Goal: Information Seeking & Learning: Learn about a topic

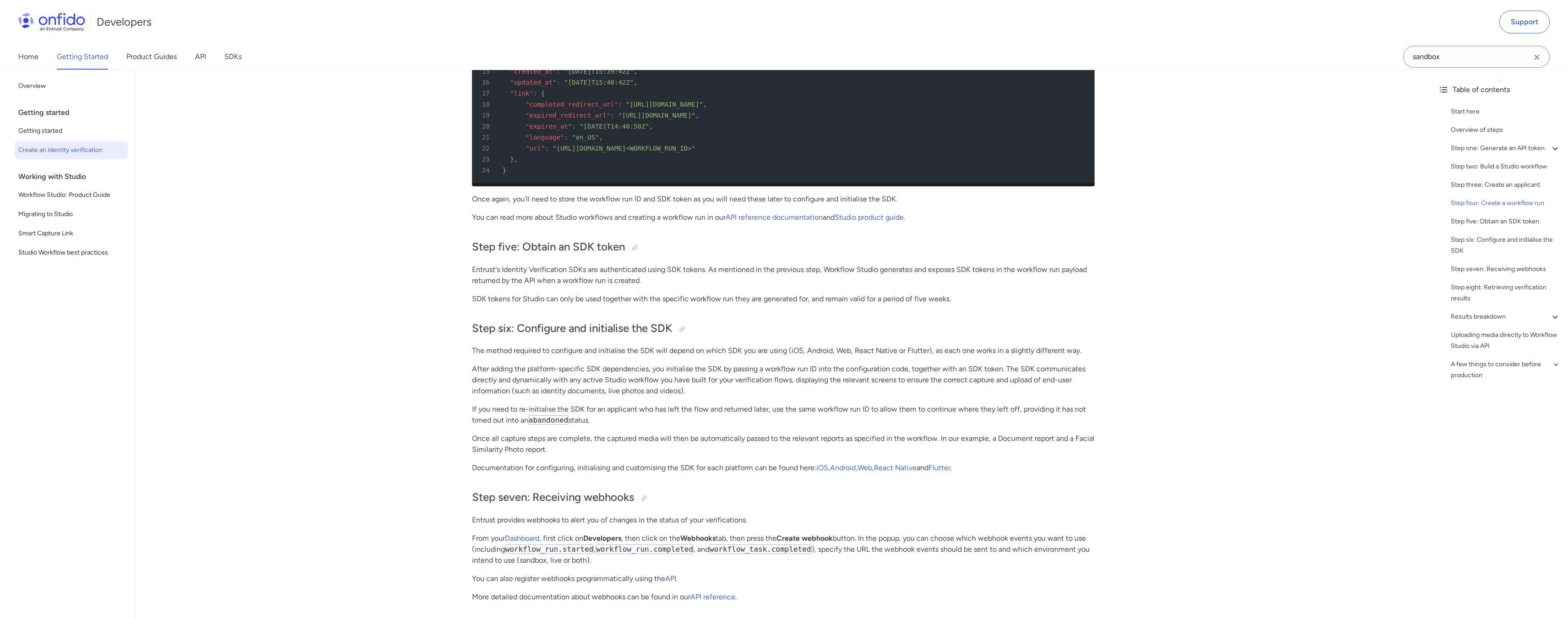
scroll to position [2835, 0]
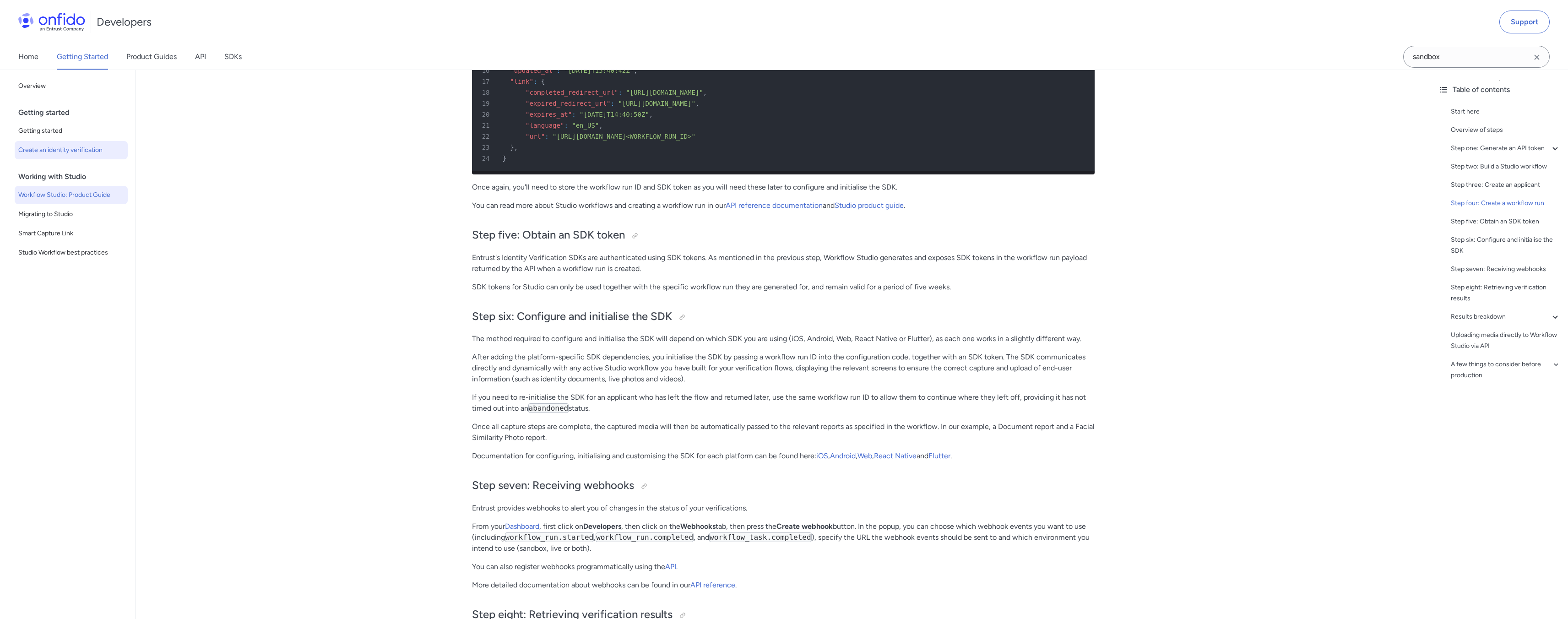
click at [59, 189] on span "Workflow Studio: Product Guide" at bounding box center [71, 195] width 106 height 11
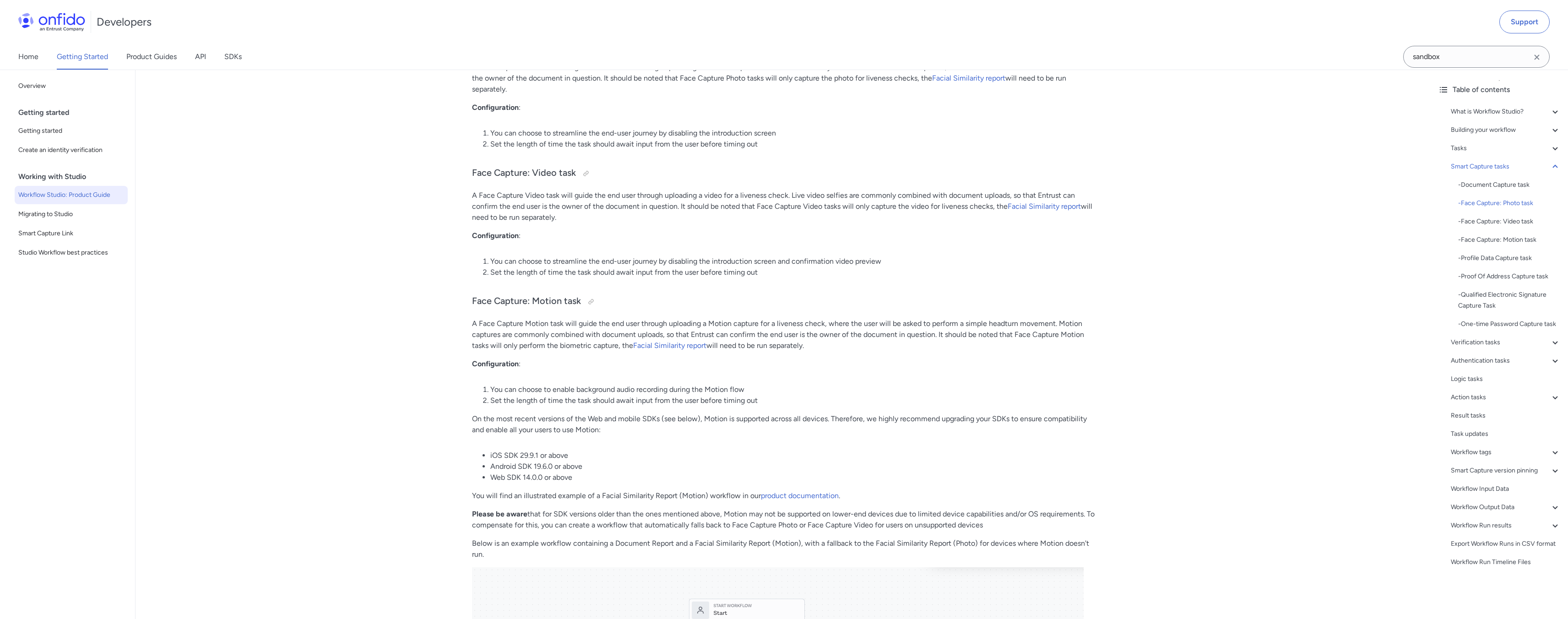
scroll to position [3447, 0]
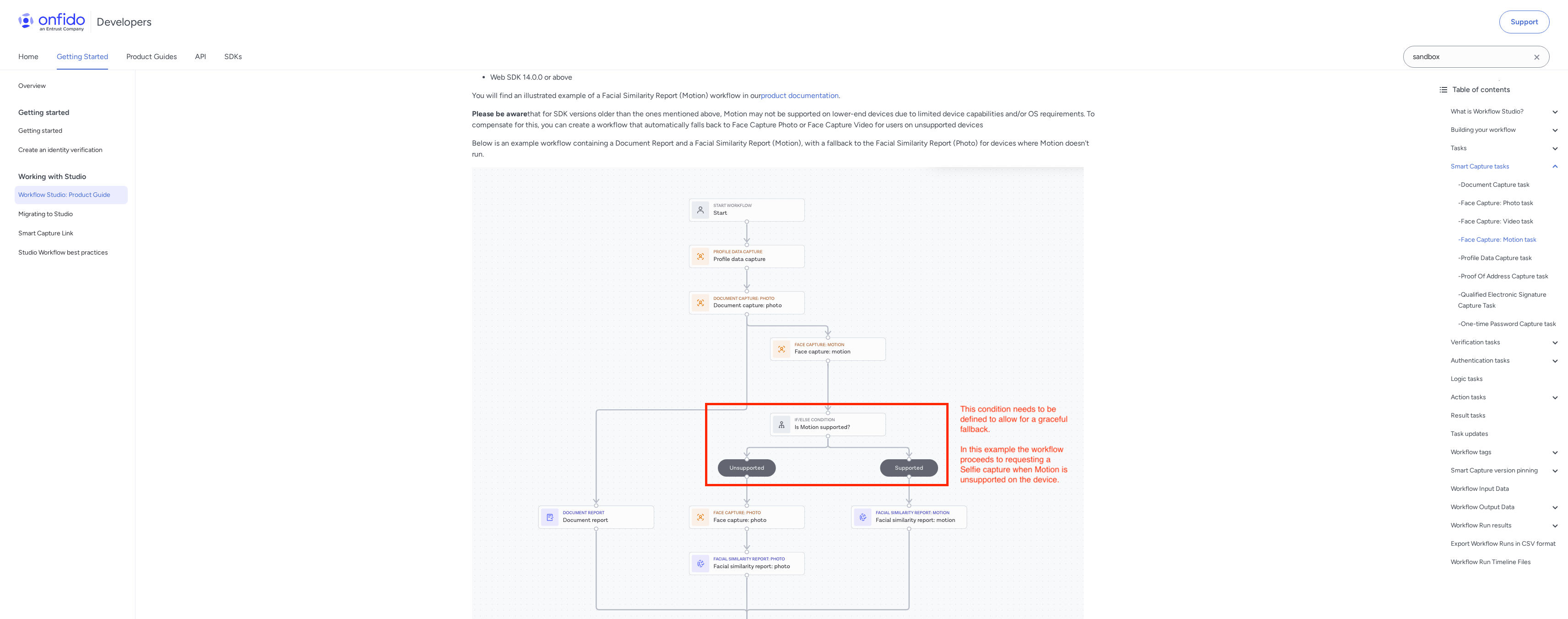
scroll to position [6739, 0]
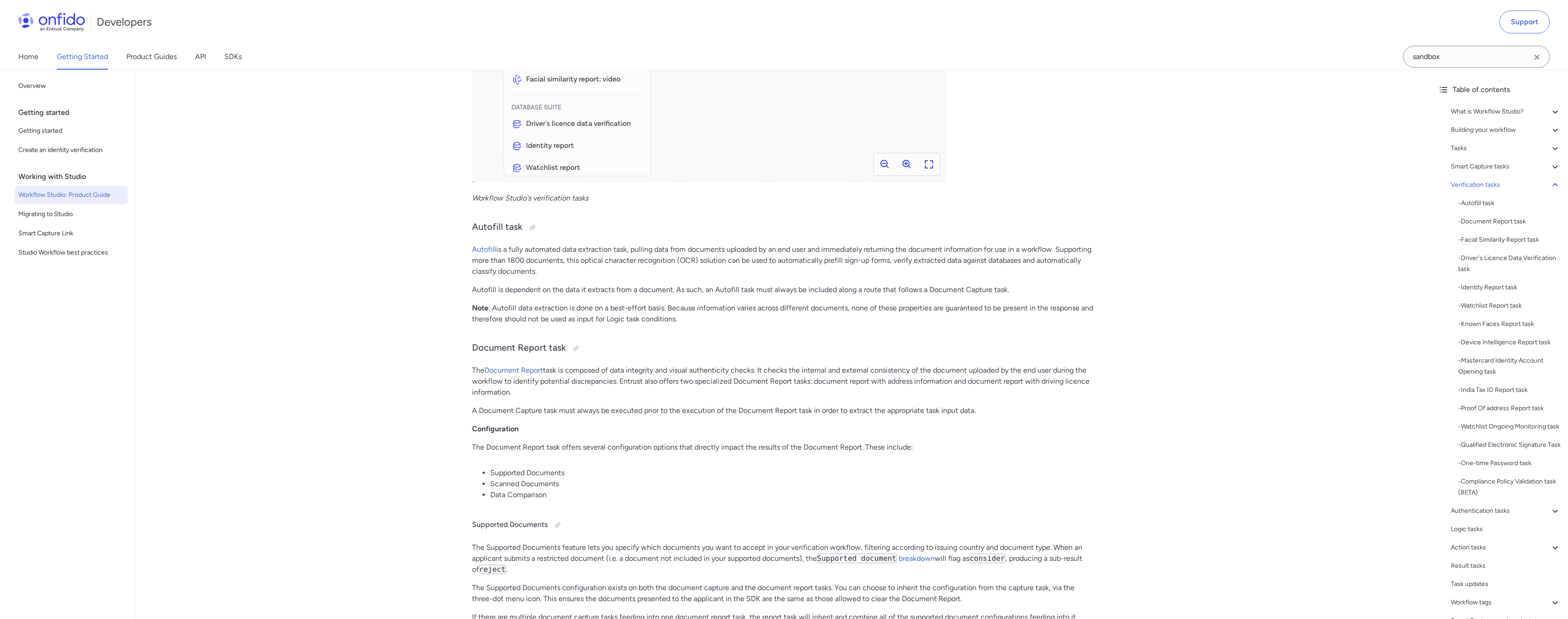
drag, startPoint x: 614, startPoint y: 375, endPoint x: 673, endPoint y: 376, distance: 59.0
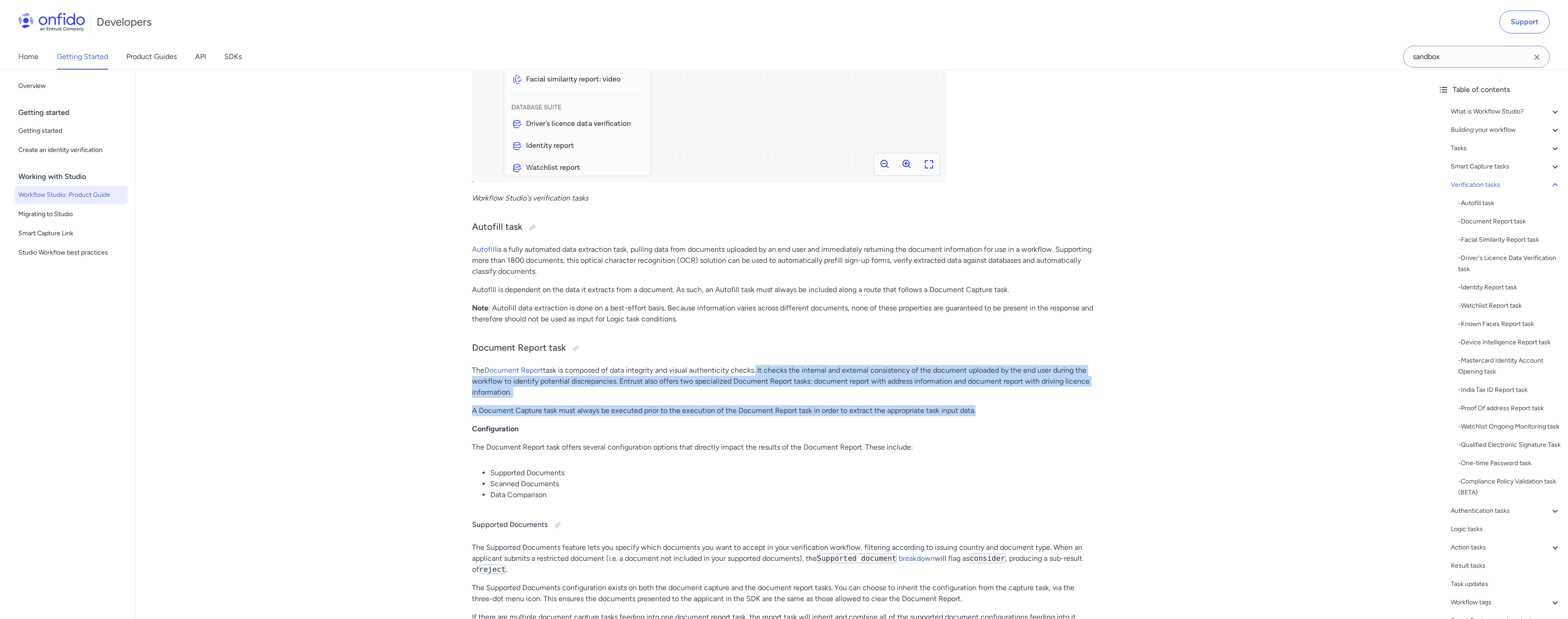
drag, startPoint x: 760, startPoint y: 379, endPoint x: 847, endPoint y: 428, distance: 99.8
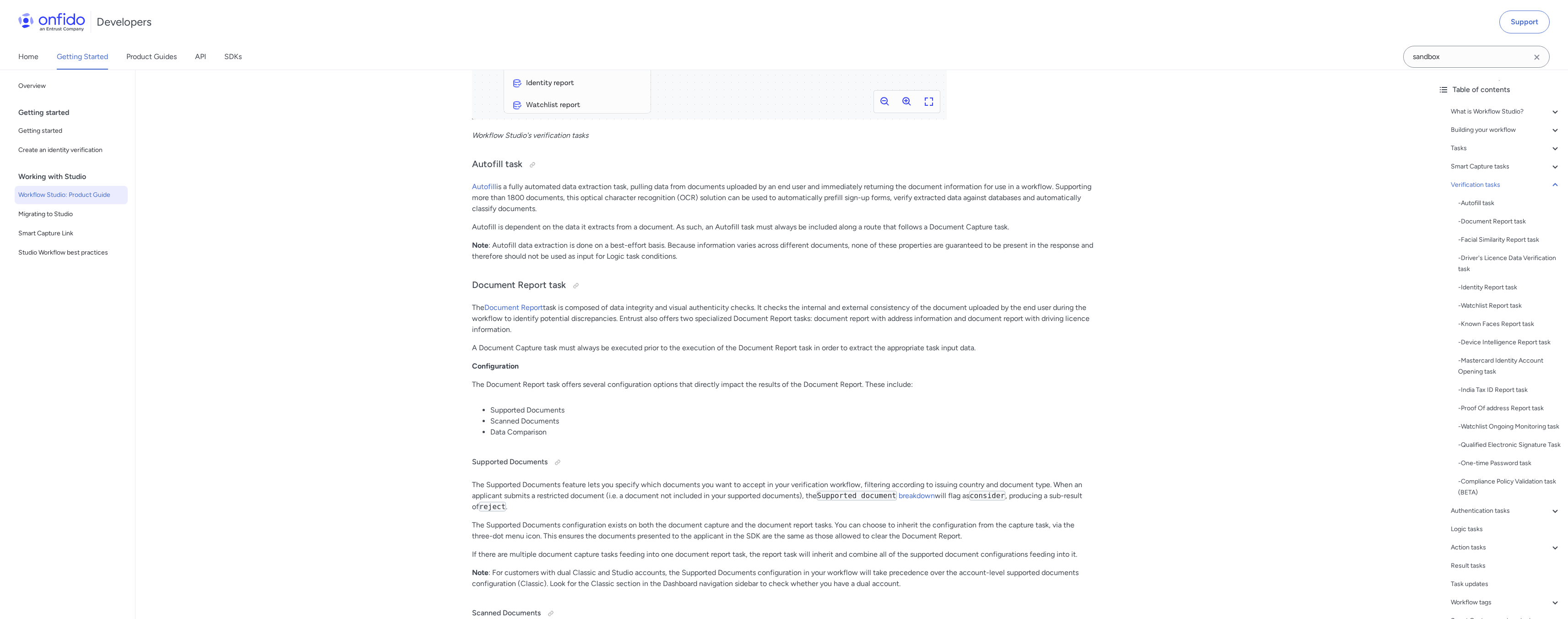
scroll to position [6831, 0]
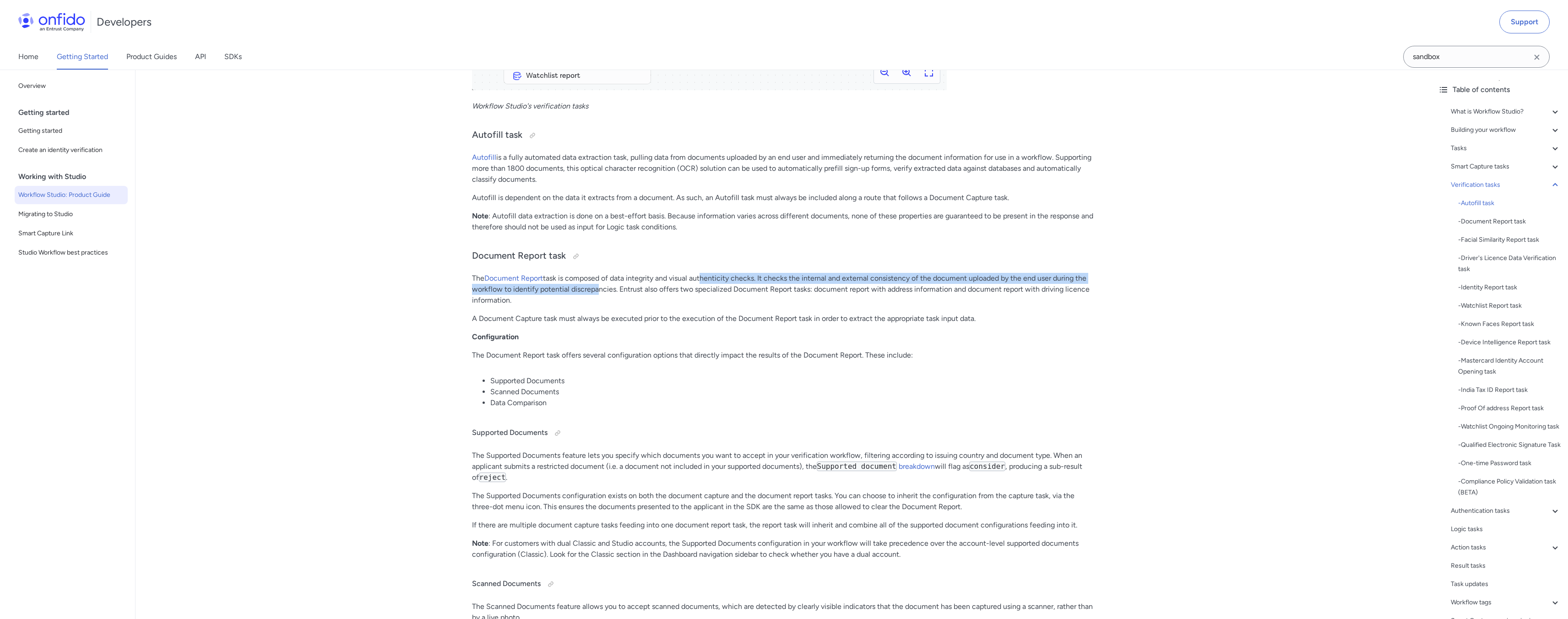
drag, startPoint x: 595, startPoint y: 296, endPoint x: 706, endPoint y: 295, distance: 111.0
click at [701, 291] on p "The Document Report task is composed of data integrity and visual authenticity …" at bounding box center [783, 289] width 623 height 33
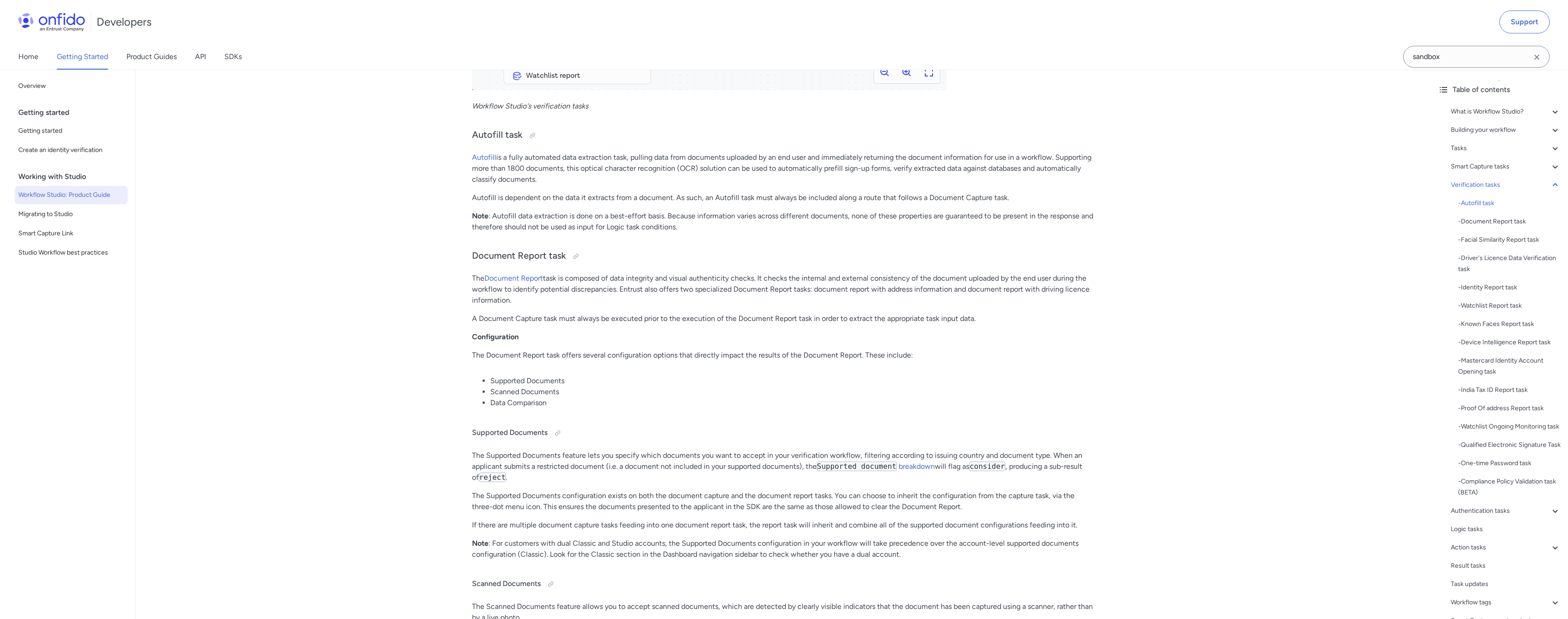
click at [707, 295] on p "The Document Report task is composed of data integrity and visual authenticity …" at bounding box center [783, 289] width 623 height 33
drag, startPoint x: 471, startPoint y: 329, endPoint x: 800, endPoint y: 337, distance: 329.1
click at [816, 324] on p "A Document Capture task must always be executed prior to the execution of the D…" at bounding box center [783, 318] width 623 height 11
drag, startPoint x: 472, startPoint y: 330, endPoint x: 768, endPoint y: 340, distance: 296.2
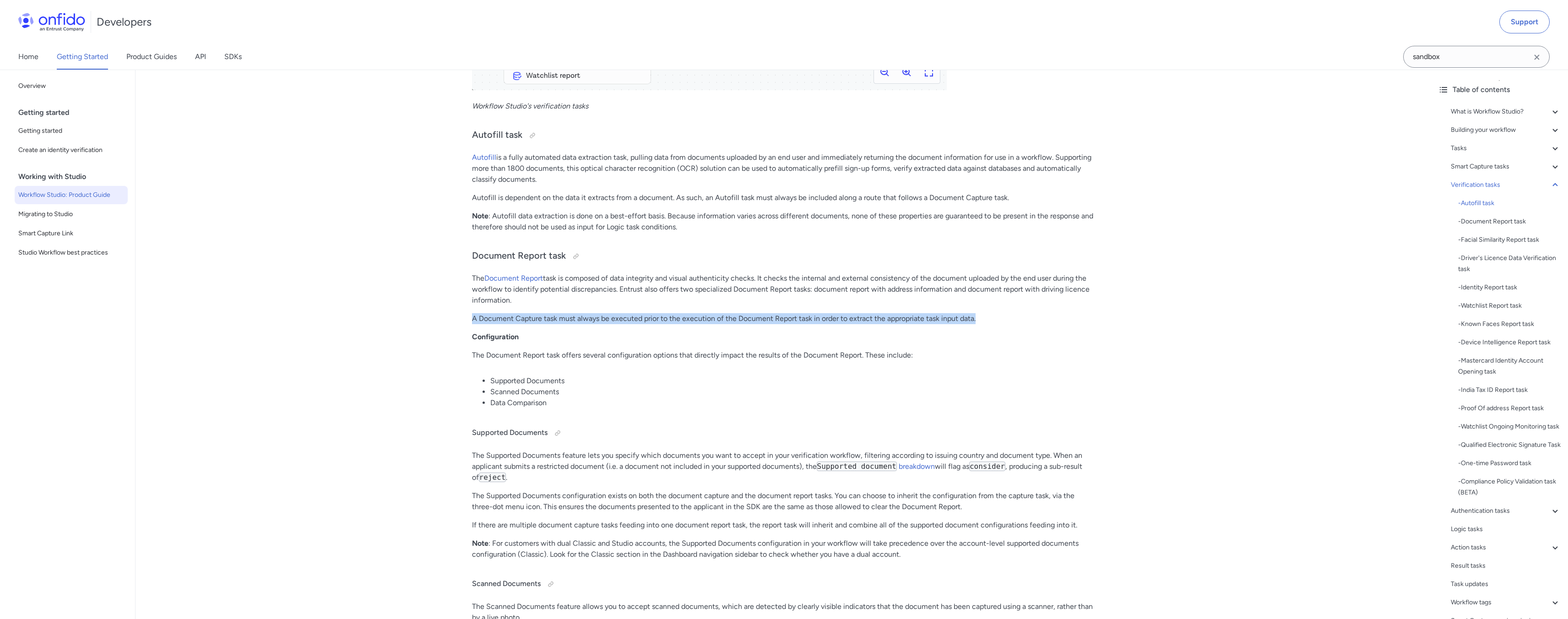
click at [713, 343] on p "Configuration" at bounding box center [783, 337] width 623 height 11
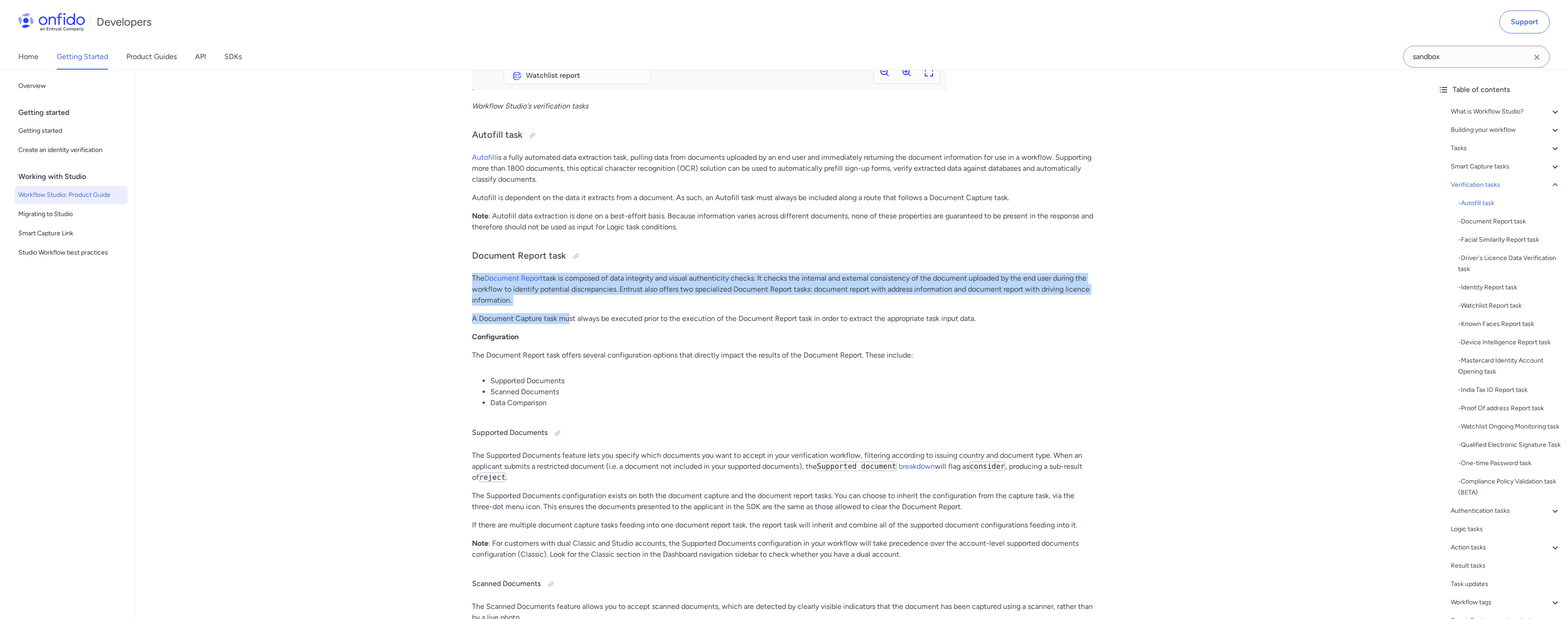
drag, startPoint x: 468, startPoint y: 290, endPoint x: 570, endPoint y: 327, distance: 108.5
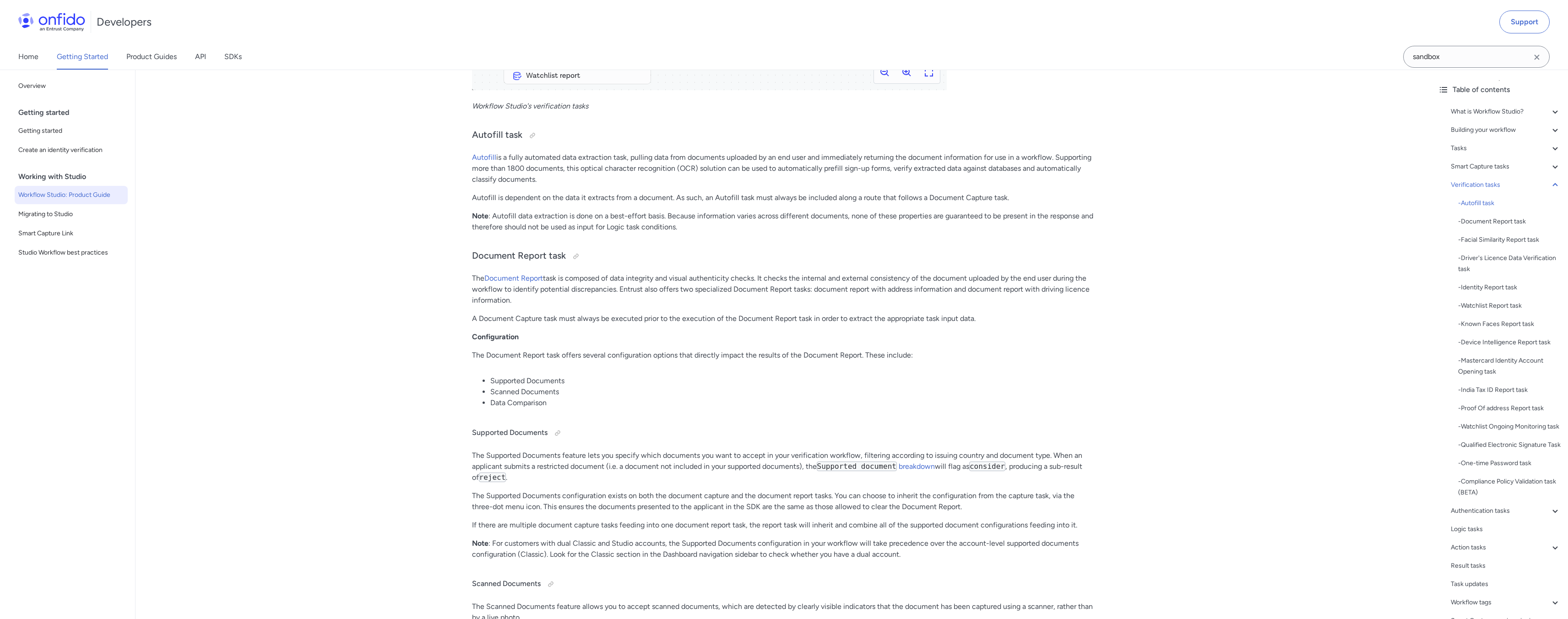
click at [572, 343] on p "Configuration" at bounding box center [783, 337] width 623 height 11
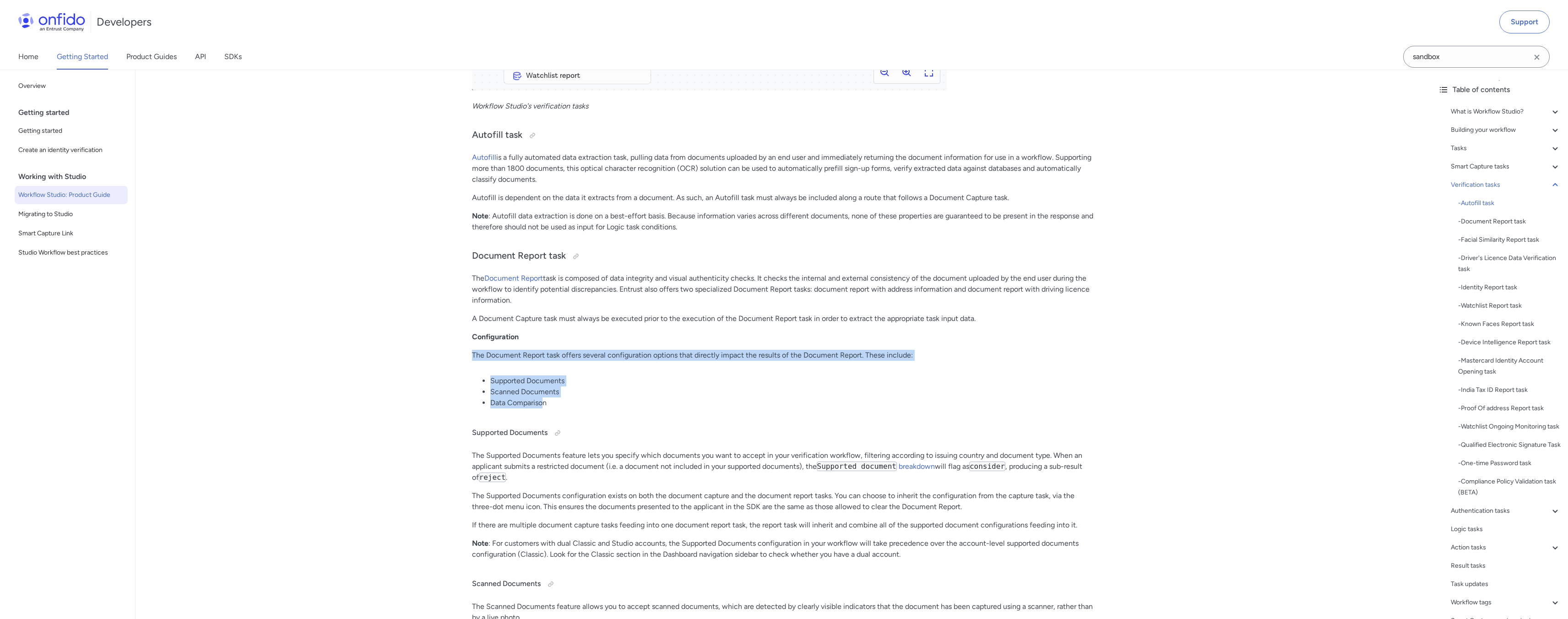
drag, startPoint x: 460, startPoint y: 366, endPoint x: 542, endPoint y: 416, distance: 96.0
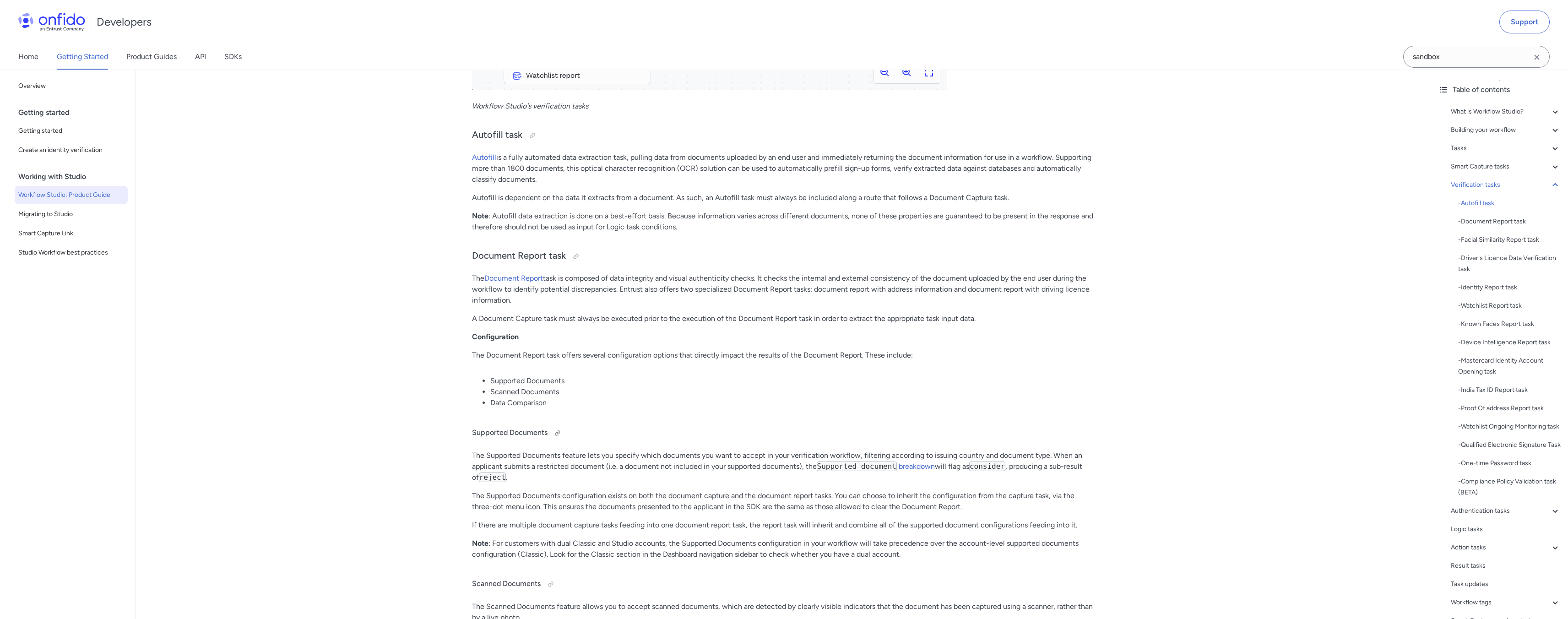
click at [566, 441] on h4 "Supported Documents" at bounding box center [783, 433] width 623 height 15
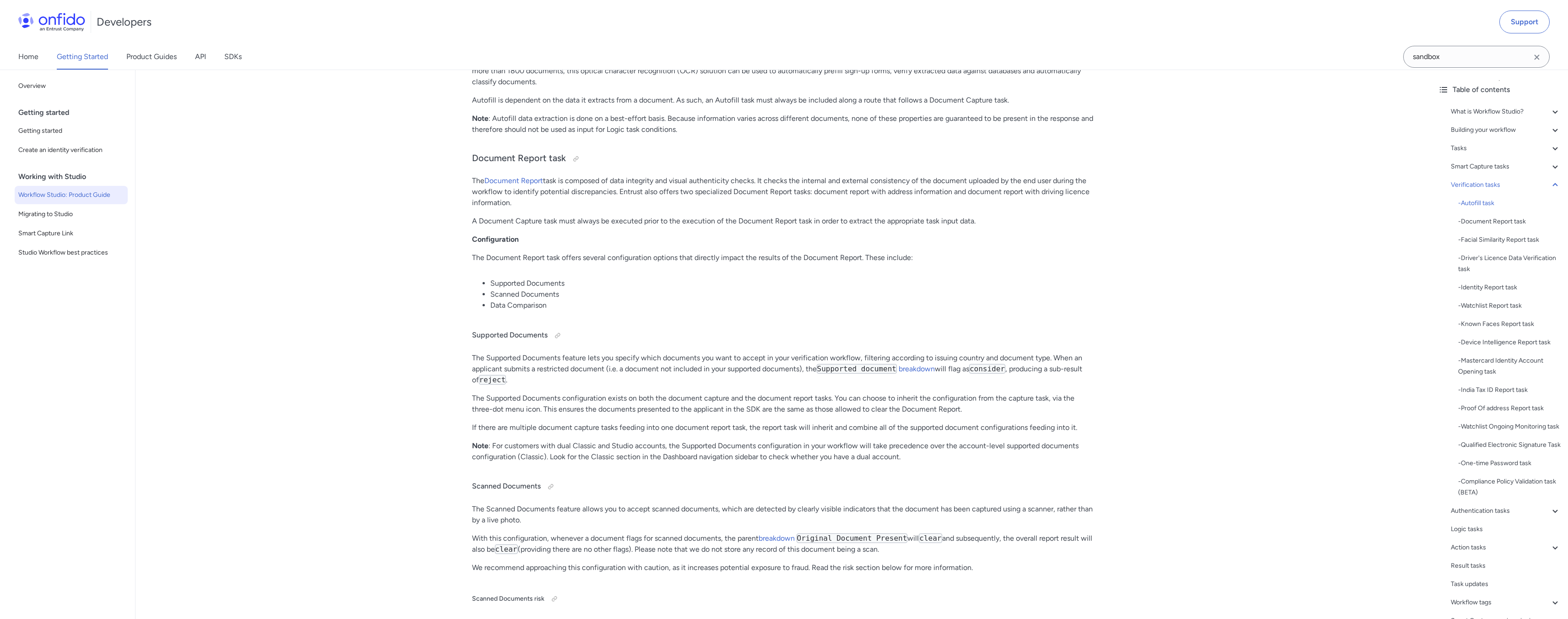
scroll to position [7115, 0]
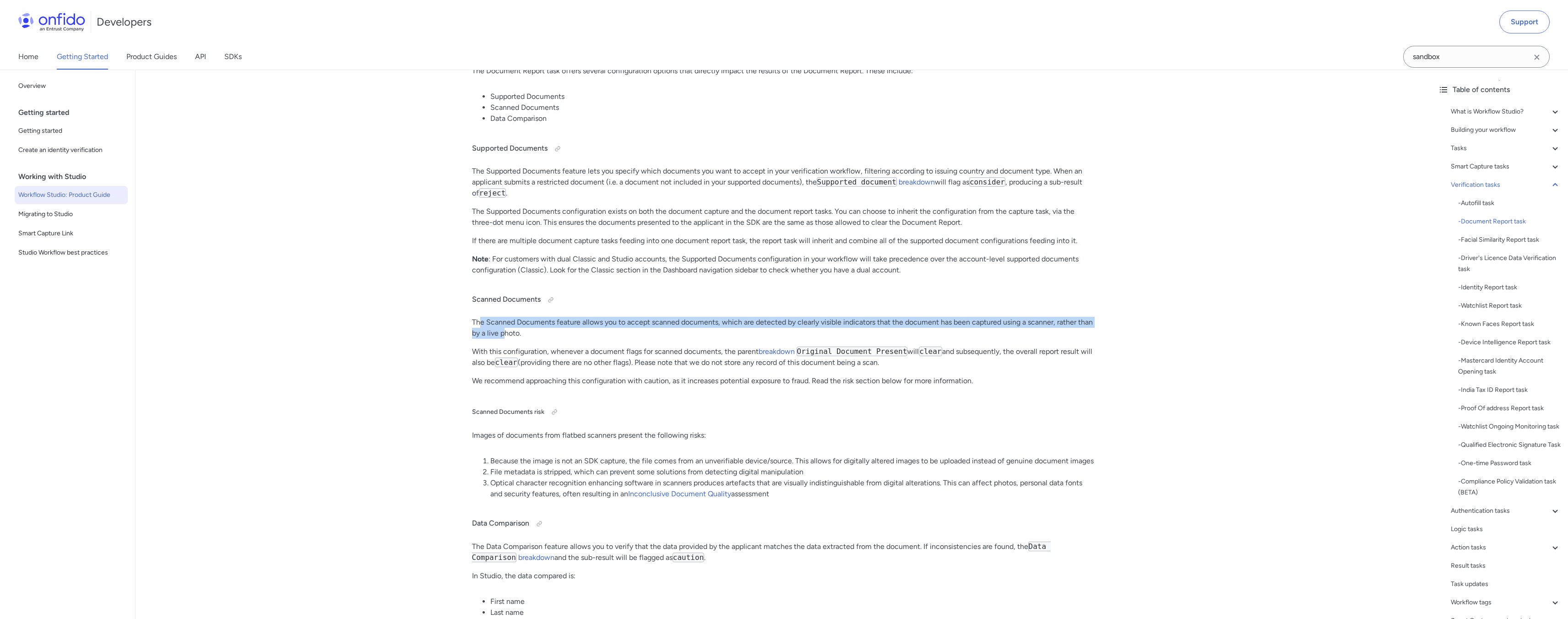
drag, startPoint x: 478, startPoint y: 337, endPoint x: 505, endPoint y: 341, distance: 27.3
click at [505, 339] on p "The Scanned Documents feature allows you to accept scanned documents, which are…" at bounding box center [783, 327] width 623 height 22
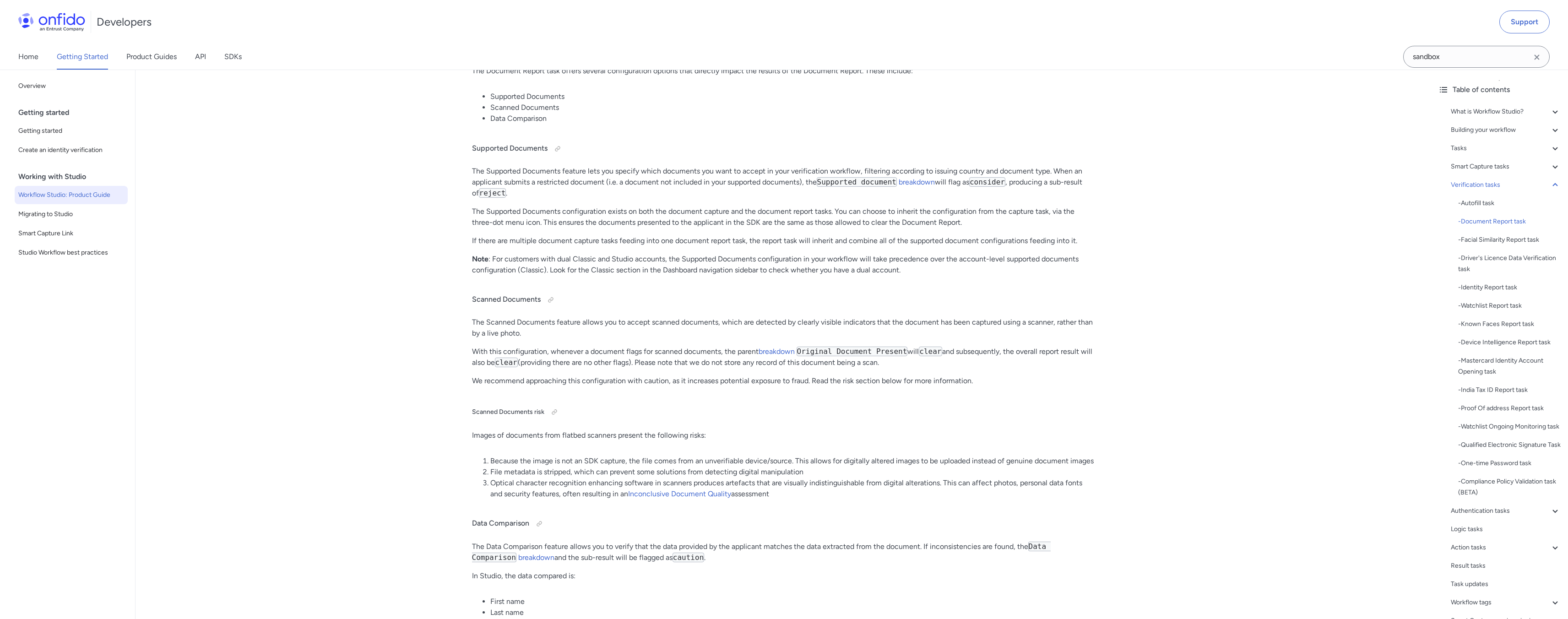
click at [550, 339] on p "The Scanned Documents feature allows you to accept scanned documents, which are…" at bounding box center [783, 327] width 623 height 22
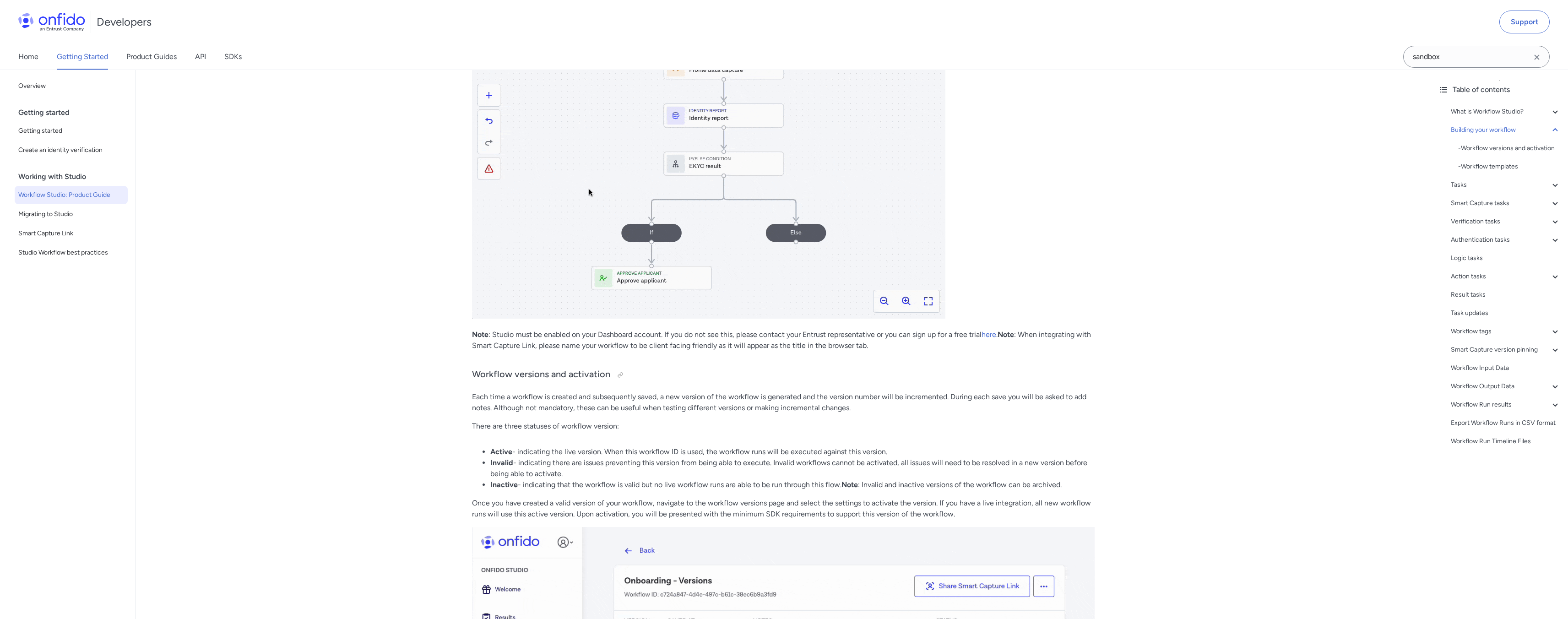
scroll to position [1373, 0]
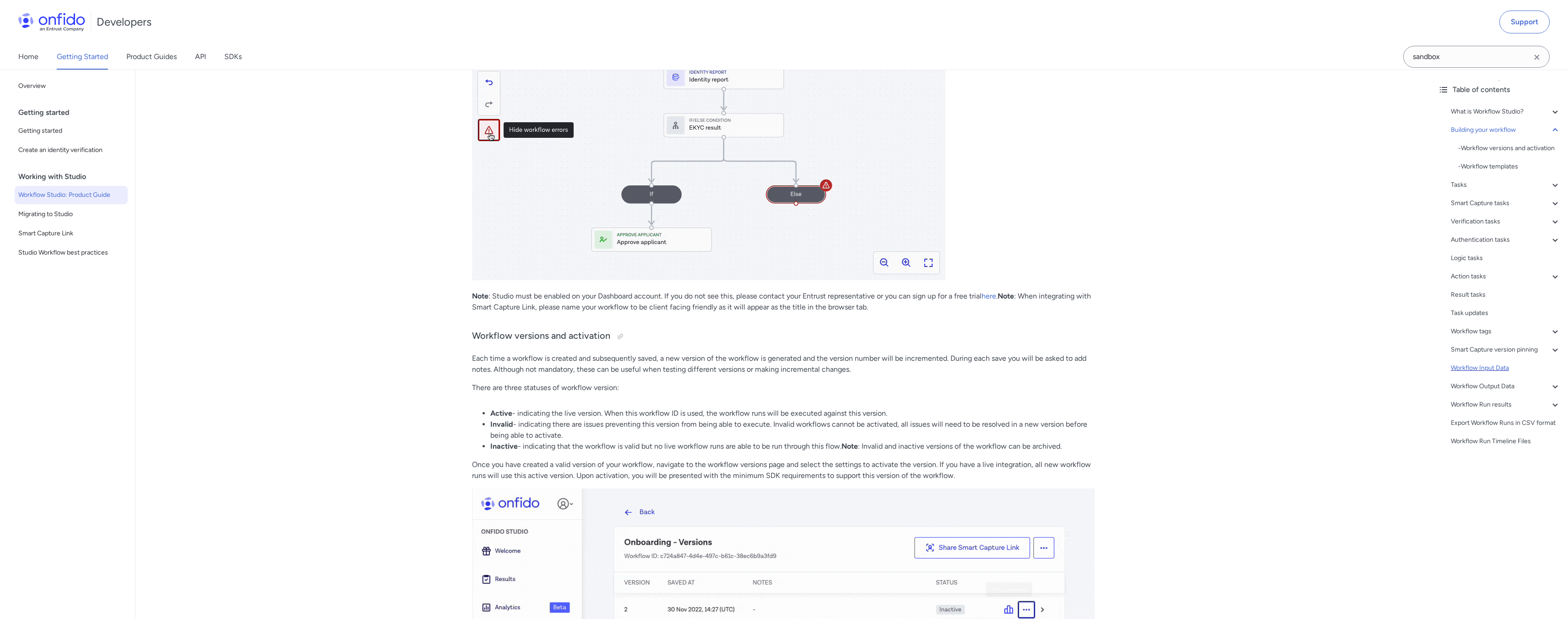
click at [1463, 374] on div "Workflow Input Data" at bounding box center [1505, 368] width 110 height 11
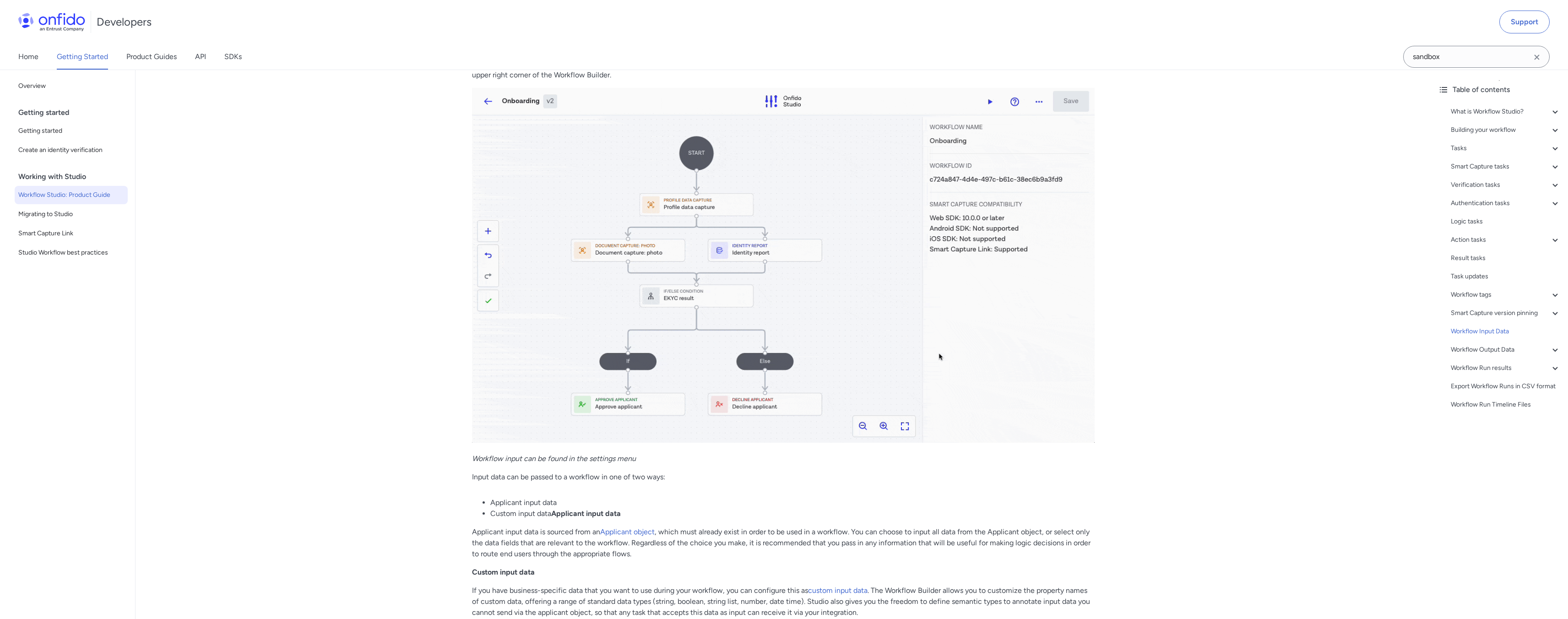
scroll to position [22053, 0]
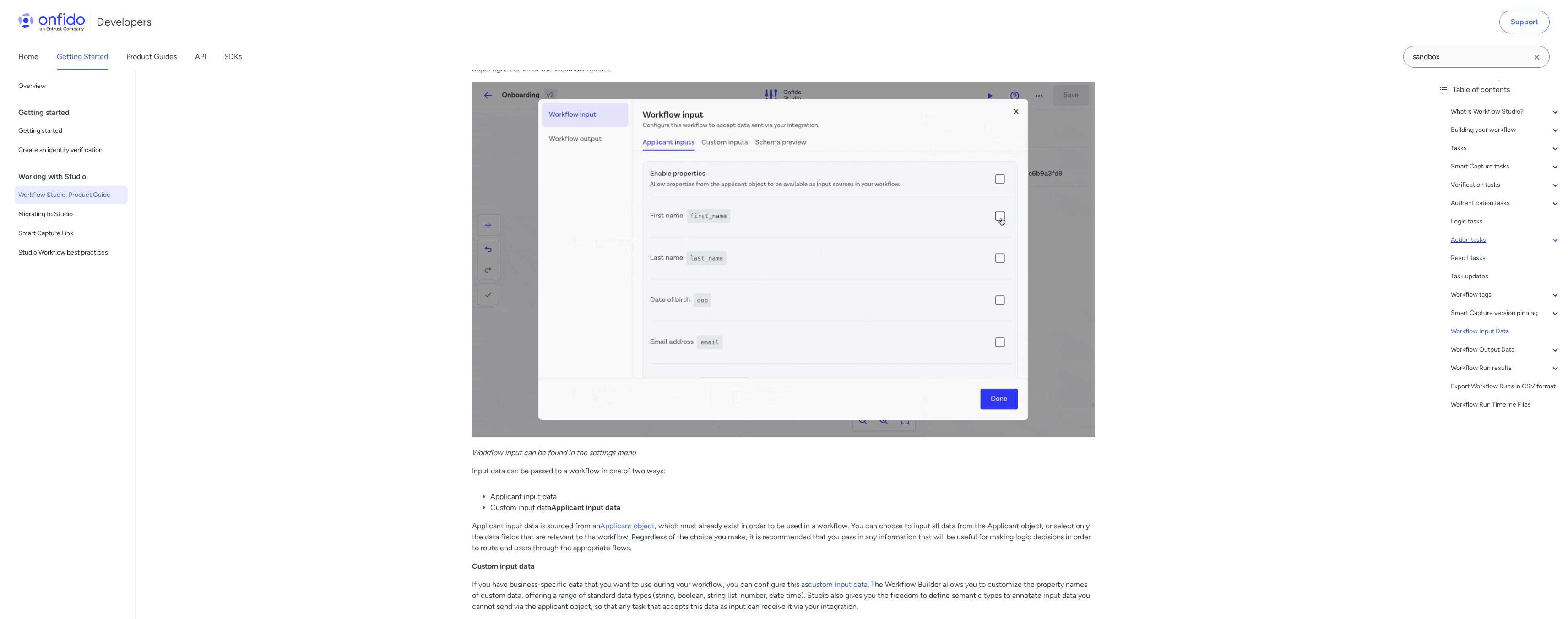
click at [1550, 239] on icon at bounding box center [1555, 240] width 11 height 11
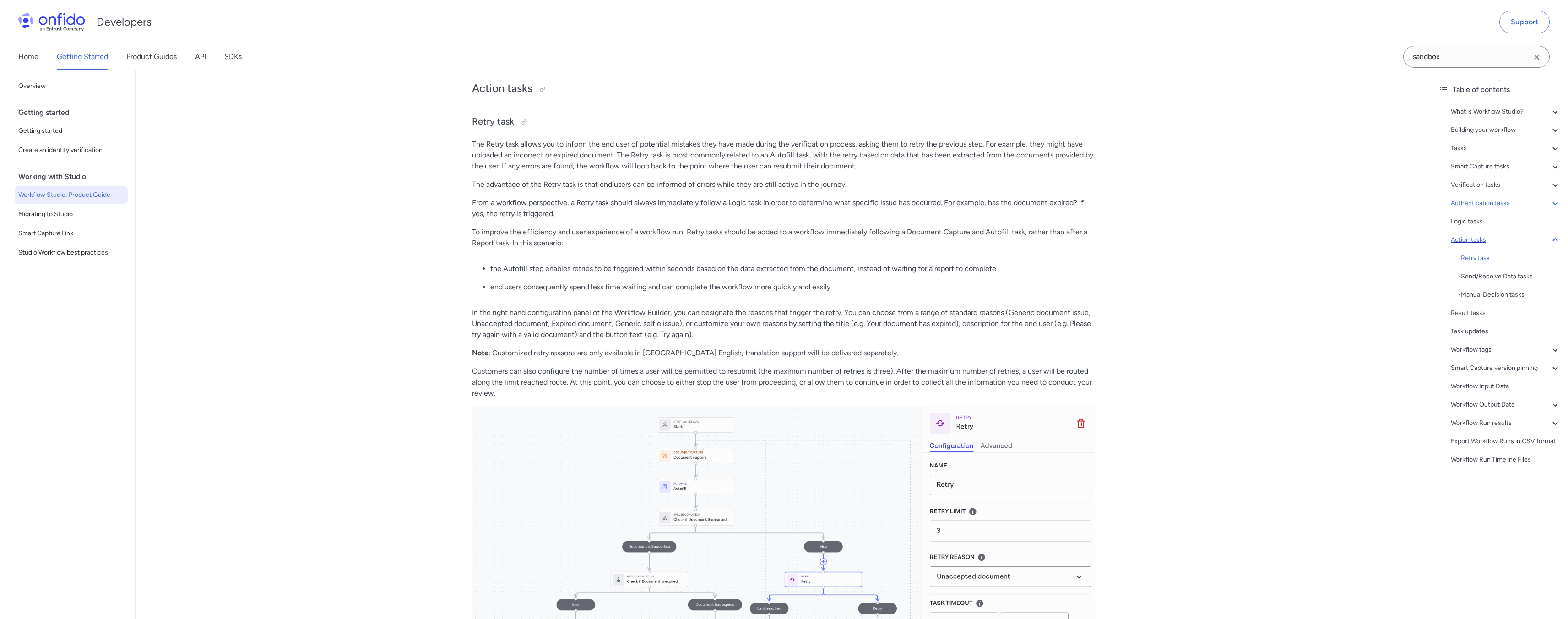
click at [1550, 203] on icon at bounding box center [1555, 203] width 11 height 11
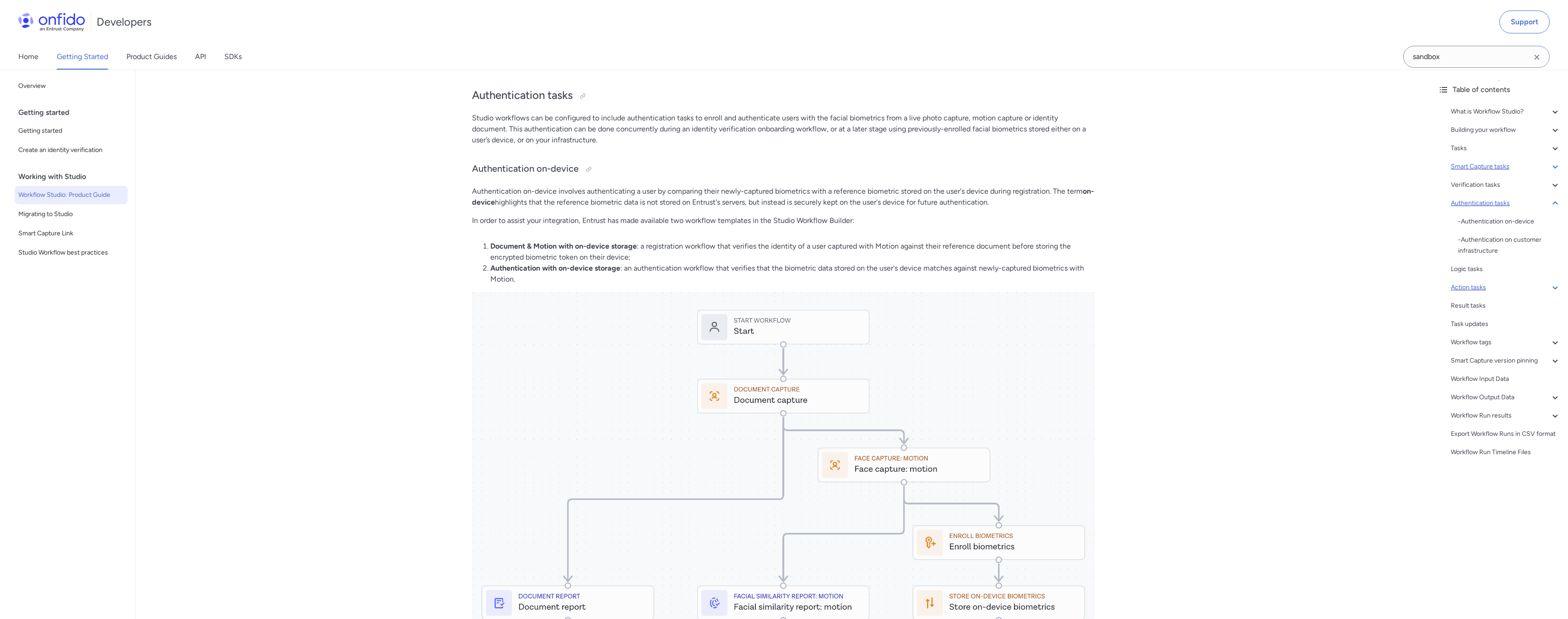
click at [1541, 166] on div "Smart Capture tasks" at bounding box center [1505, 167] width 110 height 11
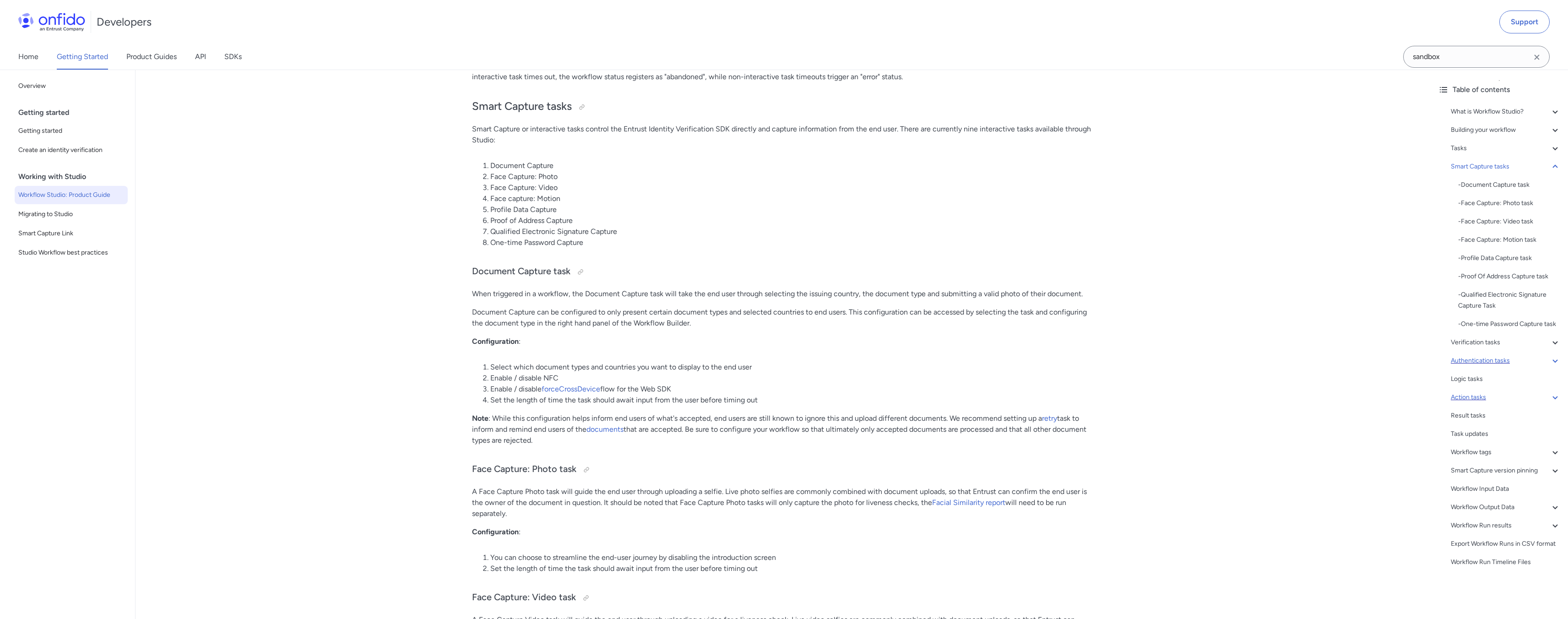
click at [1505, 248] on div "- Document Capture task - Face Capture: Photo task - Face Capture: Video task -…" at bounding box center [1509, 254] width 102 height 150
click at [1505, 243] on div "- Face Capture: Motion task" at bounding box center [1509, 240] width 102 height 11
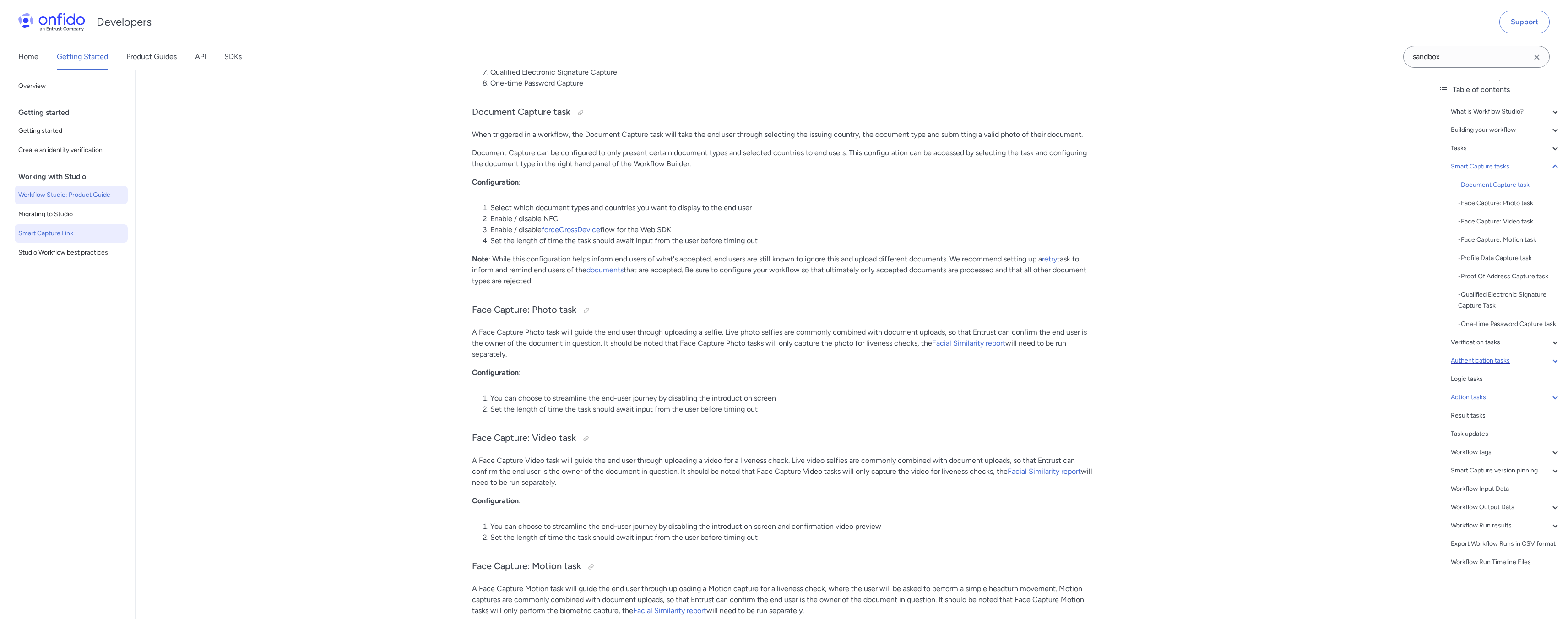
scroll to position [2996, 0]
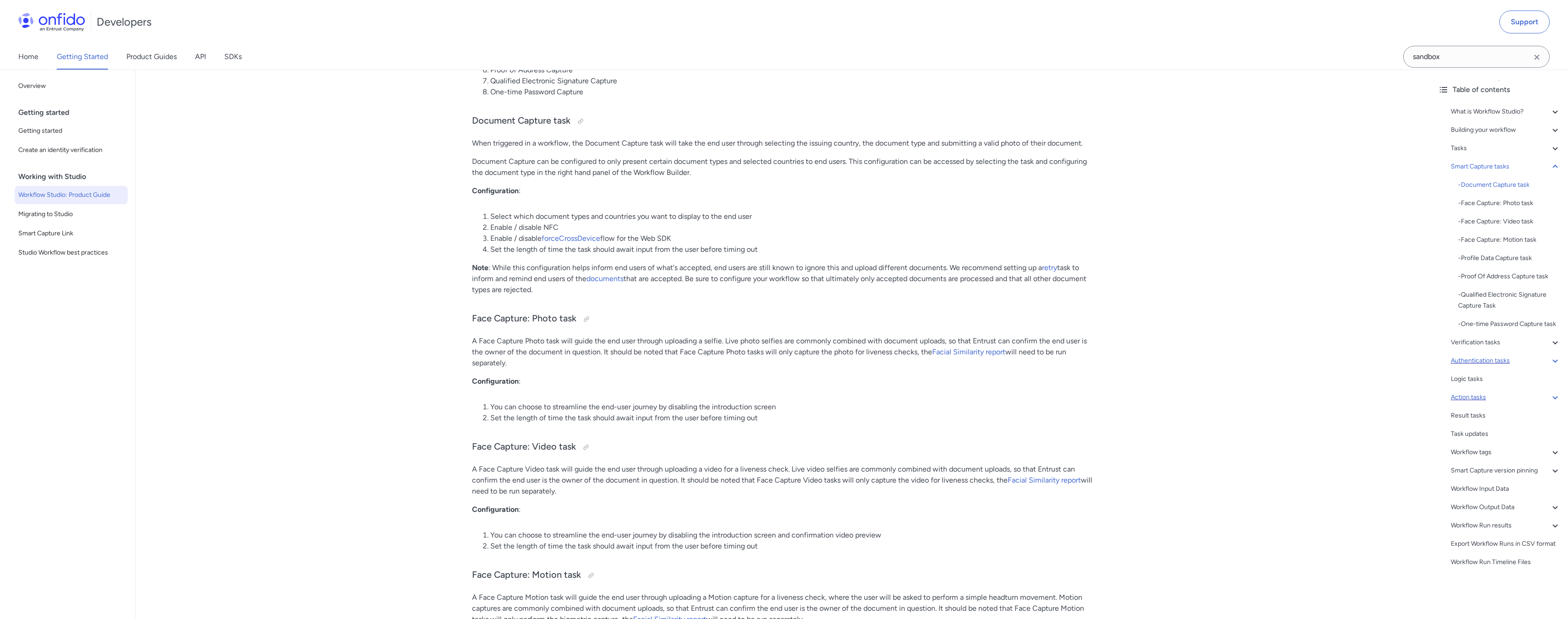
drag, startPoint x: 481, startPoint y: 339, endPoint x: 695, endPoint y: 362, distance: 215.2
click at [695, 362] on p "A Face Capture Photo task will guide the end user through uploading a selfie. L…" at bounding box center [783, 352] width 623 height 33
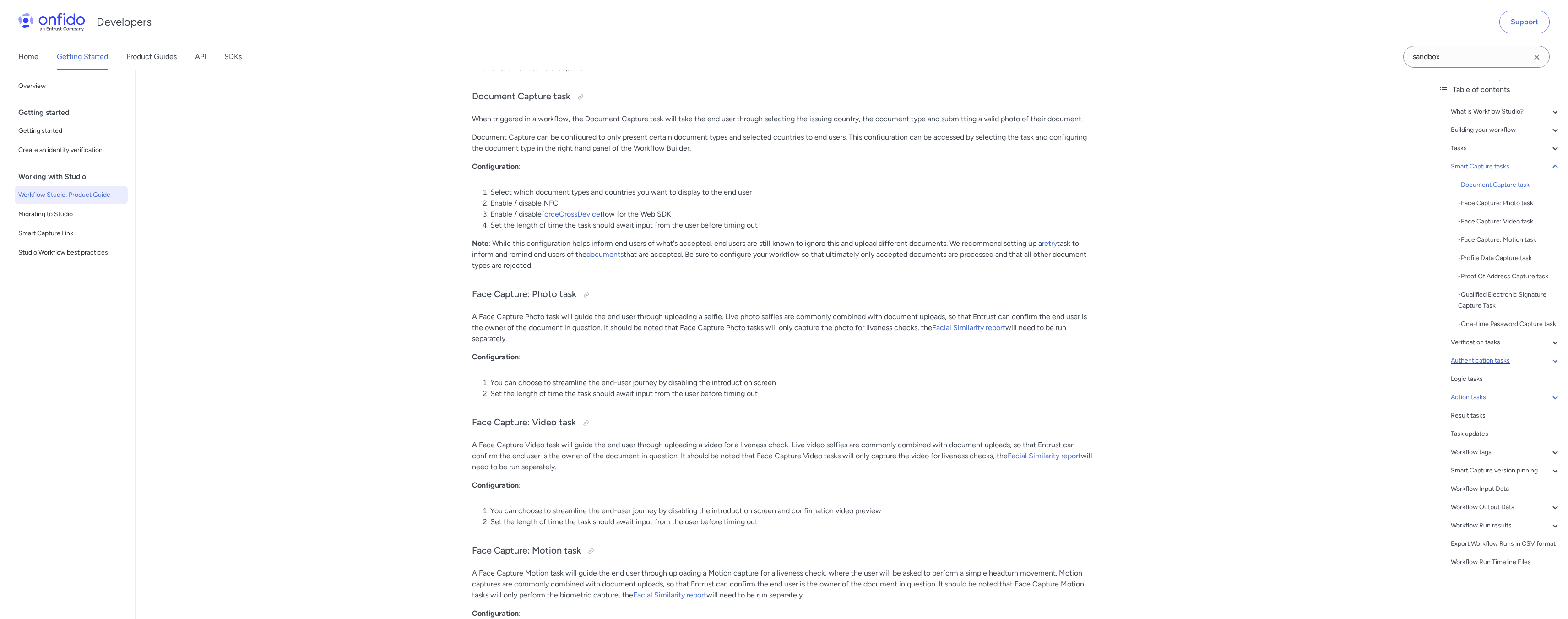
scroll to position [2745, 0]
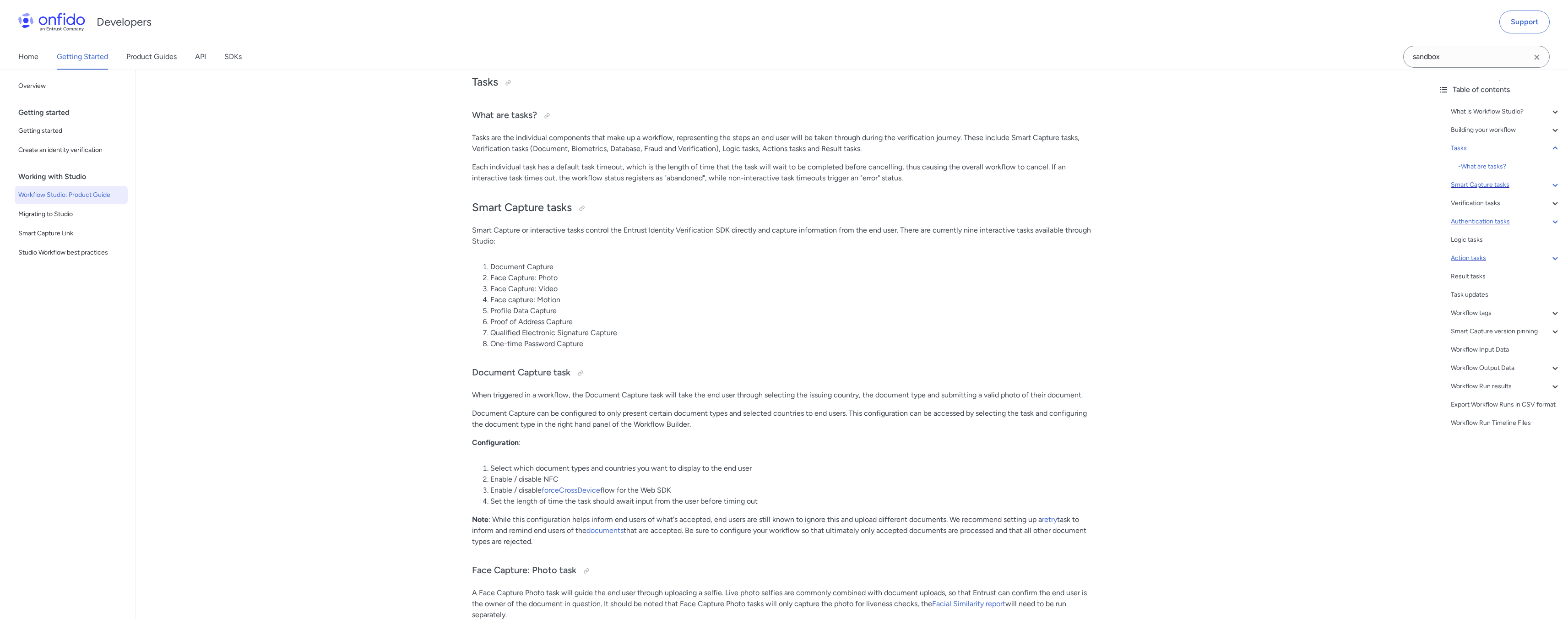
click at [1490, 183] on div "Smart Capture tasks" at bounding box center [1505, 185] width 110 height 11
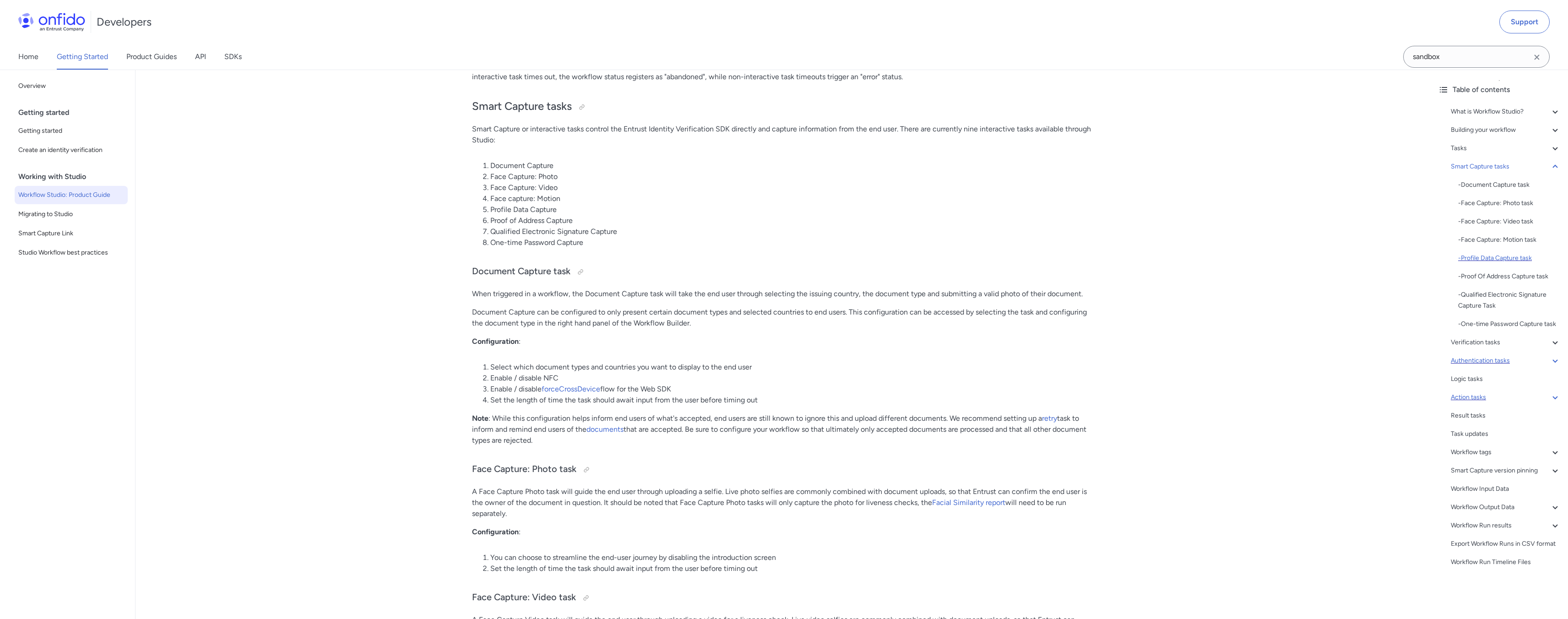
click at [1489, 257] on div "- Profile Data Capture task" at bounding box center [1509, 258] width 102 height 11
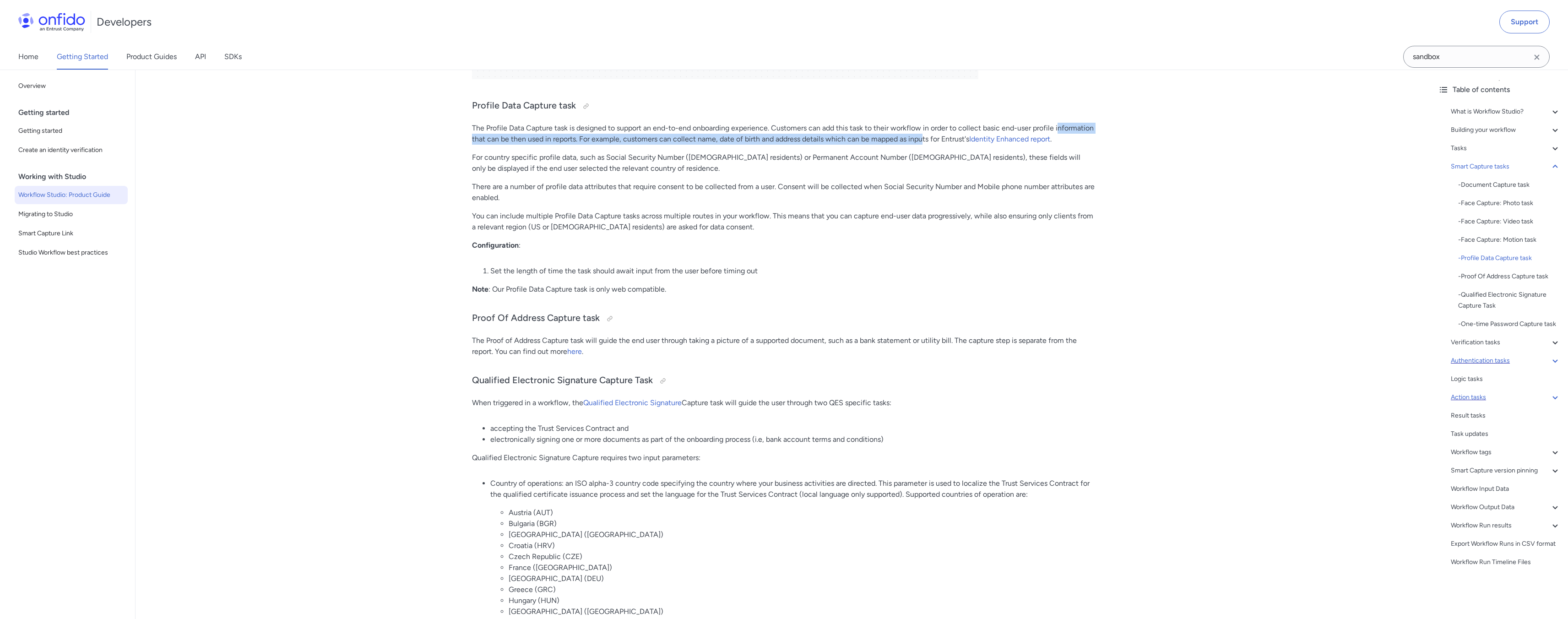
drag, startPoint x: 474, startPoint y: 141, endPoint x: 962, endPoint y: 141, distance: 488.0
click at [962, 141] on p "The Profile Data Capture task is designed to support an end-to-end onboarding e…" at bounding box center [783, 134] width 623 height 22
click at [960, 145] on p "The Profile Data Capture task is designed to support an end-to-end onboarding e…" at bounding box center [783, 134] width 623 height 22
click at [1023, 139] on link "Identity Enhanced report" at bounding box center [1009, 139] width 81 height 9
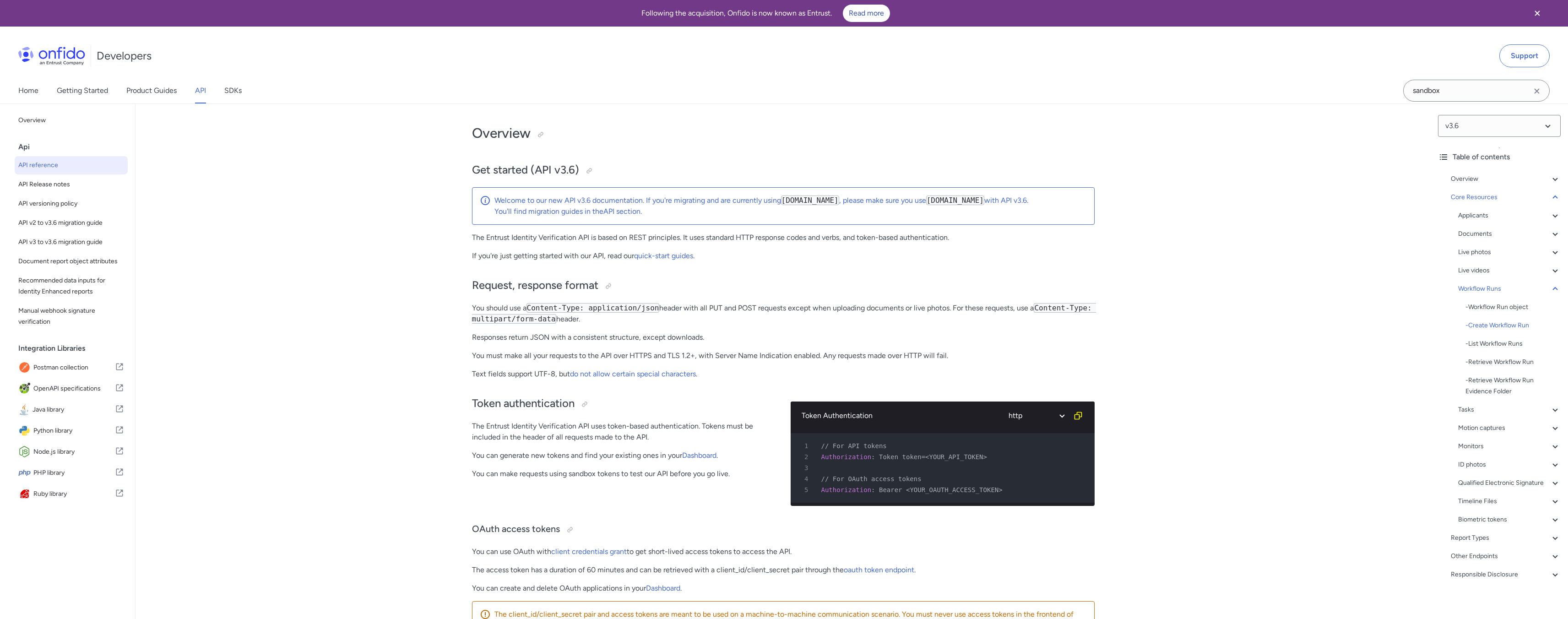
select select "http"
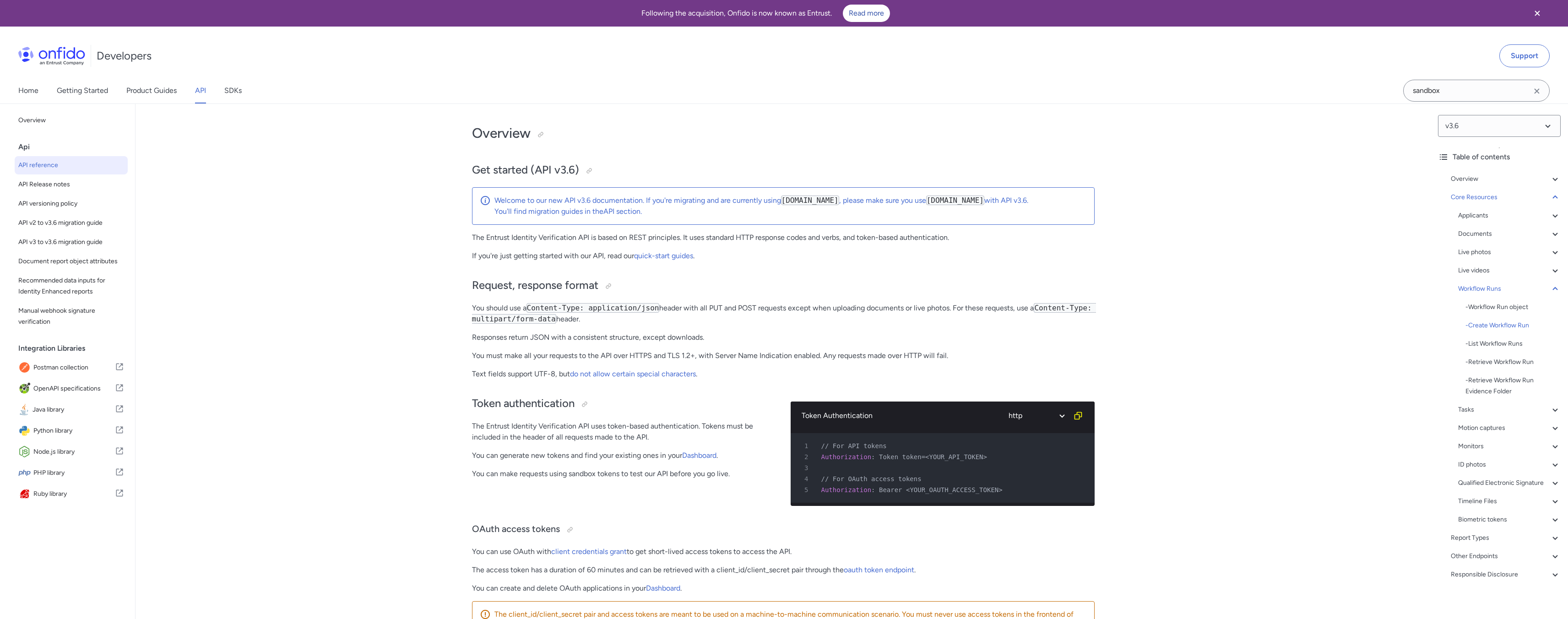
select select "http"
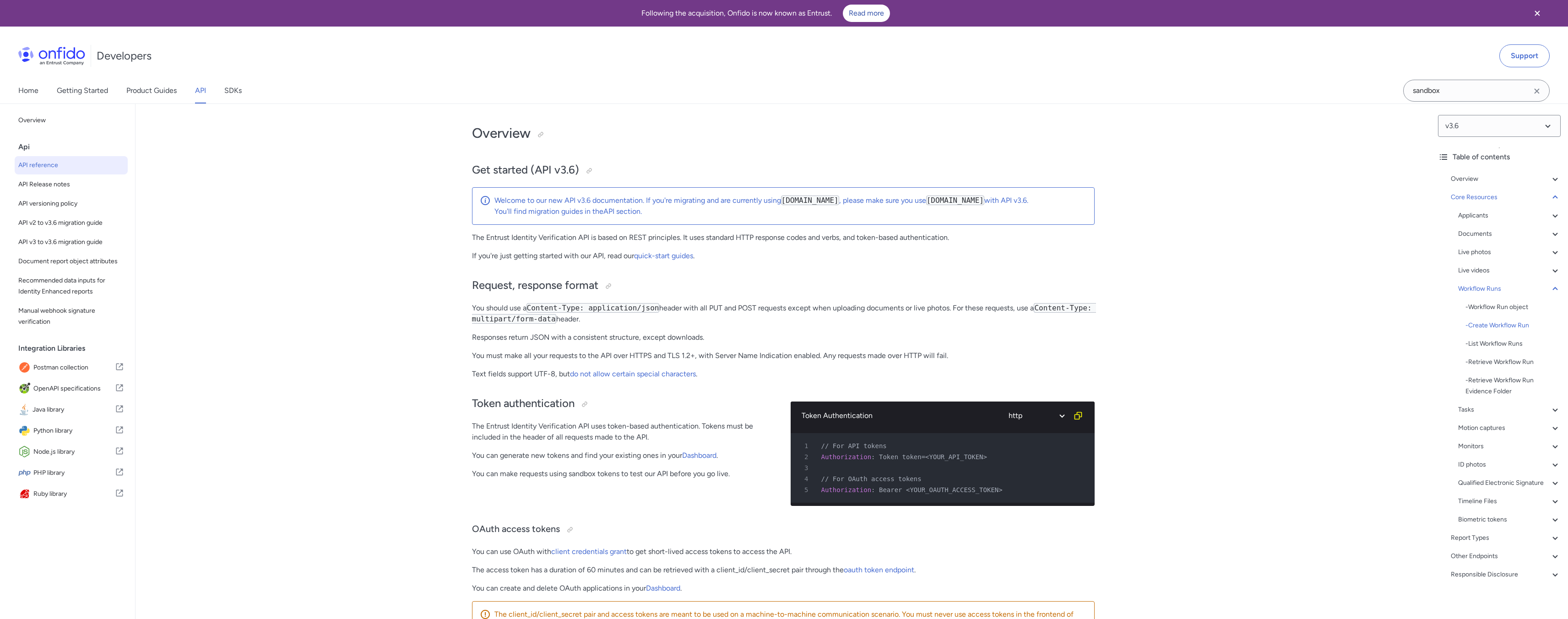
select select "http"
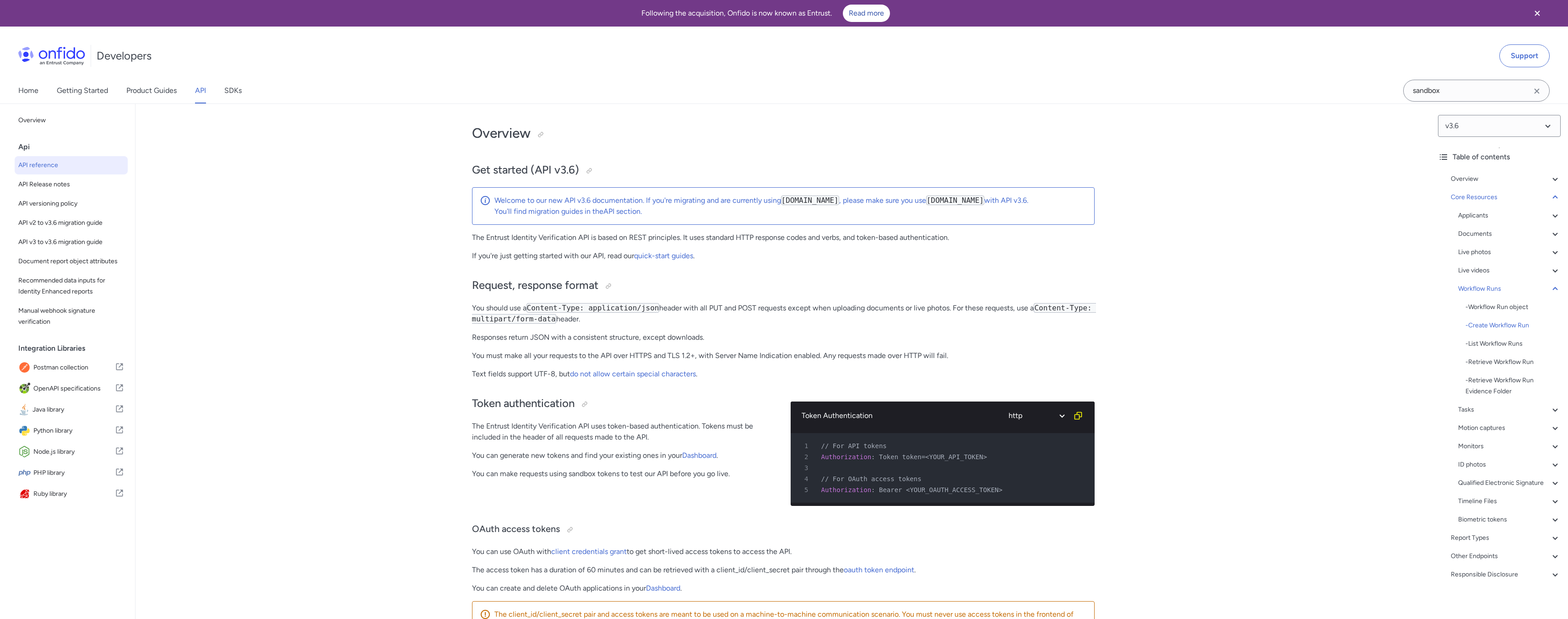
select select "http"
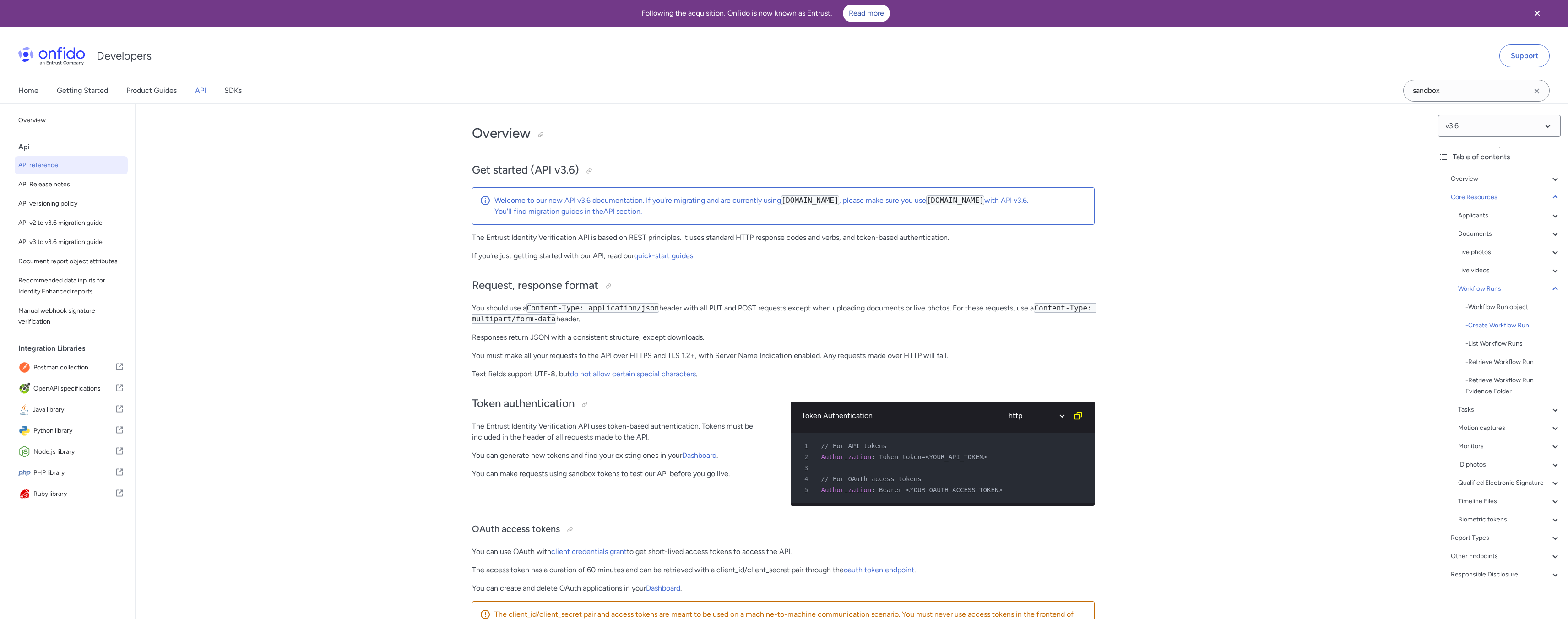
select select "http"
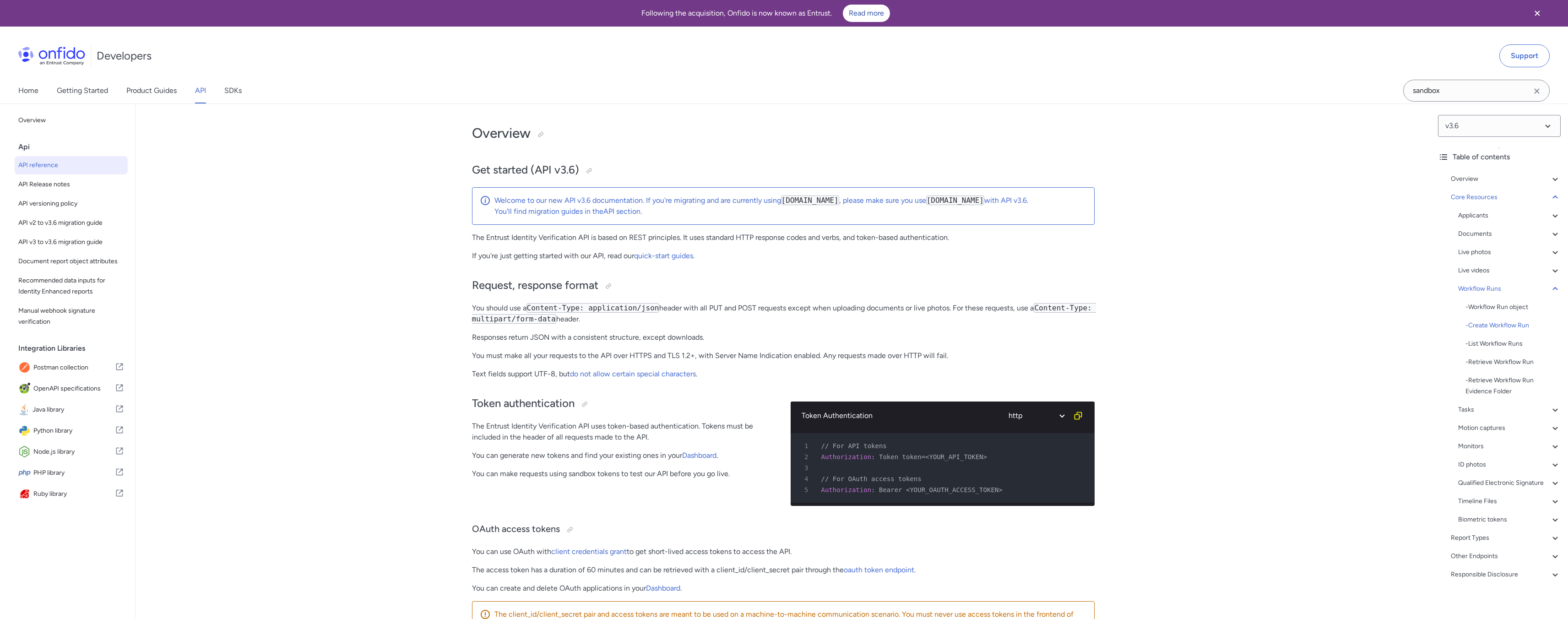
select select "http"
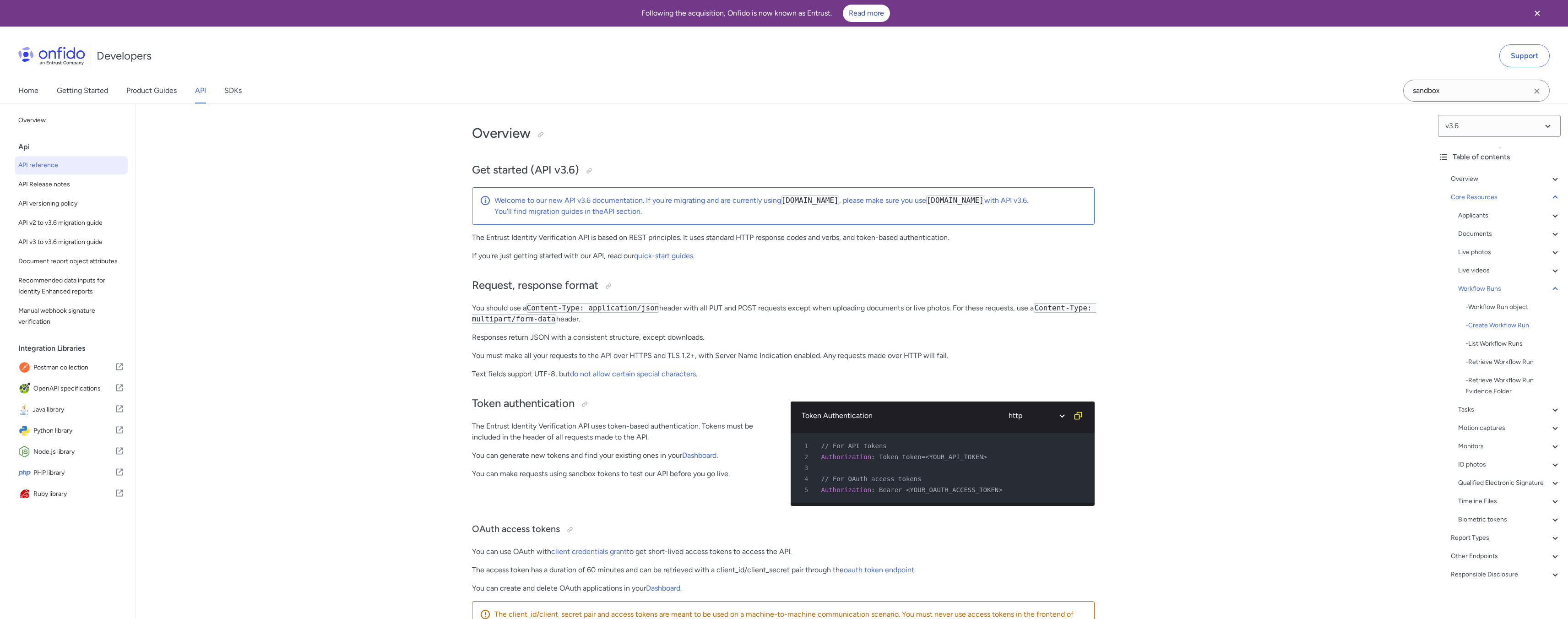
select select "http"
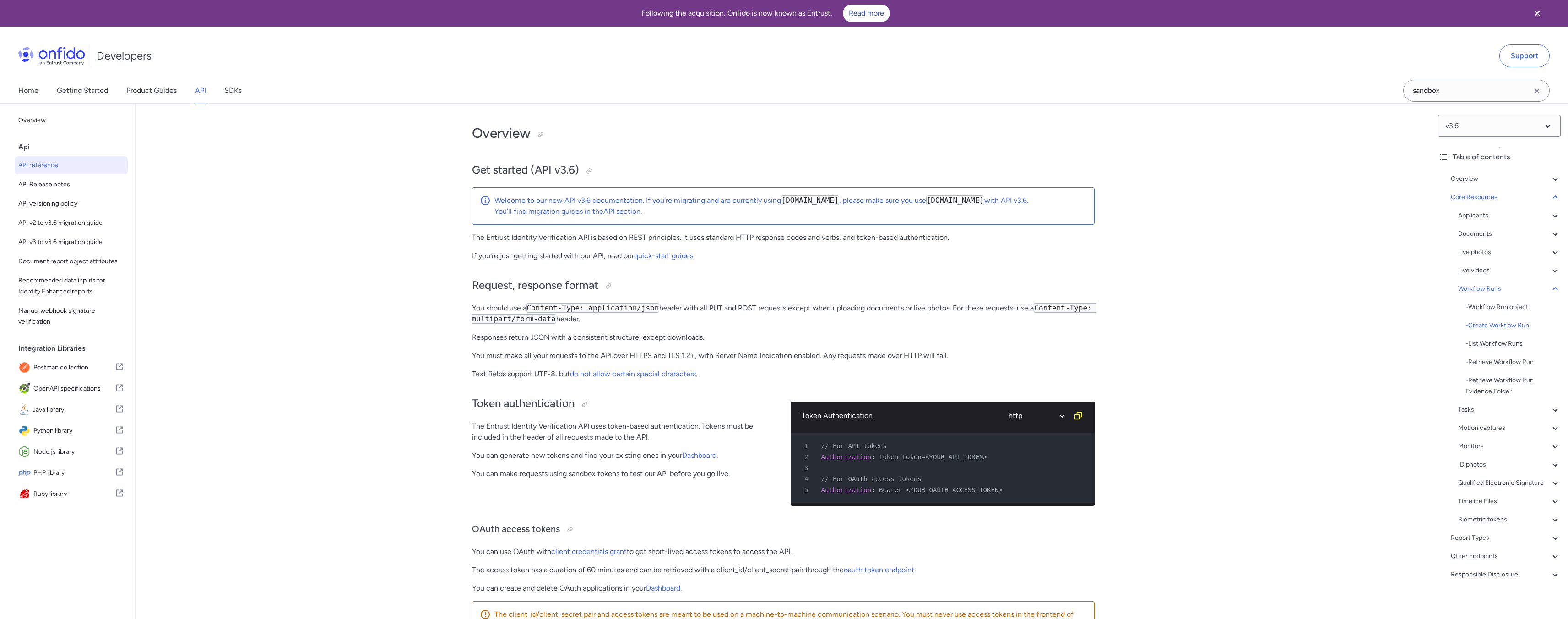
select select "http"
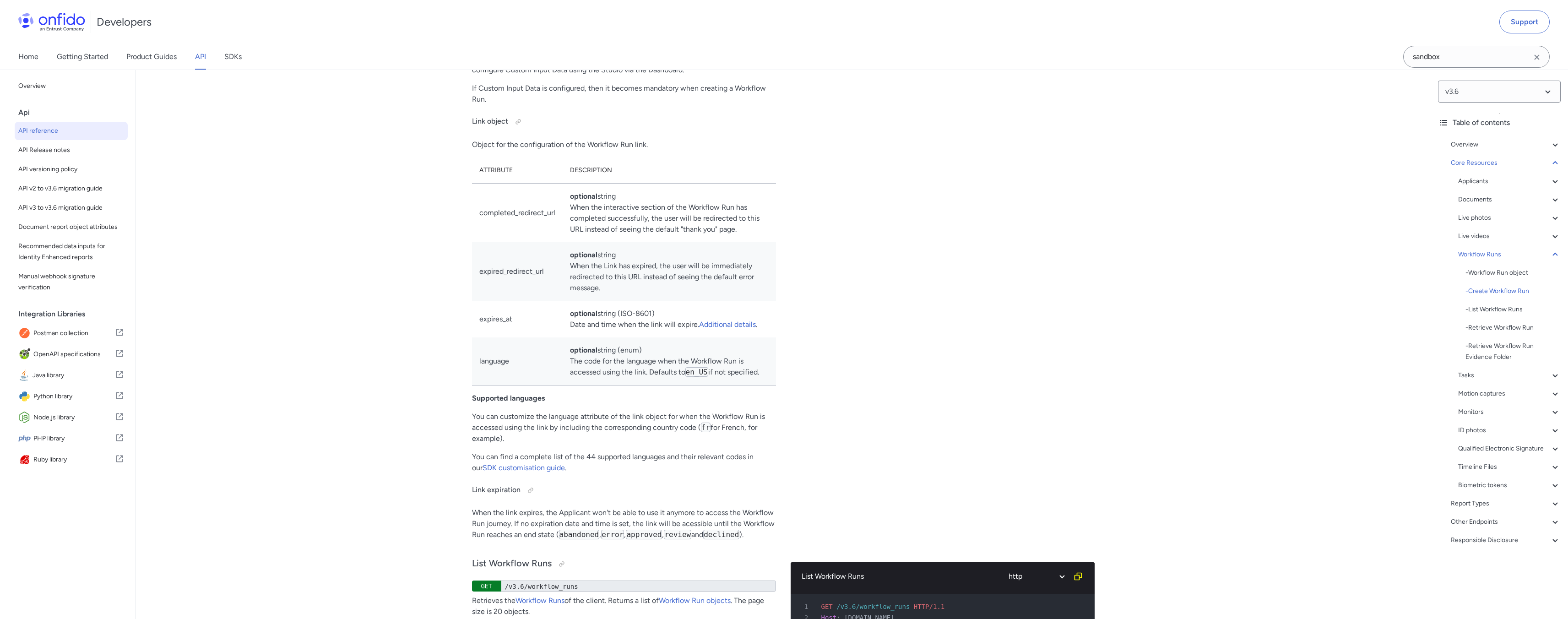
scroll to position [1, 0]
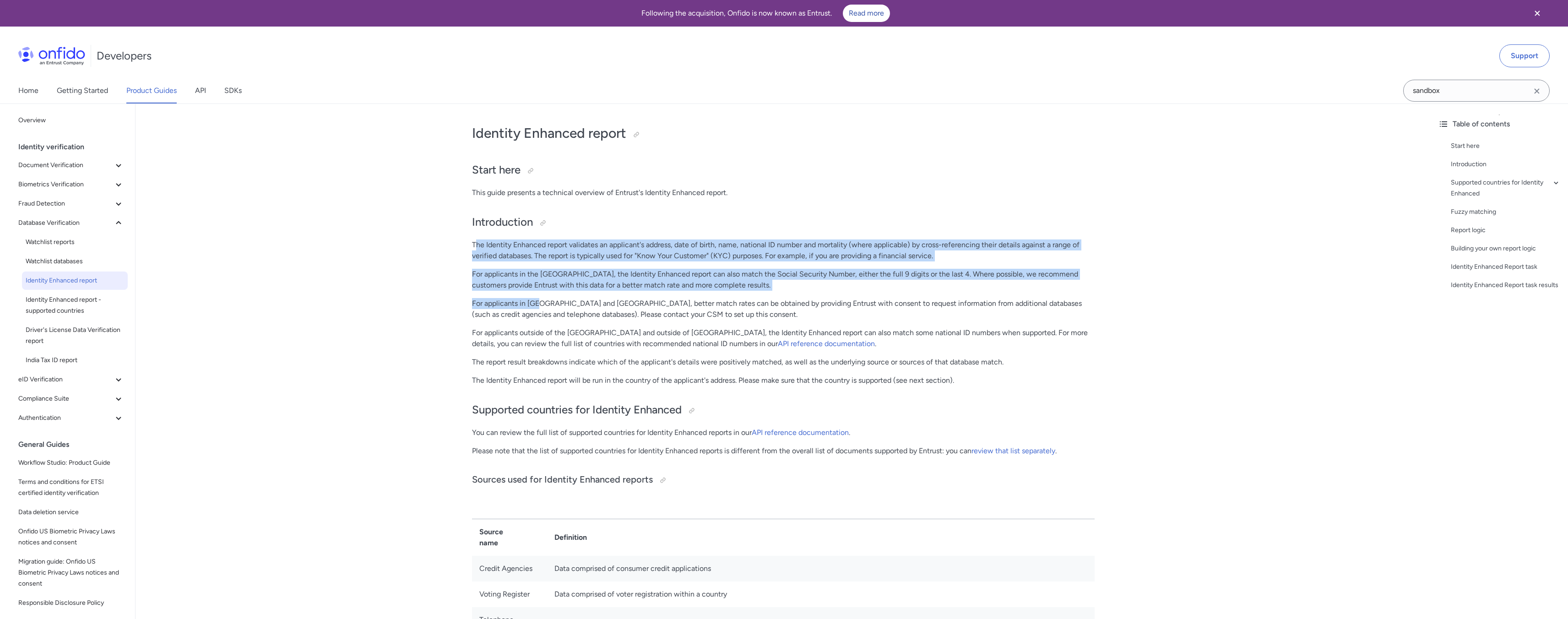
drag, startPoint x: 474, startPoint y: 247, endPoint x: 539, endPoint y: 307, distance: 88.5
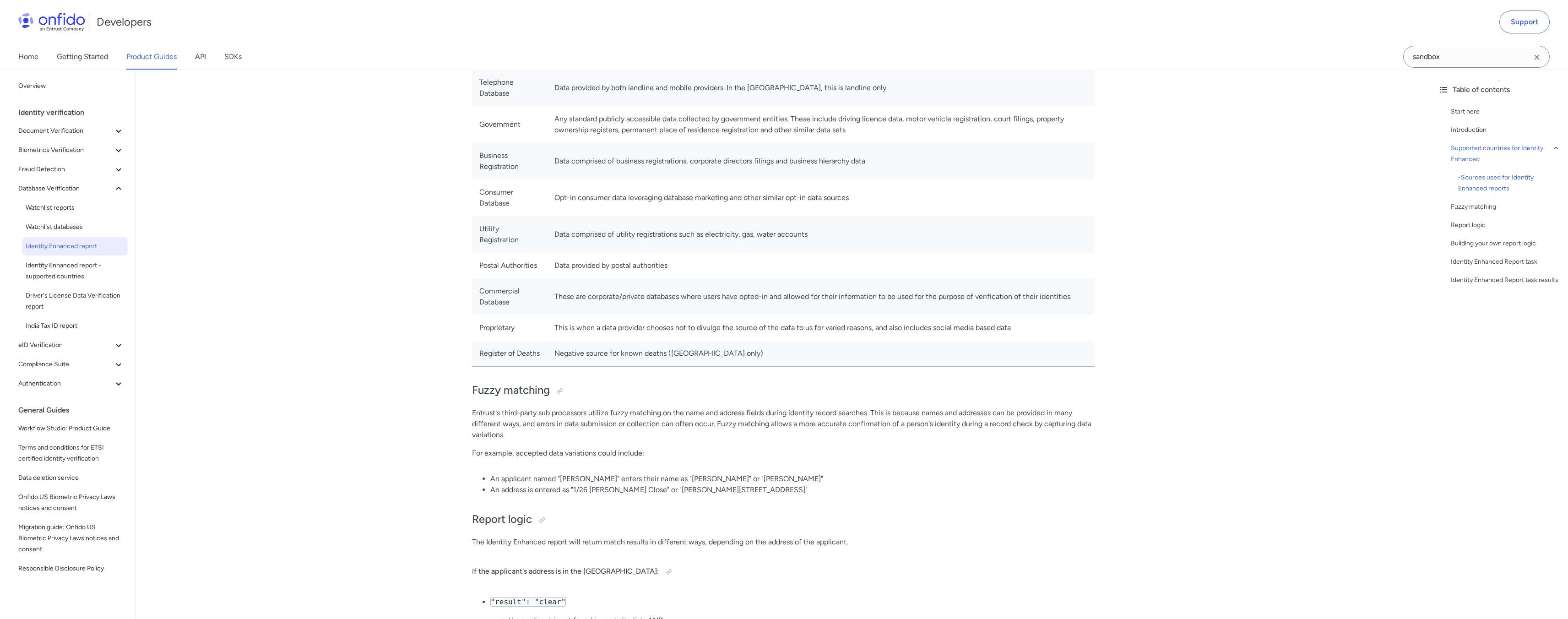
scroll to position [585, 0]
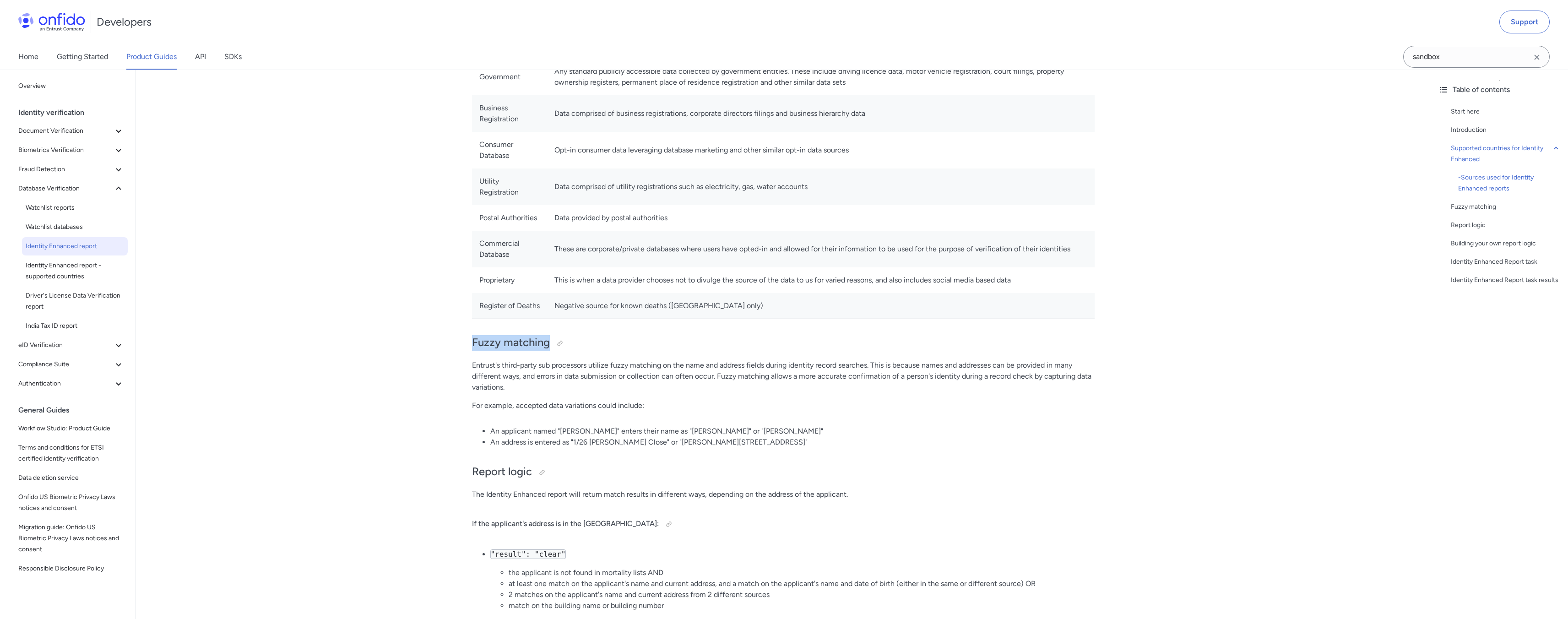
drag, startPoint x: 470, startPoint y: 352, endPoint x: 500, endPoint y: 371, distance: 35.5
click at [500, 380] on p "Entrust's third-party sub processors utilize fuzzy matching on the name and add…" at bounding box center [783, 376] width 623 height 33
click at [477, 376] on p "Entrust's third-party sub processors utilize fuzzy matching on the name and add…" at bounding box center [783, 376] width 623 height 33
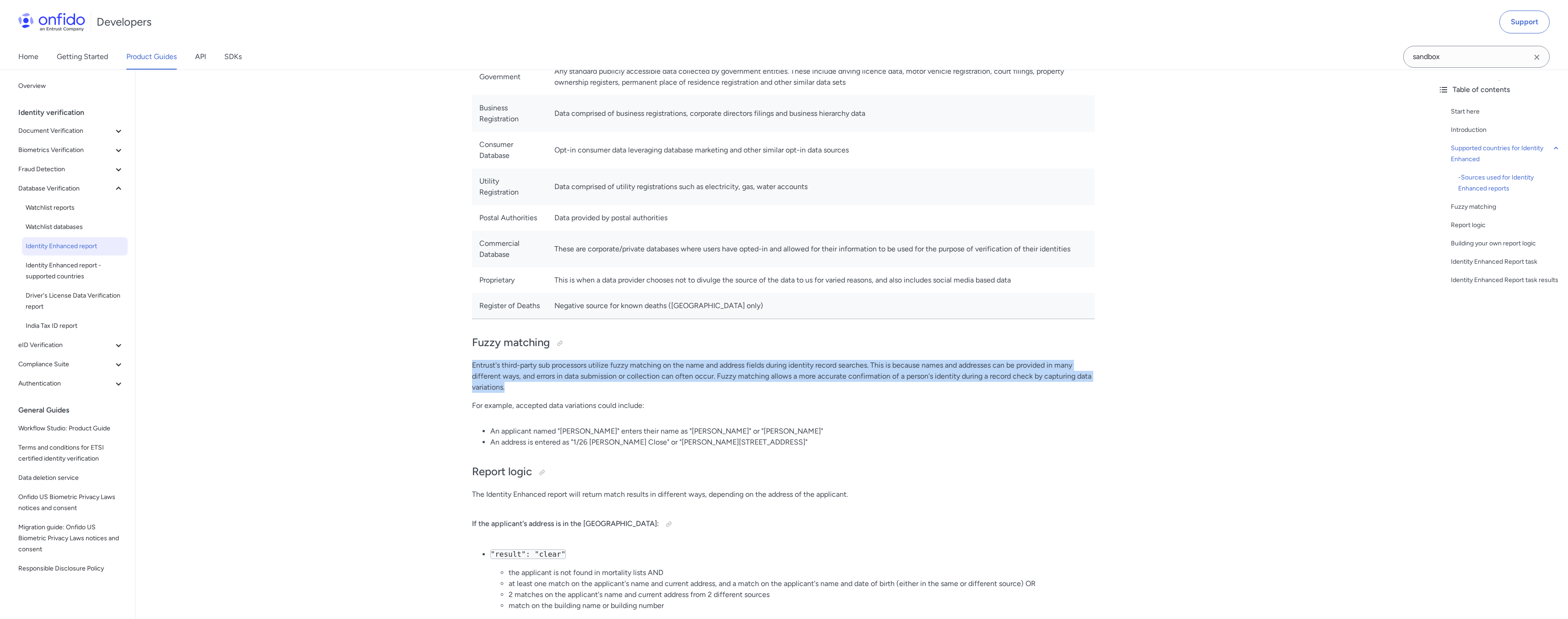
drag, startPoint x: 472, startPoint y: 376, endPoint x: 513, endPoint y: 400, distance: 47.5
click at [513, 393] on p "Entrust's third-party sub processors utilize fuzzy matching on the name and add…" at bounding box center [783, 376] width 623 height 33
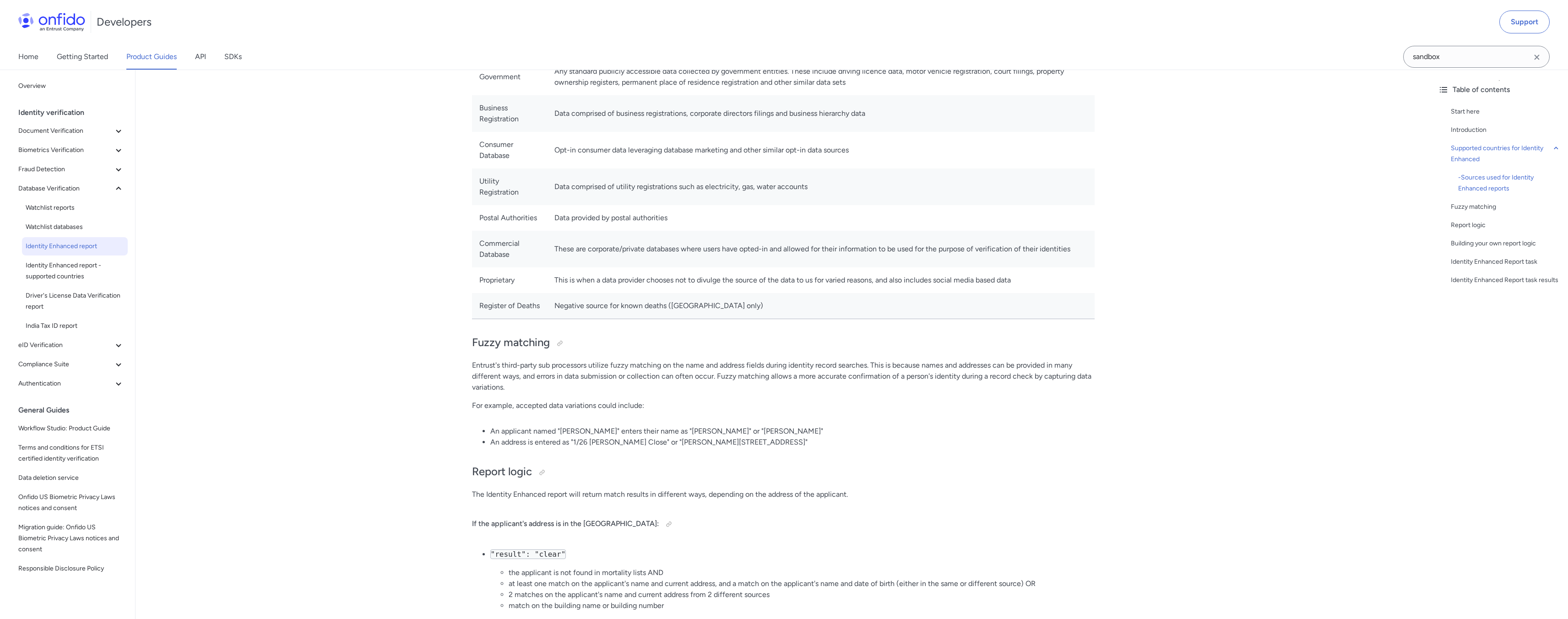
click at [520, 411] on p "For example, accepted data variations could include:" at bounding box center [783, 405] width 623 height 11
drag, startPoint x: 474, startPoint y: 416, endPoint x: 547, endPoint y: 447, distance: 79.3
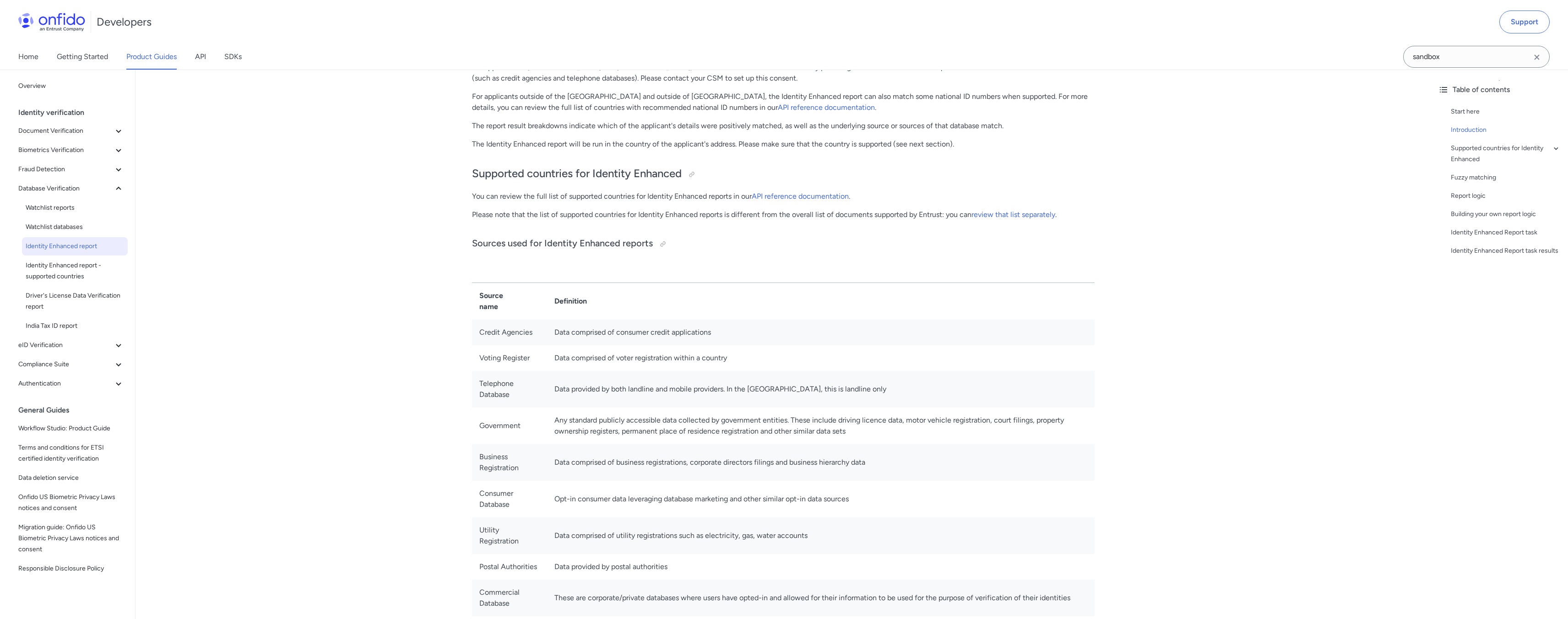
scroll to position [0, 0]
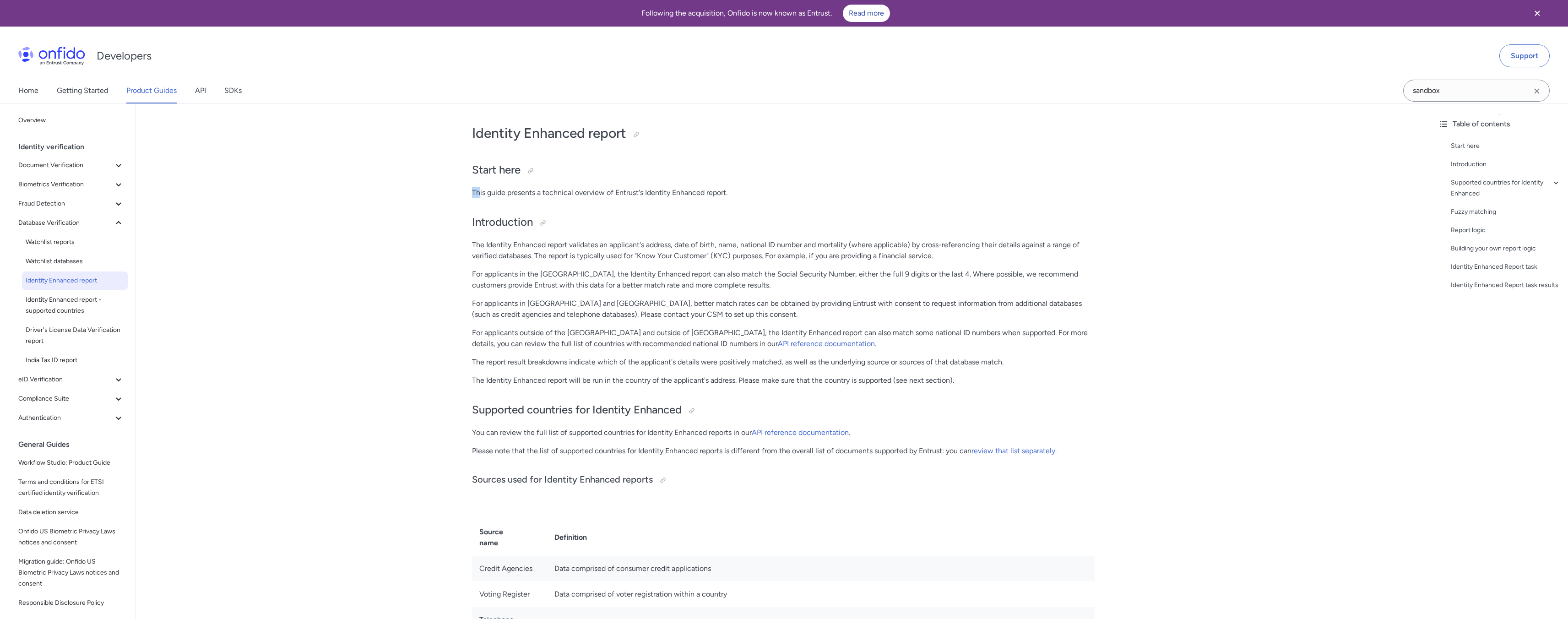
drag, startPoint x: 471, startPoint y: 195, endPoint x: 480, endPoint y: 196, distance: 9.1
click at [473, 226] on h2 "Introduction" at bounding box center [783, 223] width 623 height 16
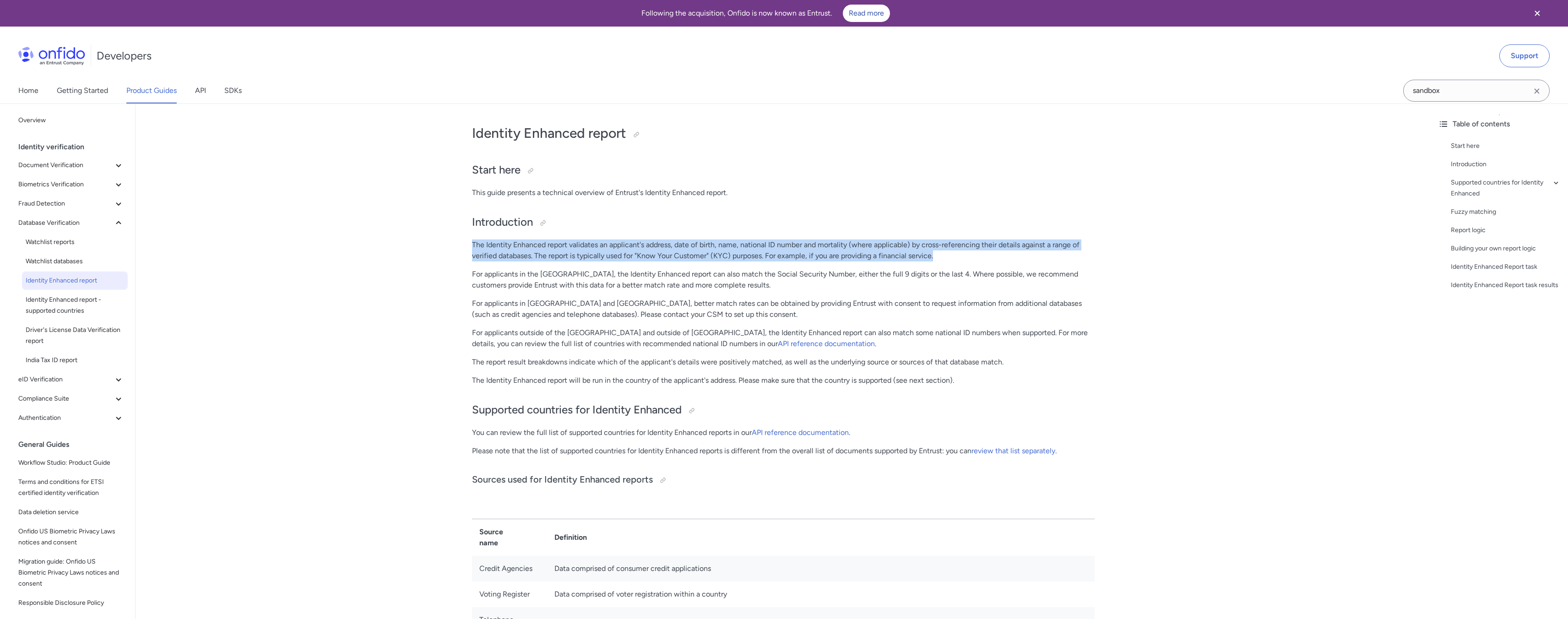
drag, startPoint x: 468, startPoint y: 239, endPoint x: 601, endPoint y: 263, distance: 135.1
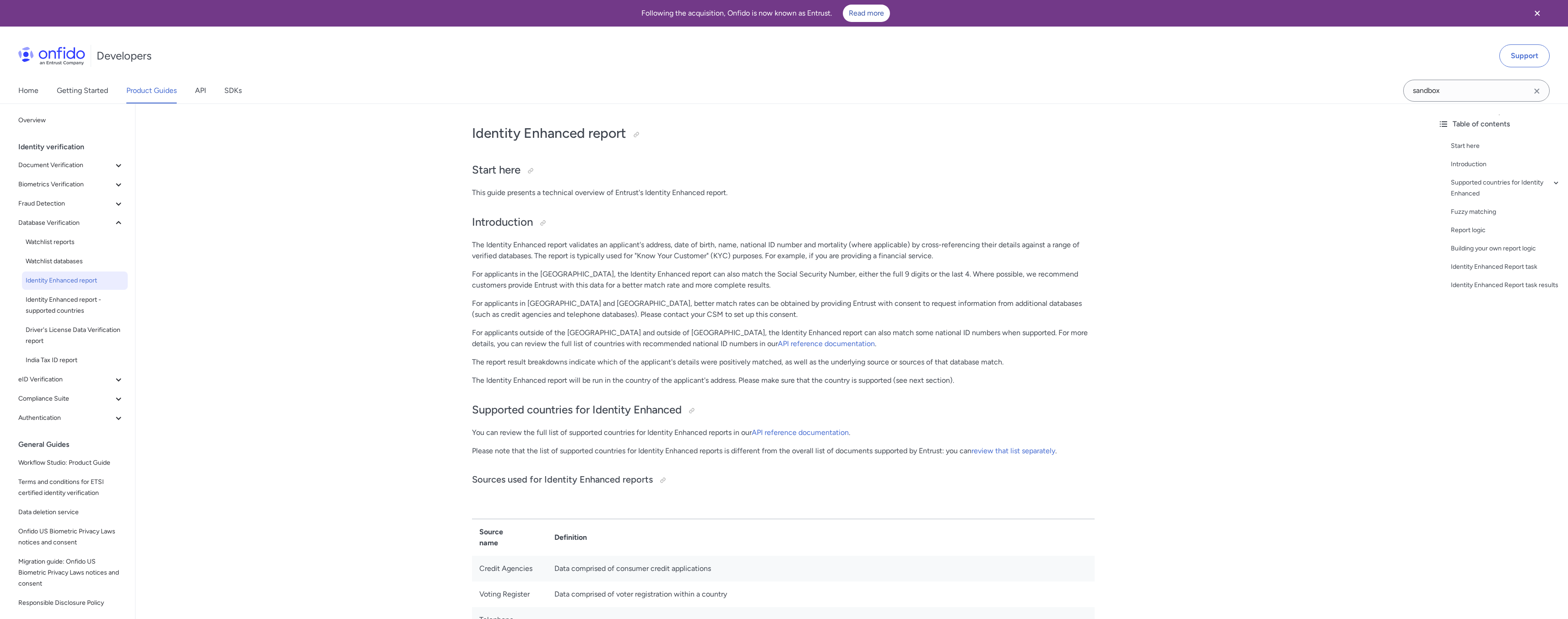
click at [562, 277] on p "For applicants in the [GEOGRAPHIC_DATA], the Identity Enhanced report can also …" at bounding box center [783, 279] width 623 height 22
drag, startPoint x: 488, startPoint y: 272, endPoint x: 522, endPoint y: 271, distance: 34.0
click at [522, 271] on p "For applicants in the [GEOGRAPHIC_DATA], the Identity Enhanced report can also …" at bounding box center [783, 279] width 623 height 22
click at [481, 280] on p "For applicants in the [GEOGRAPHIC_DATA], the Identity Enhanced report can also …" at bounding box center [783, 279] width 623 height 22
drag, startPoint x: 470, startPoint y: 284, endPoint x: 515, endPoint y: 284, distance: 45.0
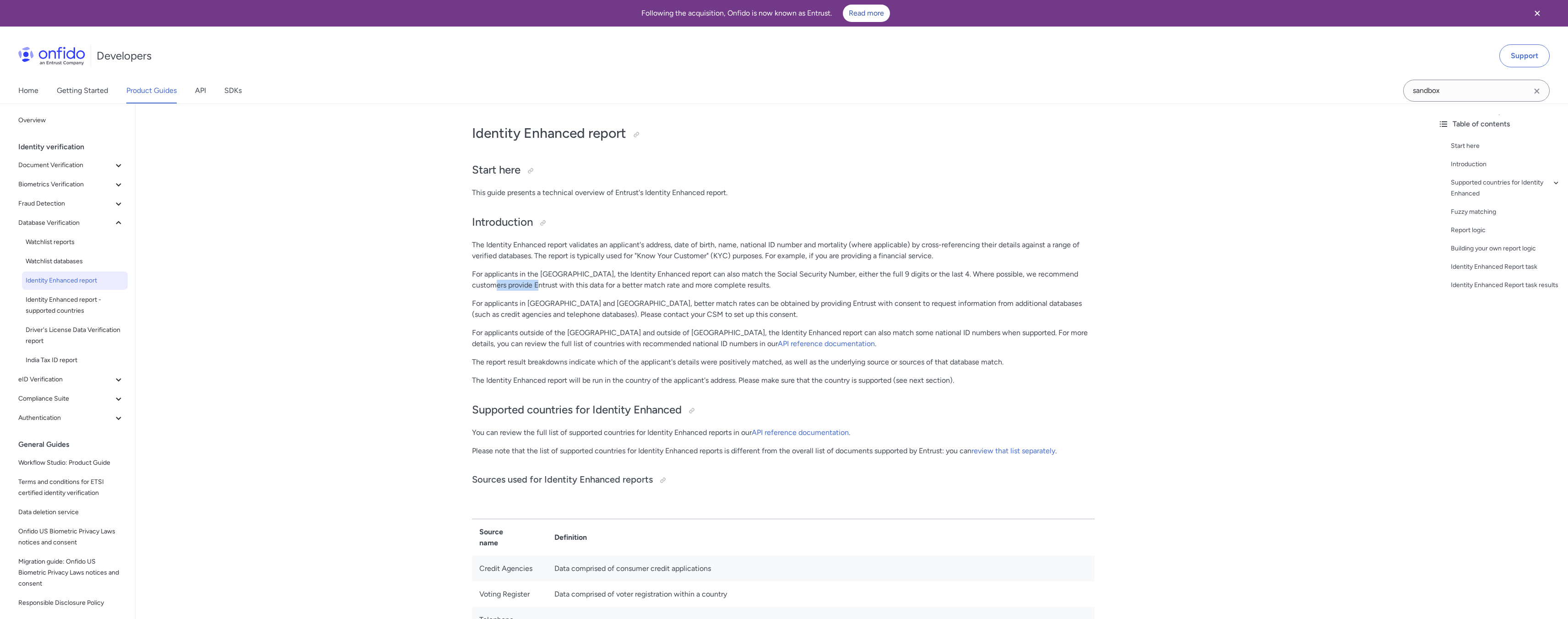
click at [496, 327] on p "For applicants outside of the United Kingdom and outside of the United States, …" at bounding box center [783, 338] width 623 height 22
drag, startPoint x: 469, startPoint y: 360, endPoint x: 523, endPoint y: 358, distance: 54.0
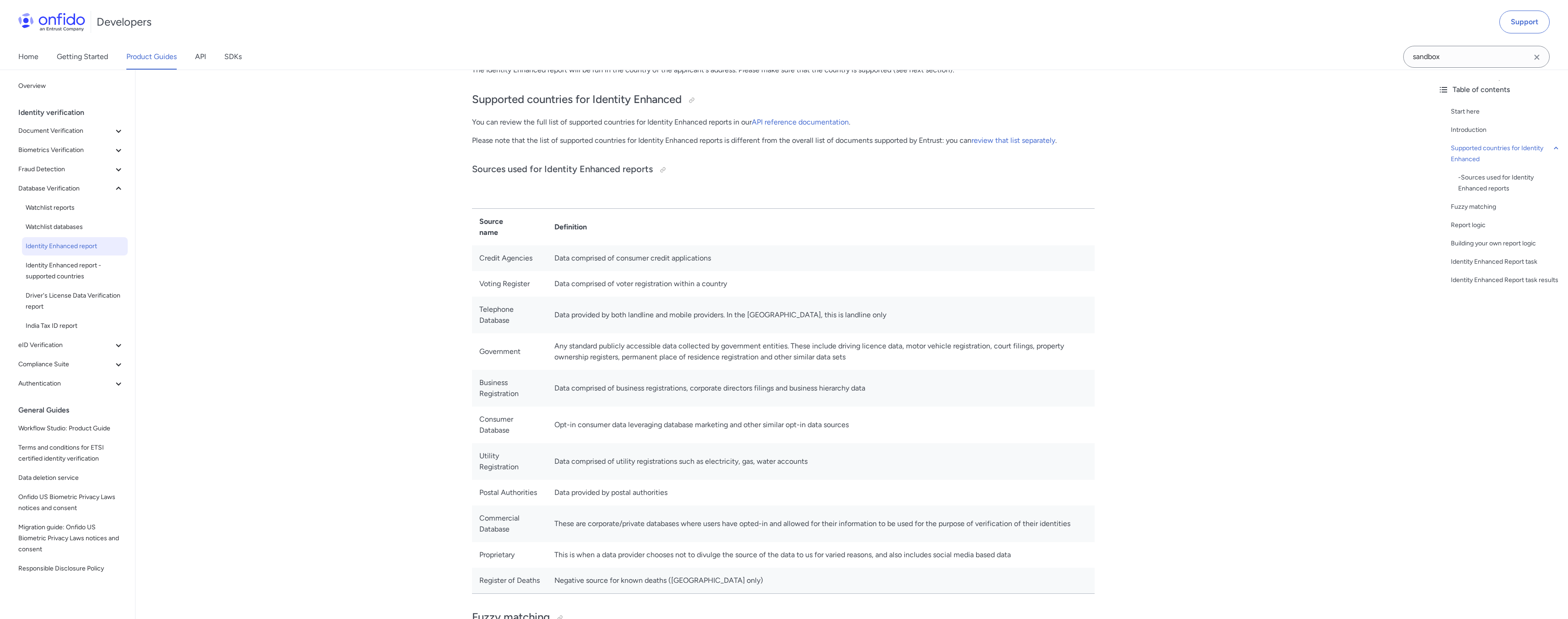
scroll to position [341, 0]
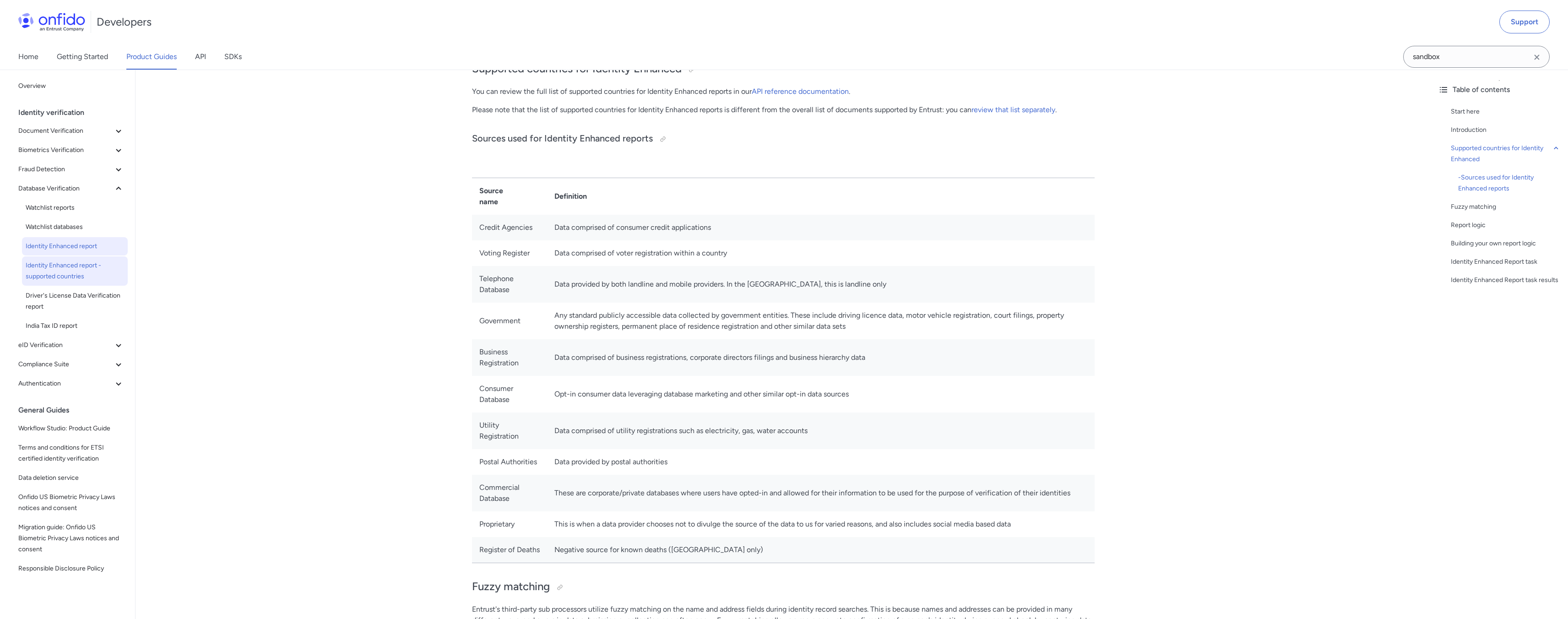
click at [73, 276] on span "Identity Enhanced report - supported countries" at bounding box center [75, 271] width 99 height 22
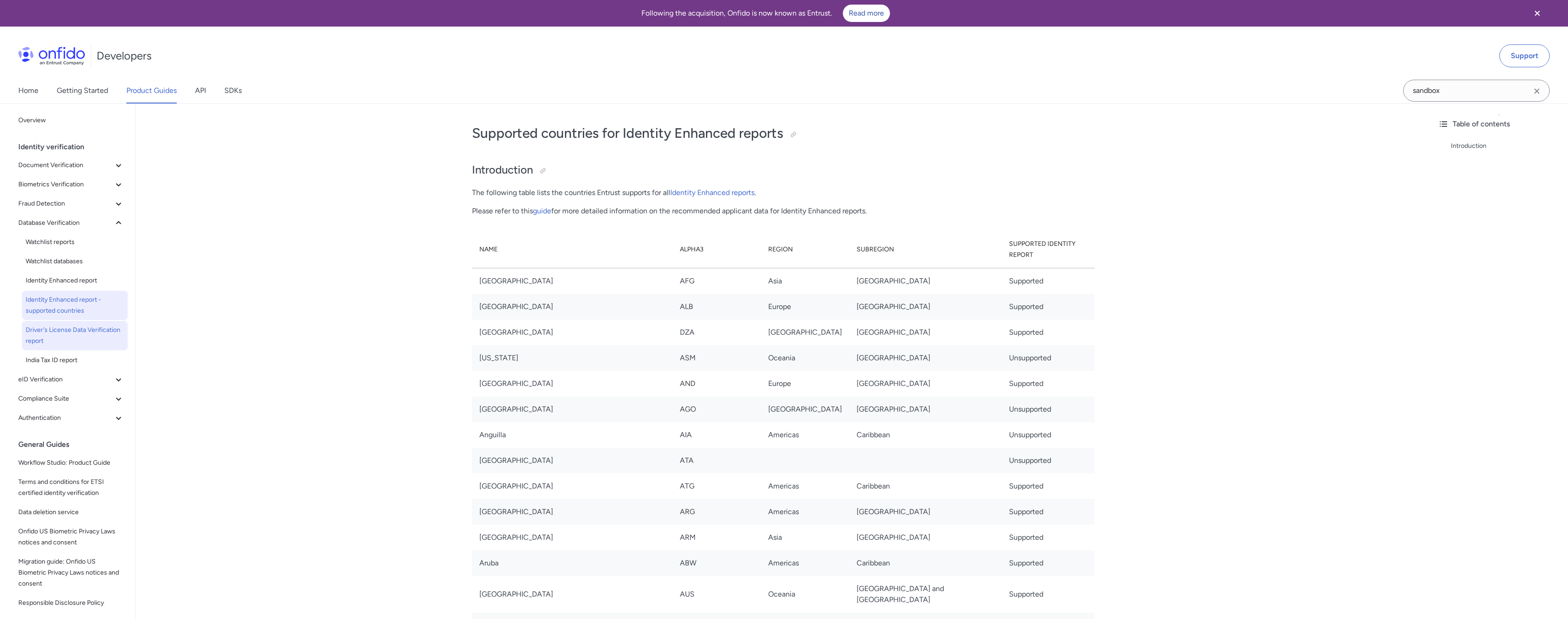
click at [69, 343] on span "Driver's License Data Verification report" at bounding box center [75, 335] width 99 height 22
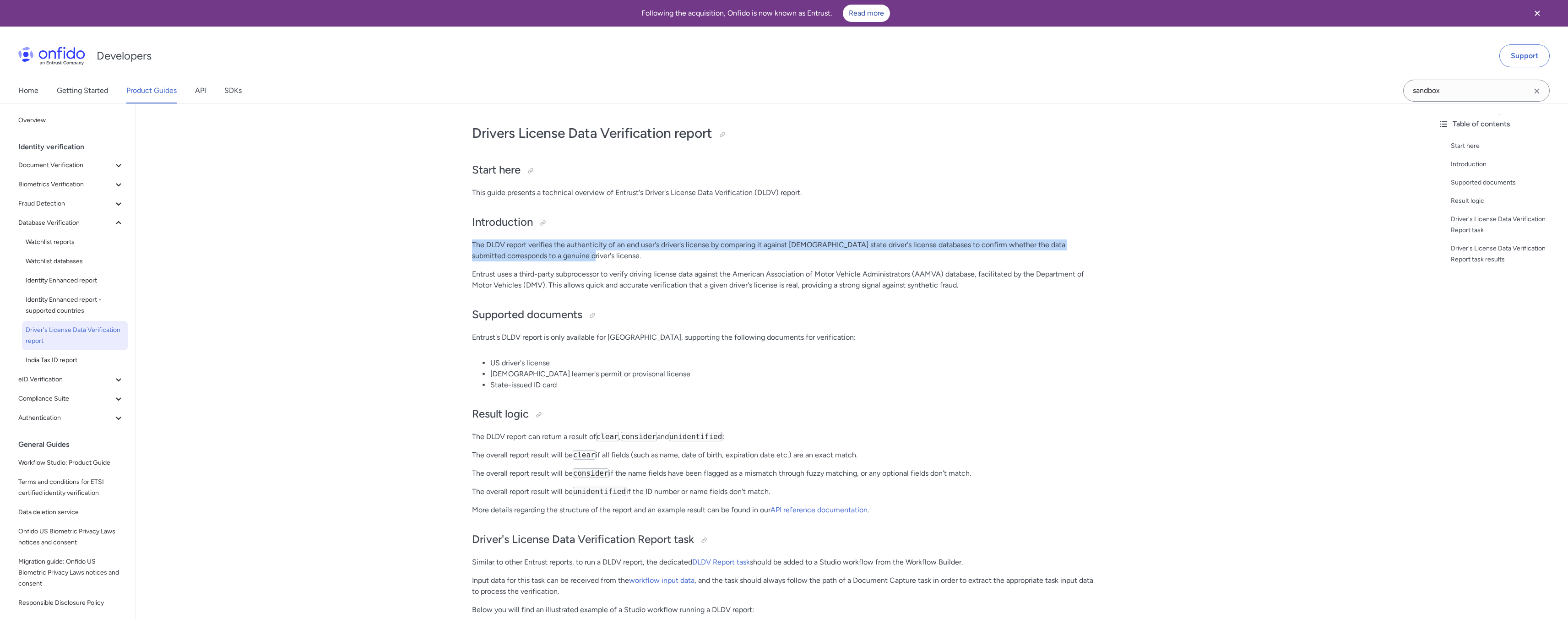
drag, startPoint x: 461, startPoint y: 240, endPoint x: 555, endPoint y: 261, distance: 96.3
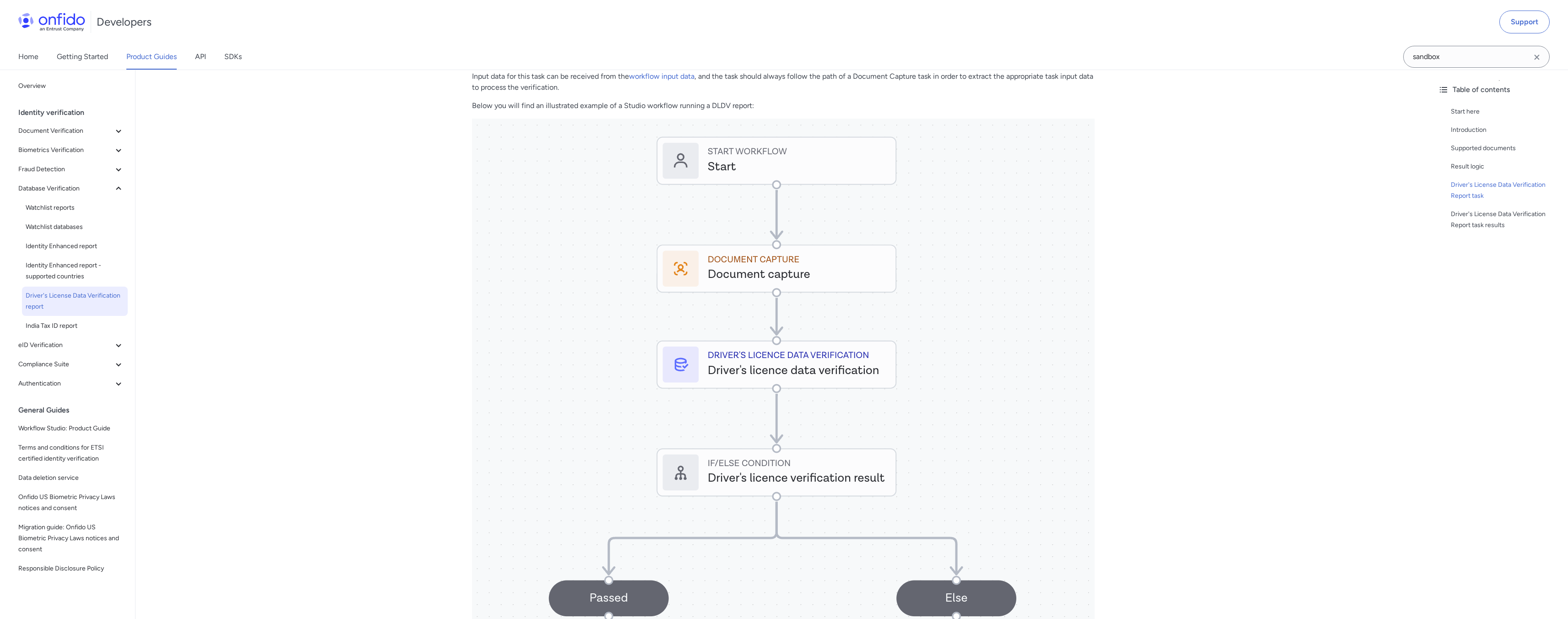
scroll to position [291, 0]
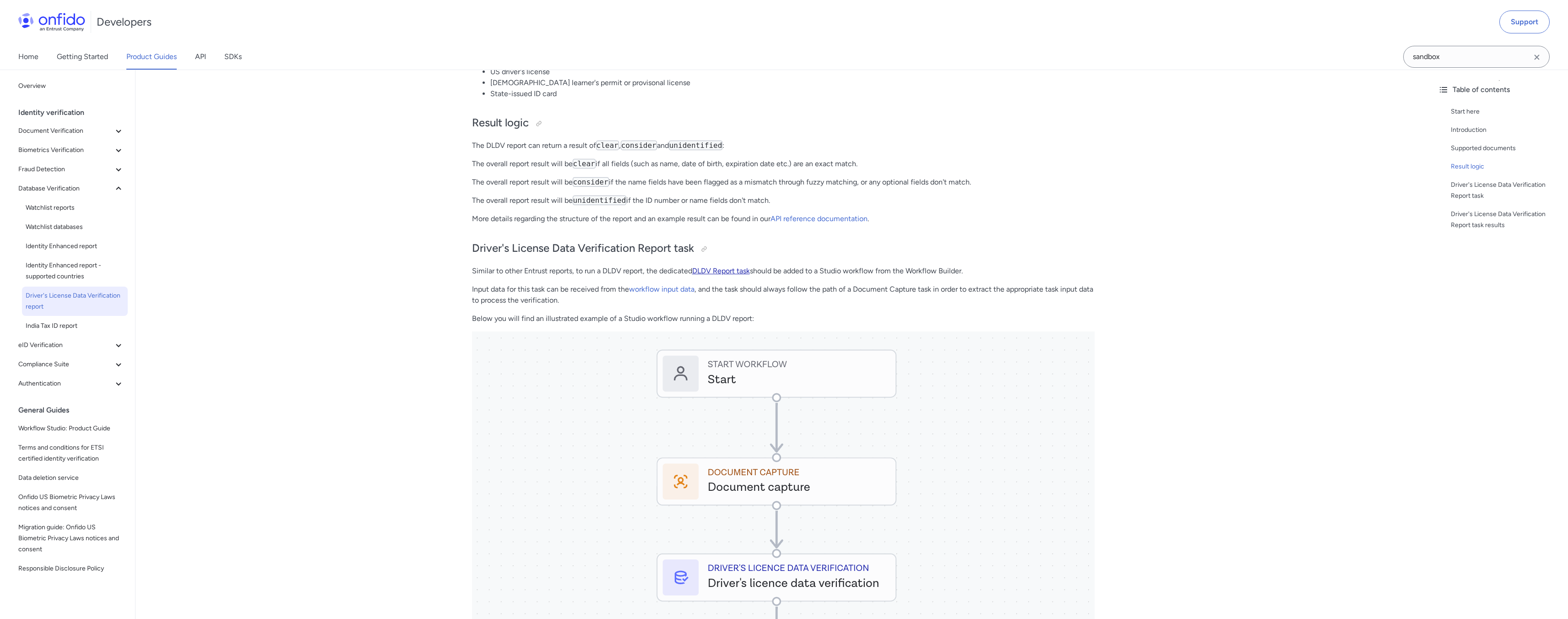
click at [742, 270] on link "DLDV Report task" at bounding box center [721, 271] width 58 height 9
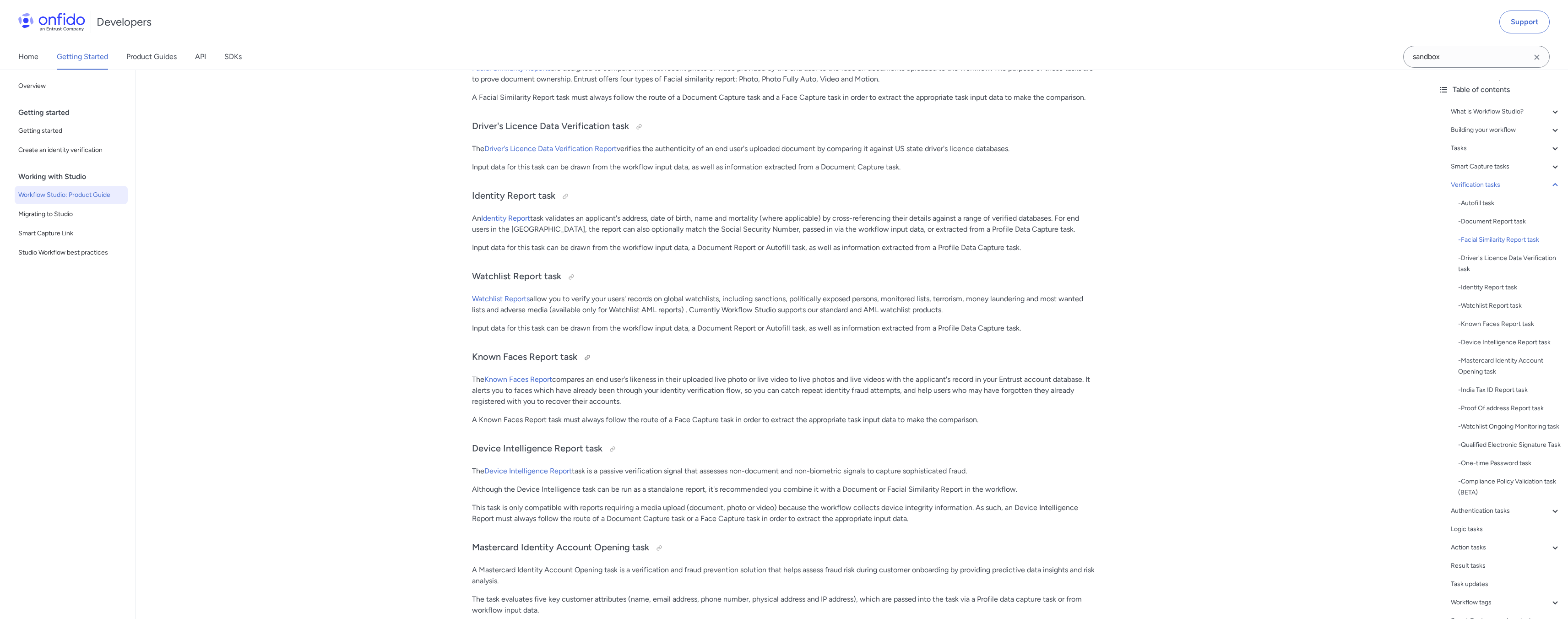
scroll to position [7861, 0]
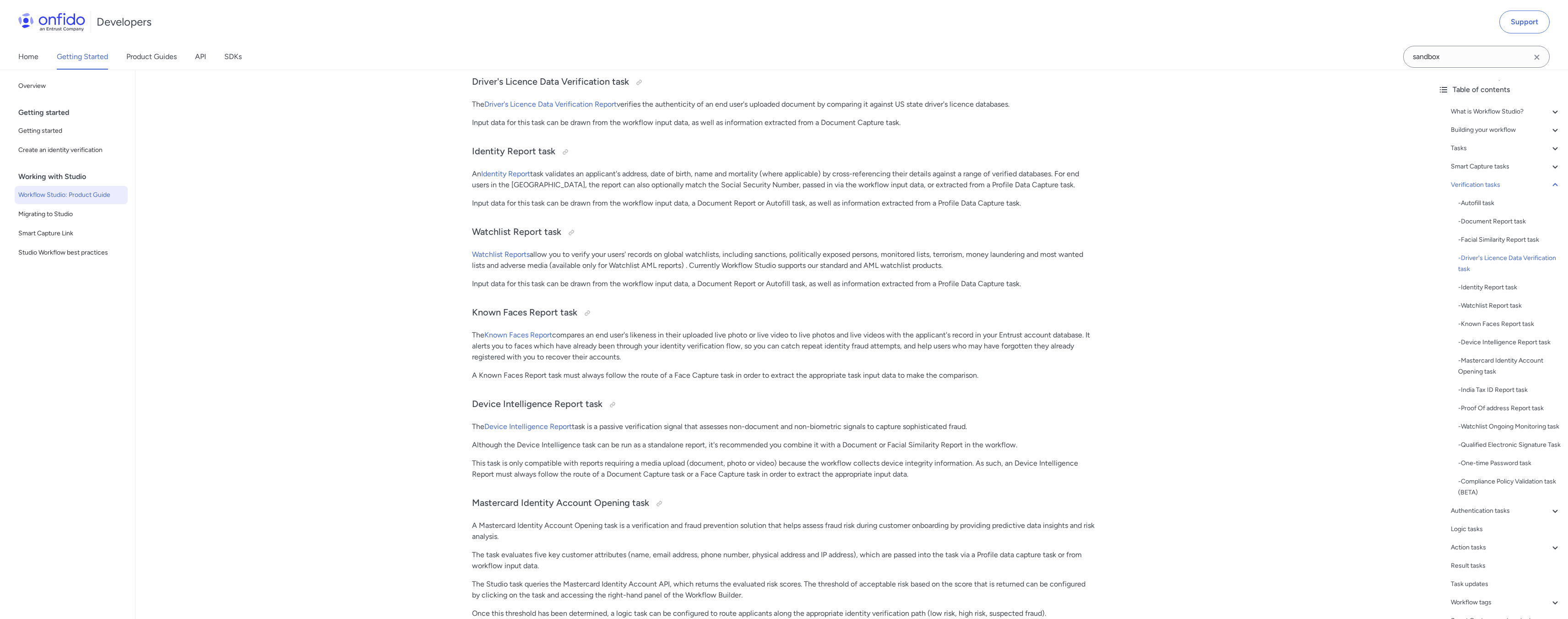
drag, startPoint x: 466, startPoint y: 464, endPoint x: 567, endPoint y: 463, distance: 101.0
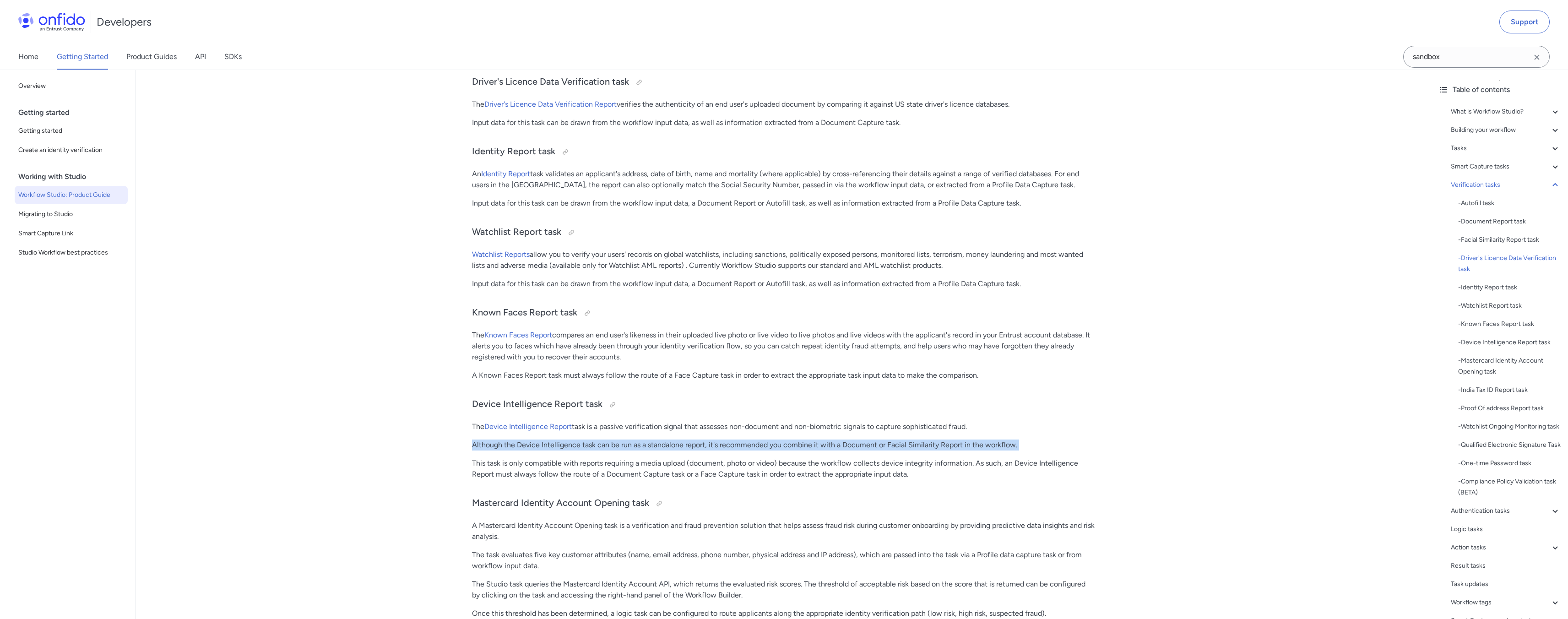
drag, startPoint x: 511, startPoint y: 464, endPoint x: 596, endPoint y: 466, distance: 85.0
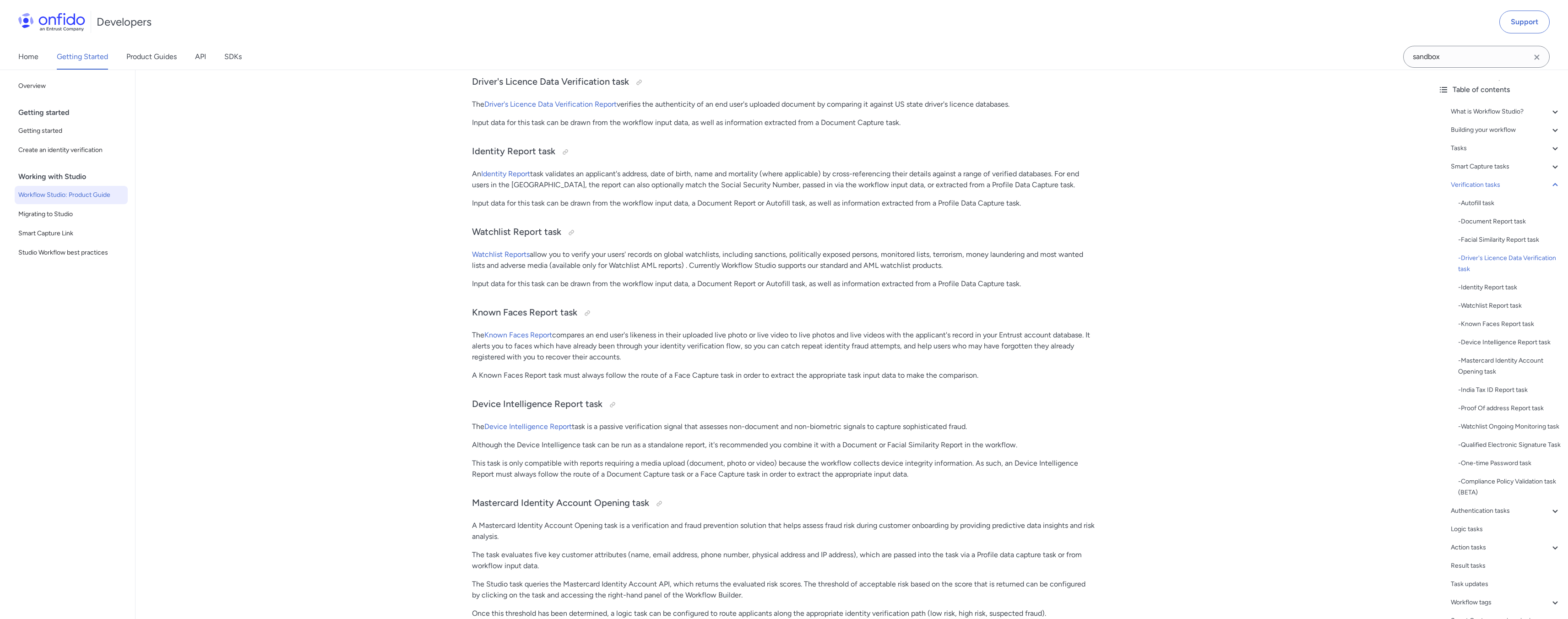
click at [586, 480] on p "This task is only compatible with reports requiring a media upload (document, p…" at bounding box center [783, 469] width 623 height 22
click at [519, 431] on link "Device Intelligence Report" at bounding box center [528, 426] width 88 height 9
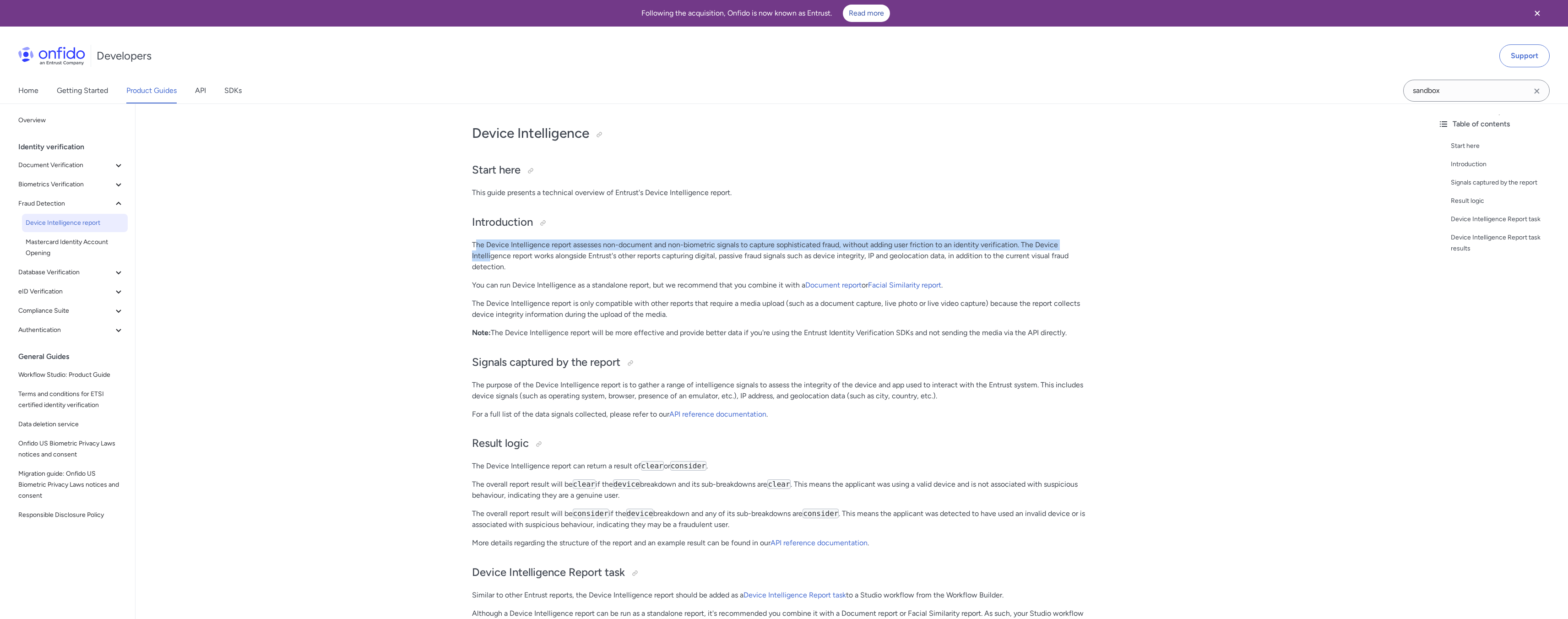
drag, startPoint x: 474, startPoint y: 247, endPoint x: 490, endPoint y: 254, distance: 17.5
click at [490, 254] on p "The Device Intelligence report assesses non-document and non-biometric signals …" at bounding box center [783, 256] width 623 height 33
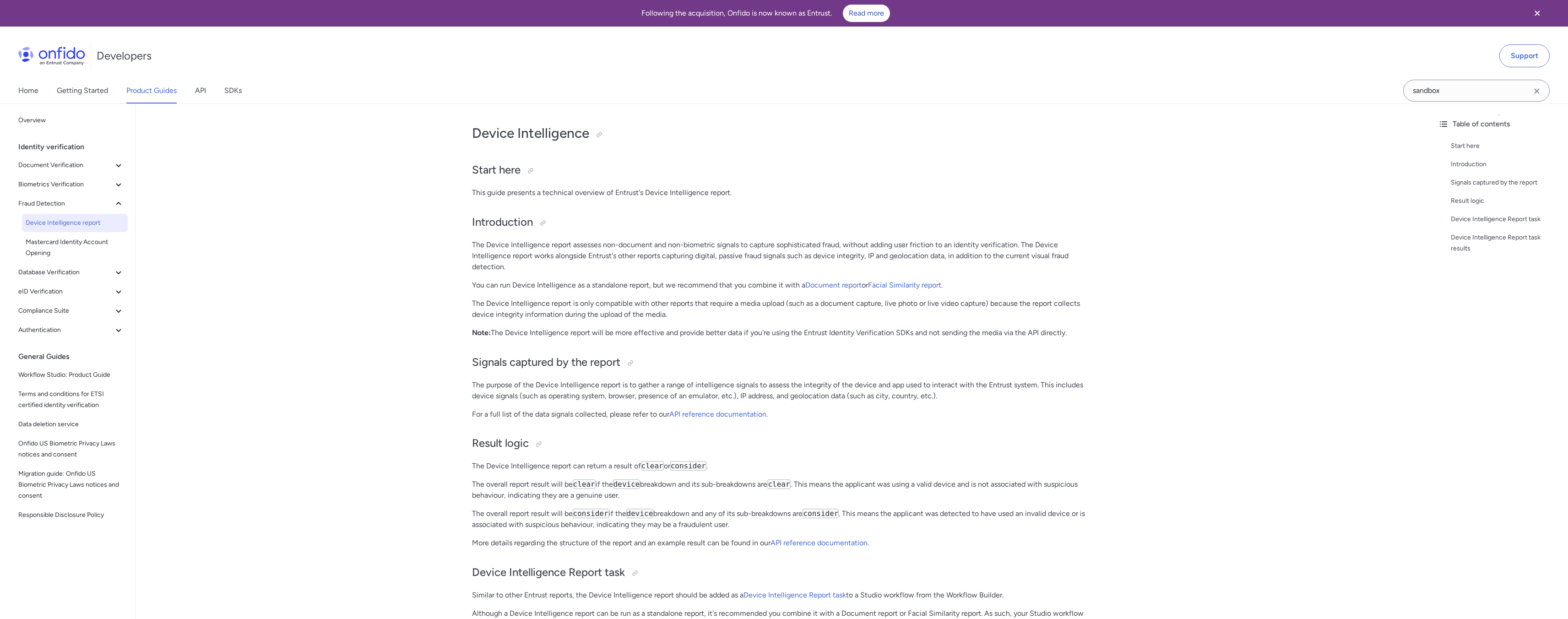
click at [522, 262] on p "The Device Intelligence report assesses non-document and non-biometric signals …" at bounding box center [783, 256] width 623 height 33
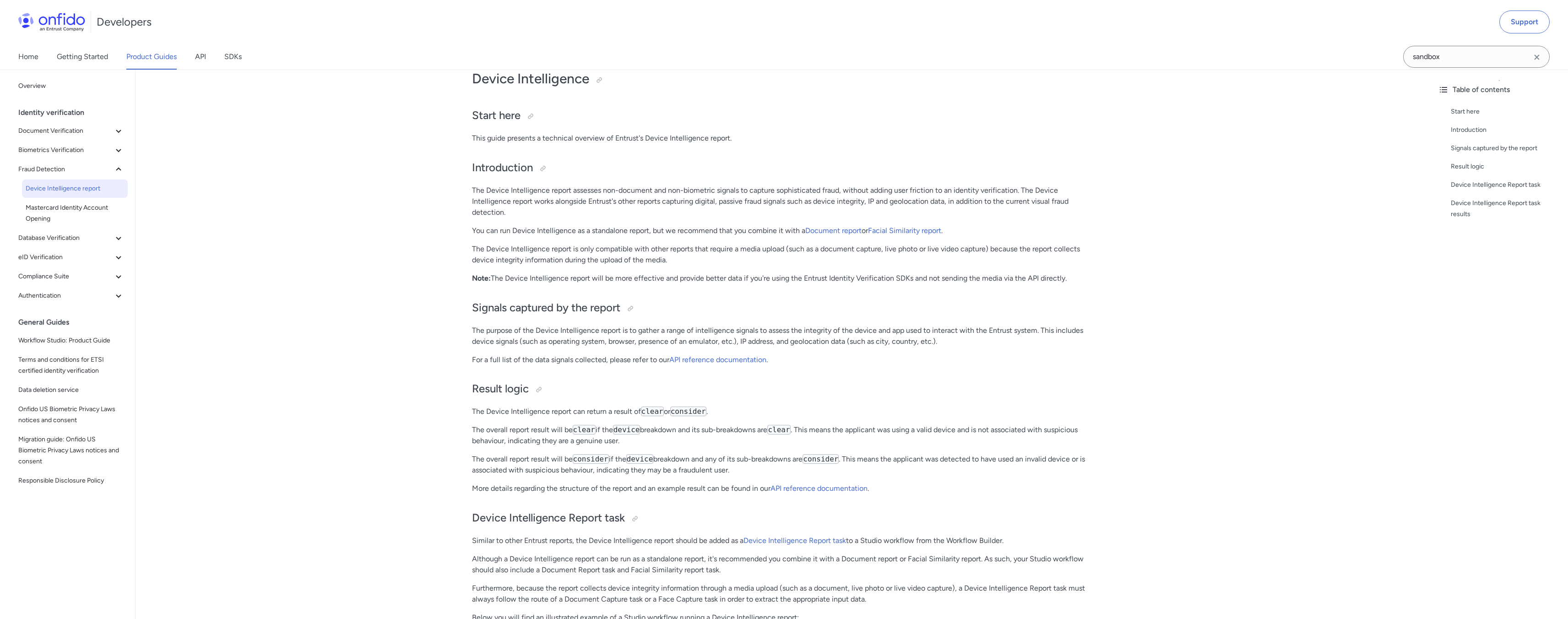
scroll to position [55, 0]
click at [113, 152] on icon at bounding box center [119, 150] width 11 height 11
click at [113, 239] on icon at bounding box center [119, 238] width 11 height 11
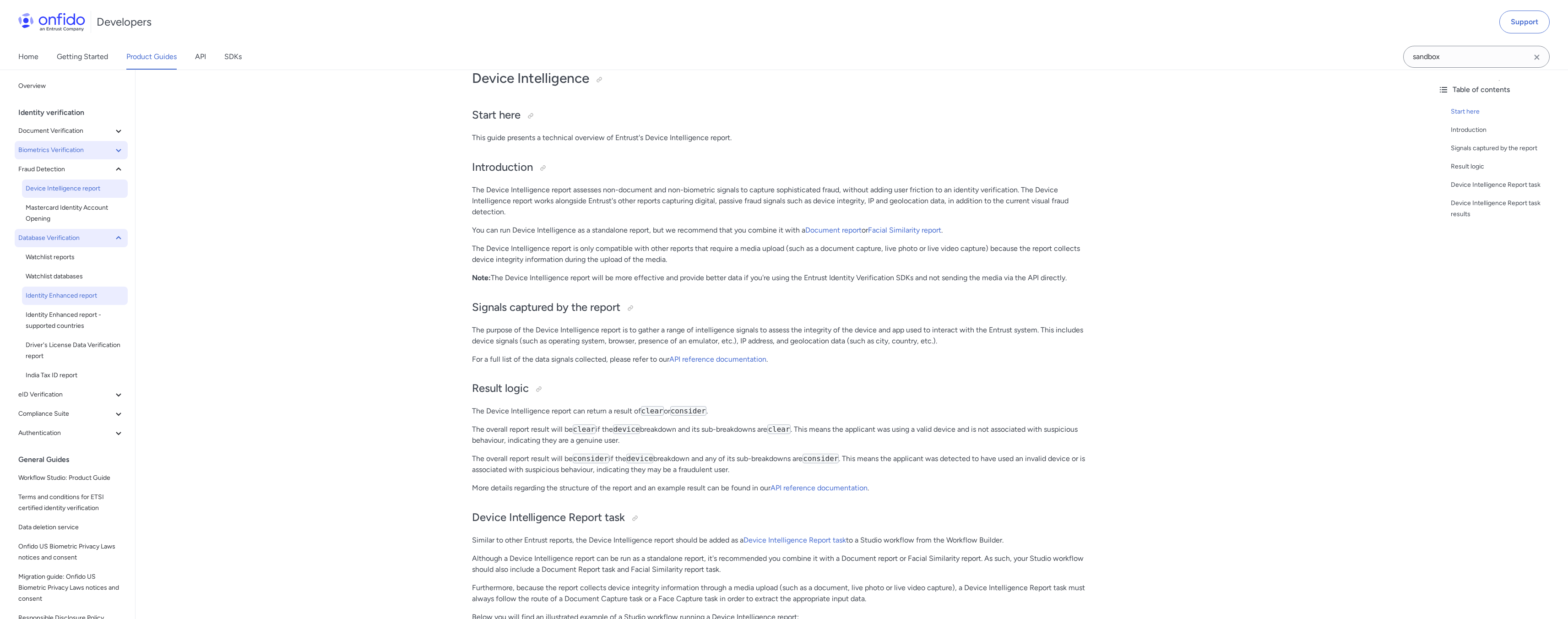
click at [77, 300] on span "Identity Enhanced report" at bounding box center [75, 296] width 99 height 11
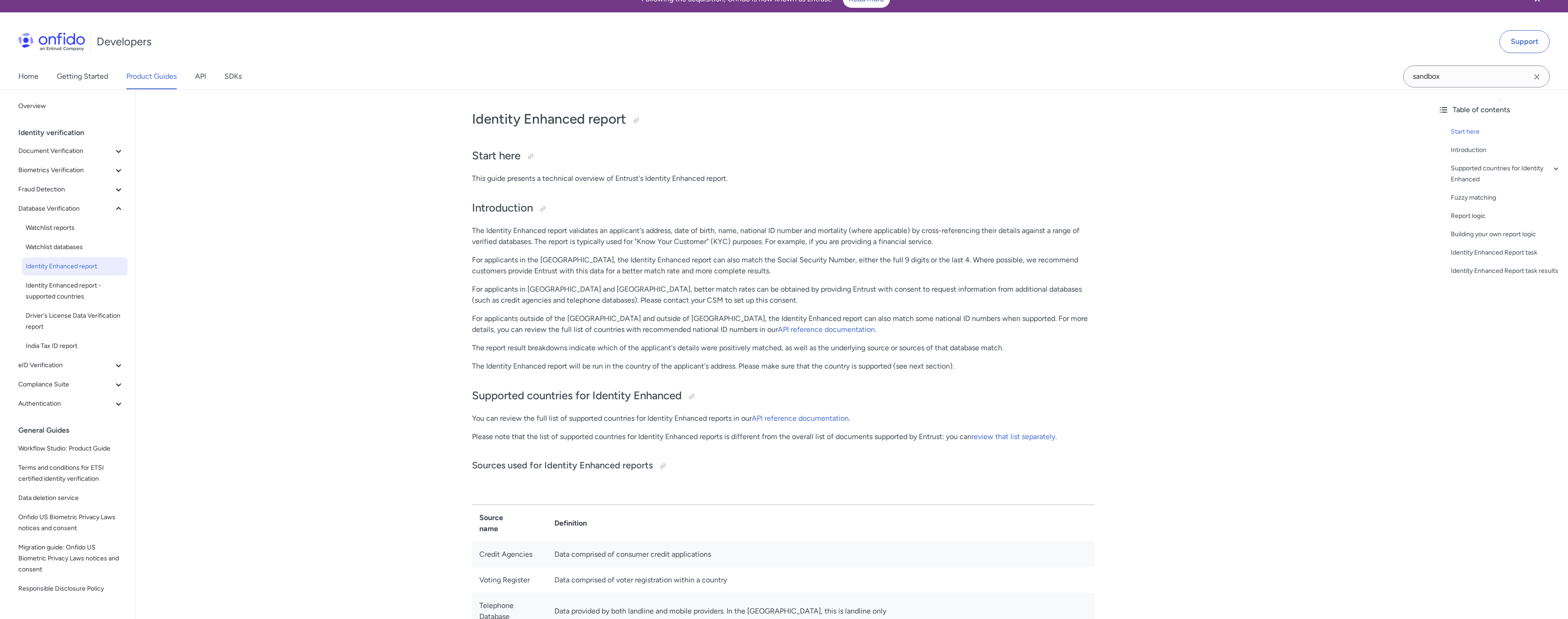
scroll to position [14, 0]
click at [778, 328] on link "API reference documentation" at bounding box center [826, 330] width 97 height 9
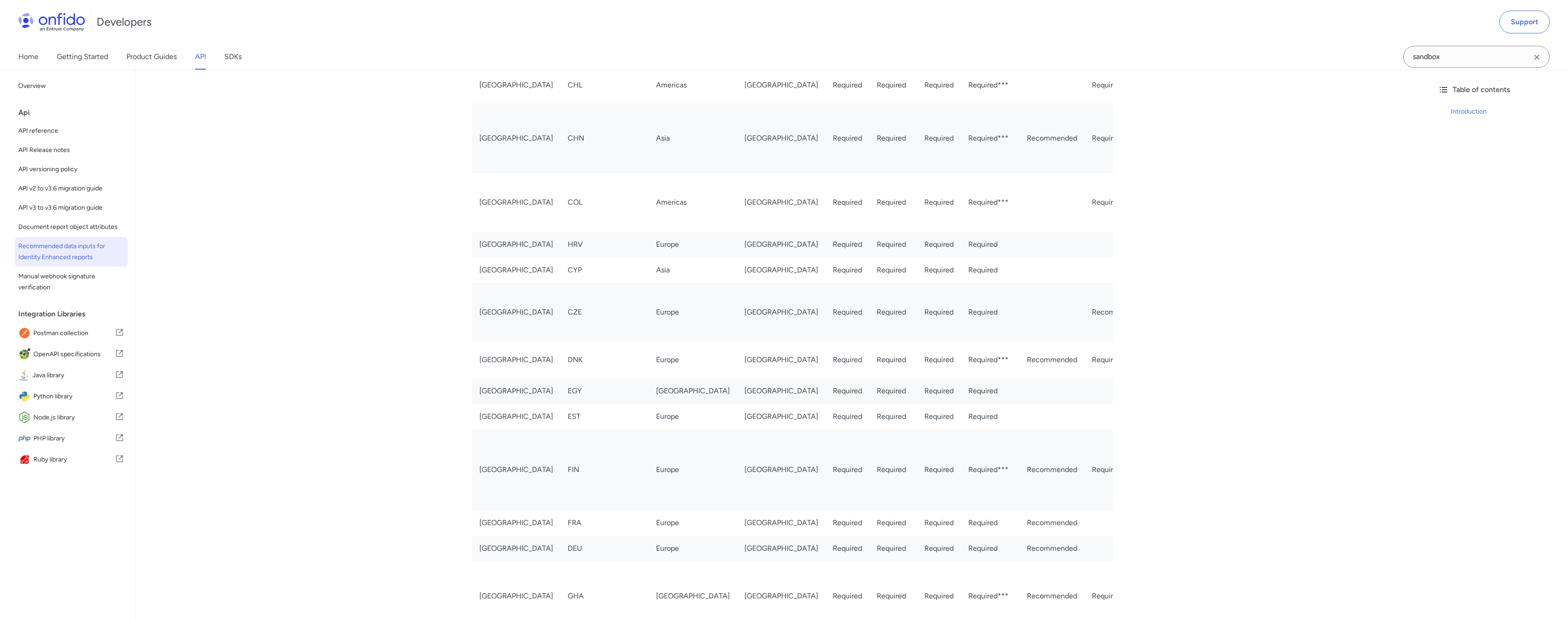
scroll to position [721, 0]
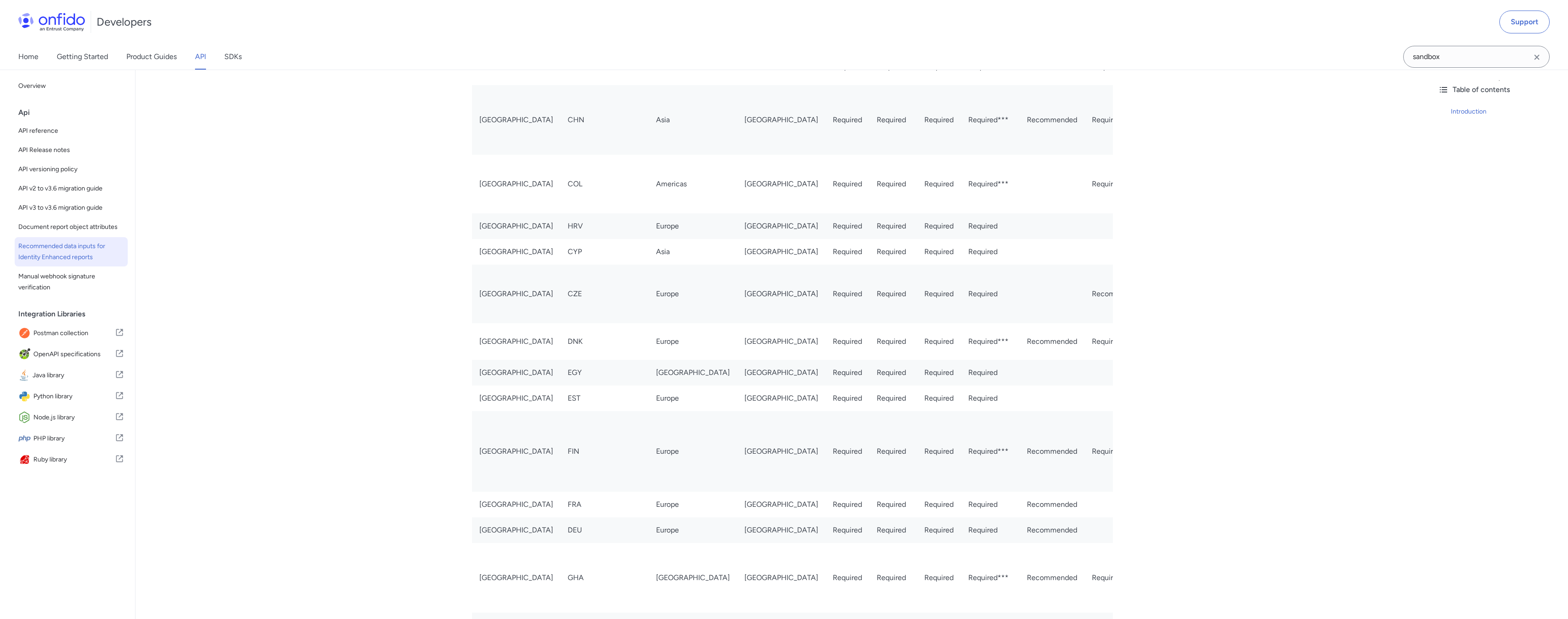
click at [1538, 60] on icon "Clear search field button" at bounding box center [1537, 57] width 11 height 11
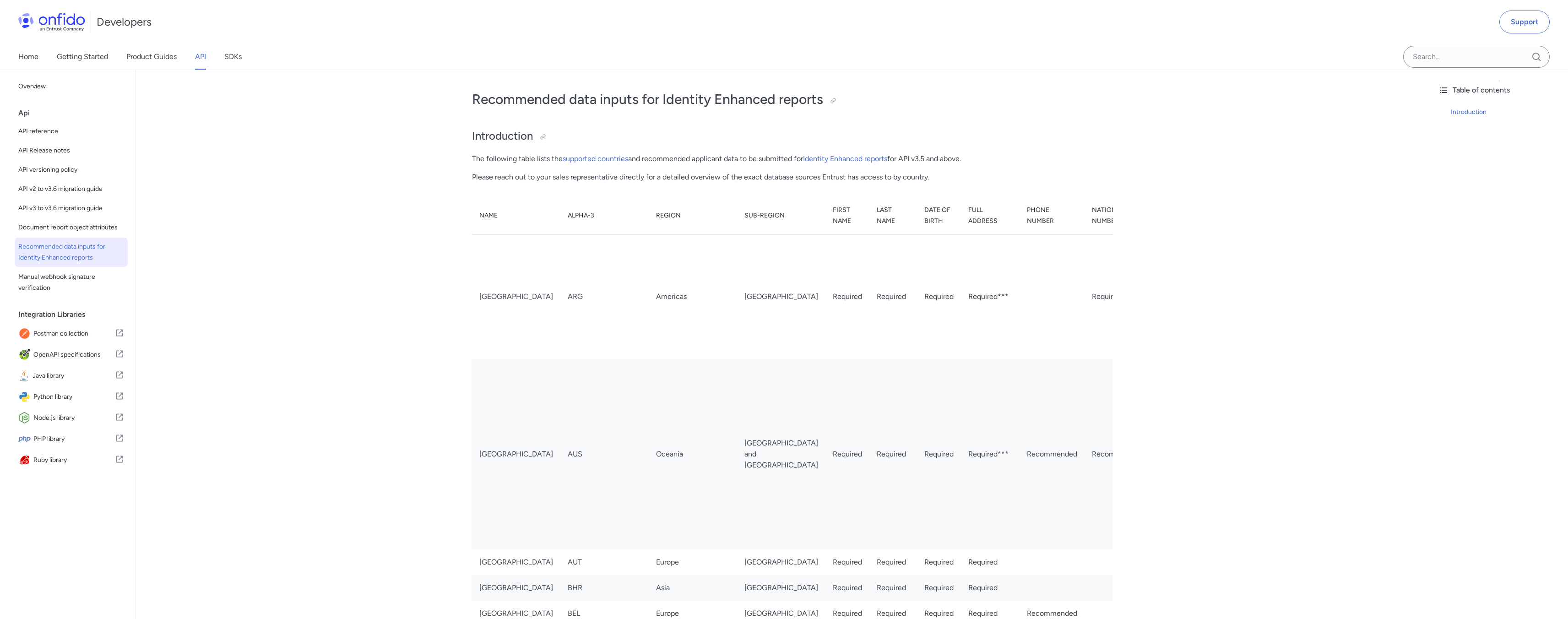
scroll to position [0, 0]
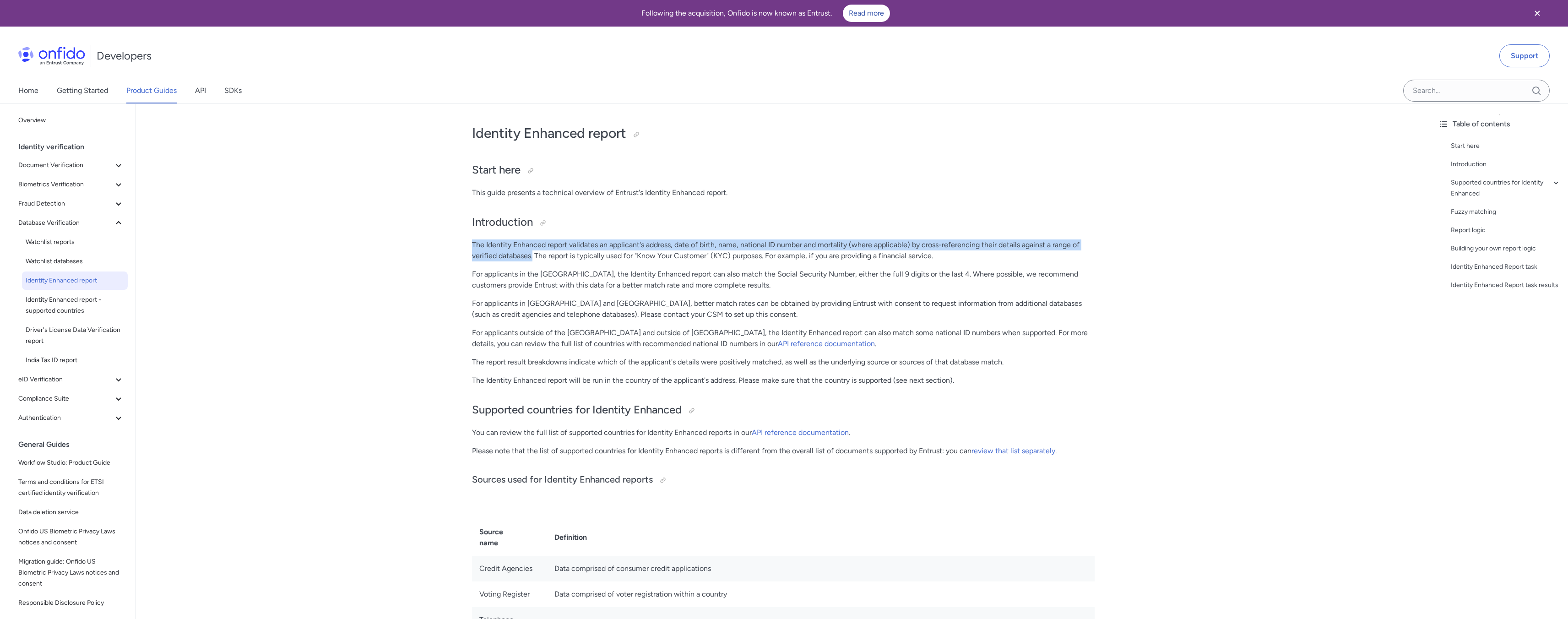
drag, startPoint x: 471, startPoint y: 250, endPoint x: 533, endPoint y: 257, distance: 62.4
copy p "The Identity Enhanced report validates an applicant's address, date of birth, n…"
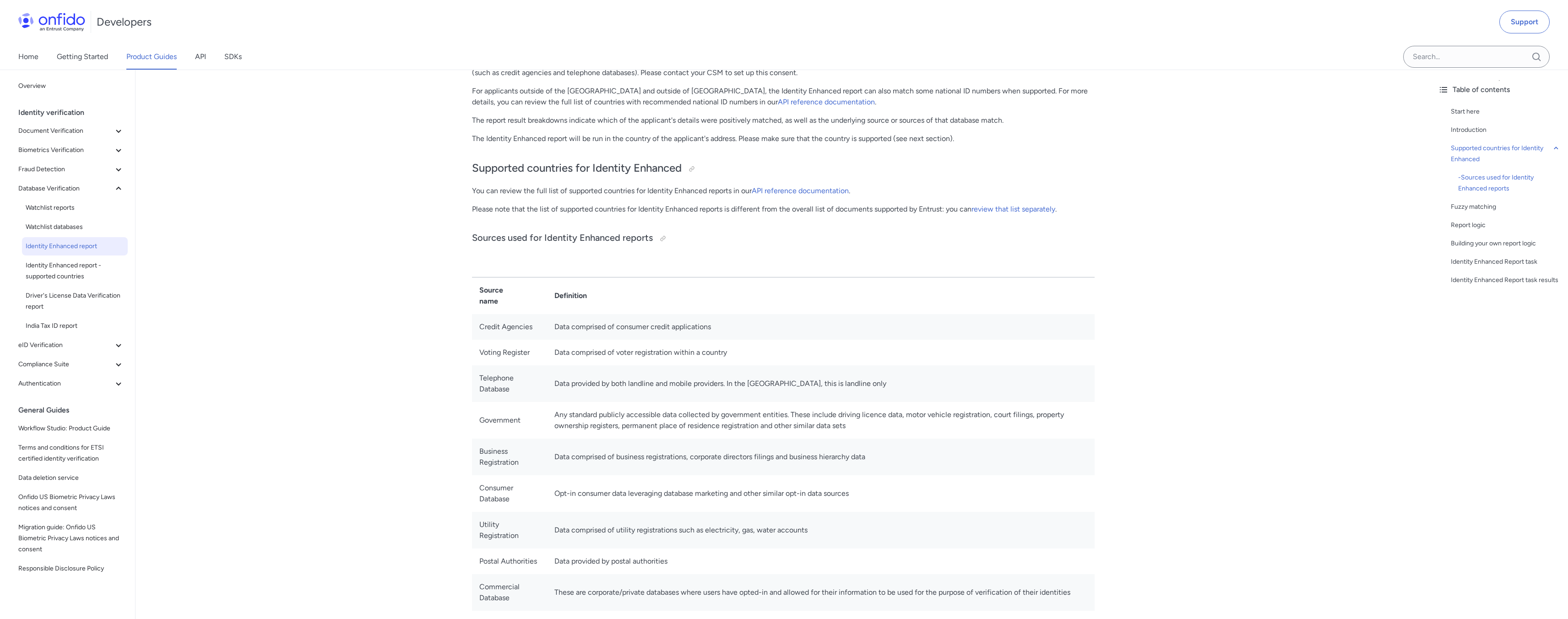
scroll to position [88, 0]
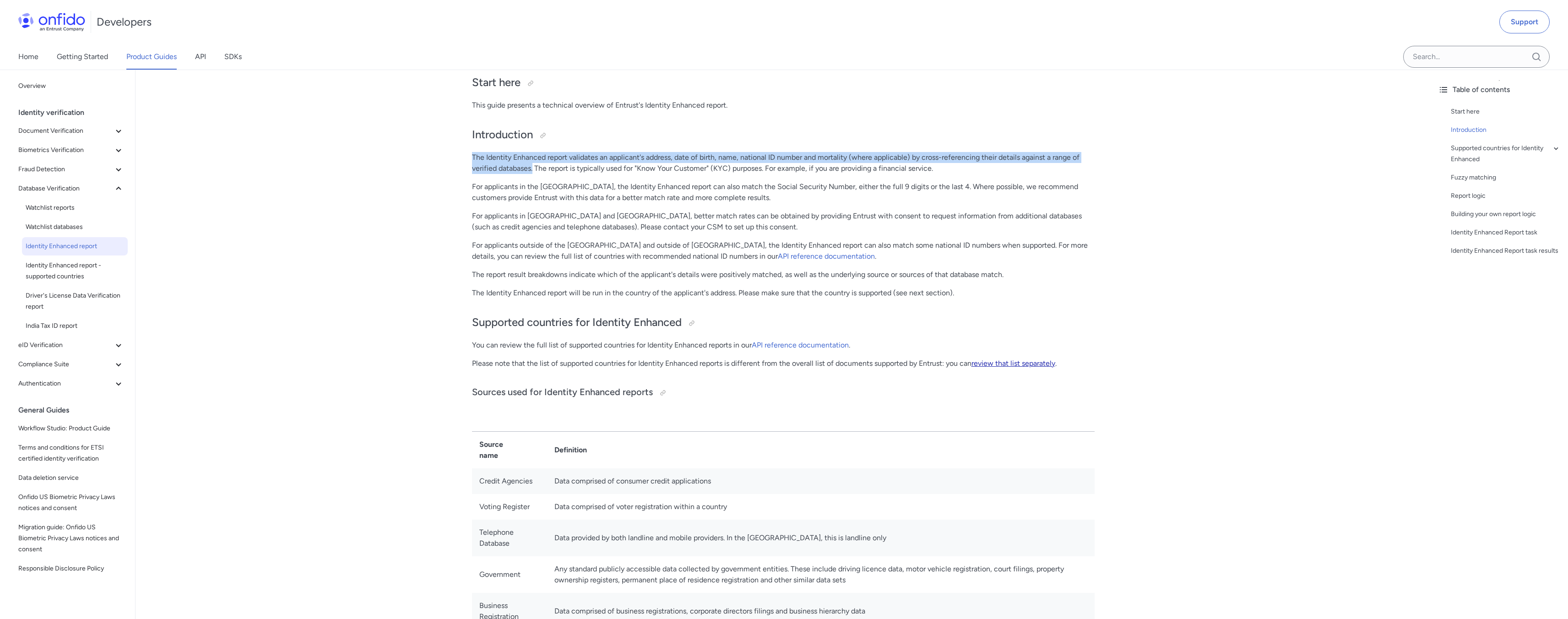
click at [985, 365] on link "review that list separately" at bounding box center [1013, 363] width 84 height 9
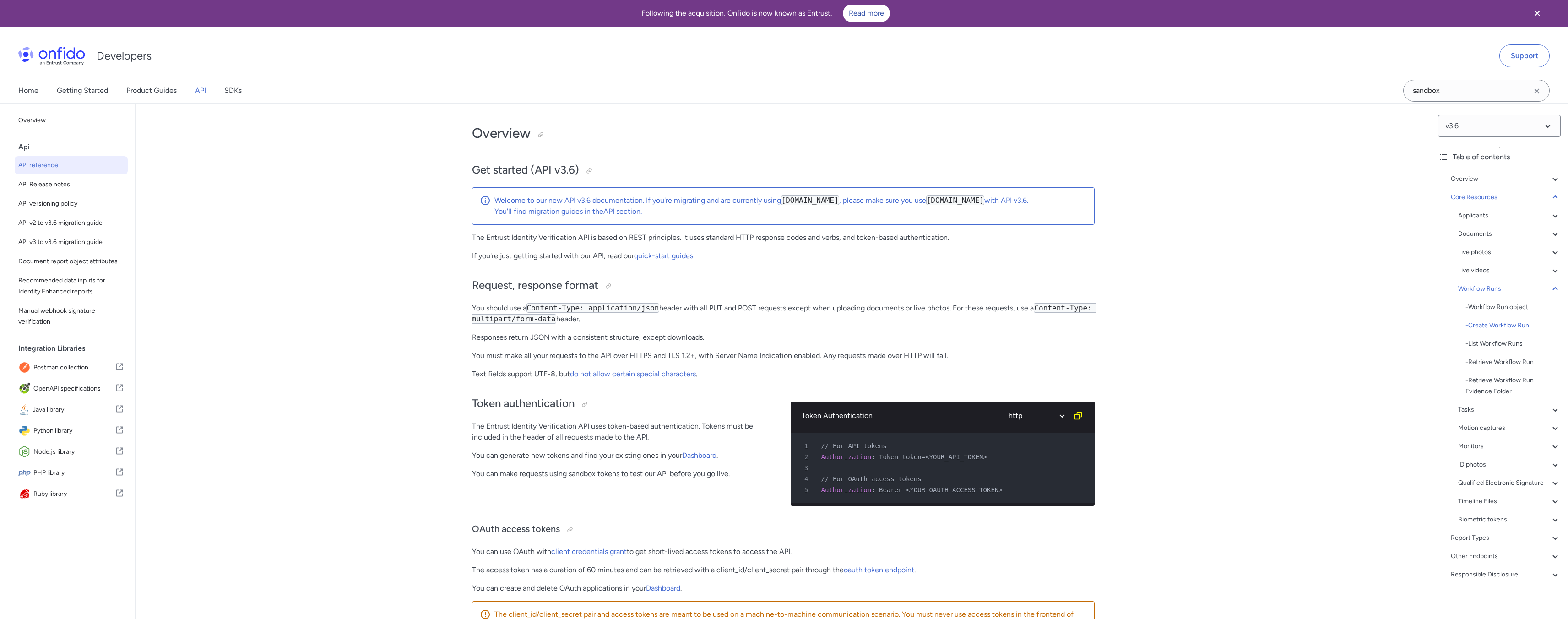
select select "http"
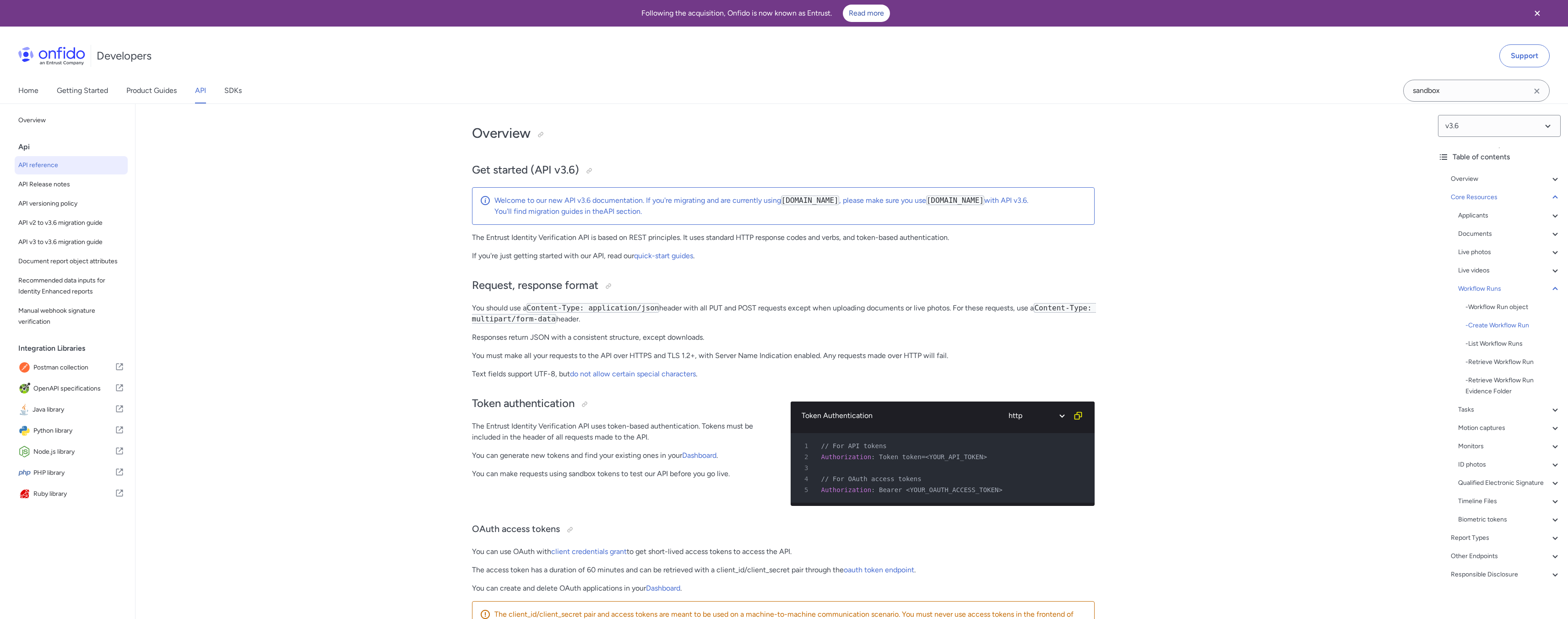
select select "http"
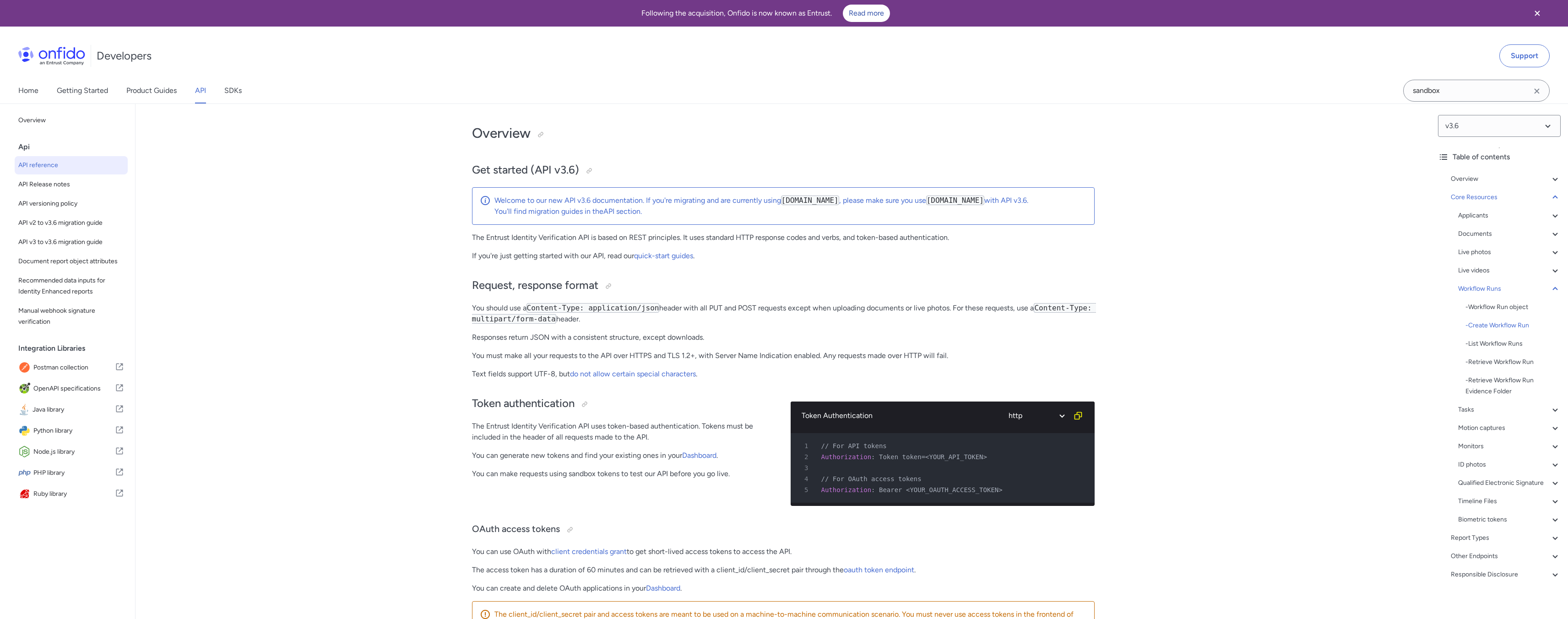
select select "http"
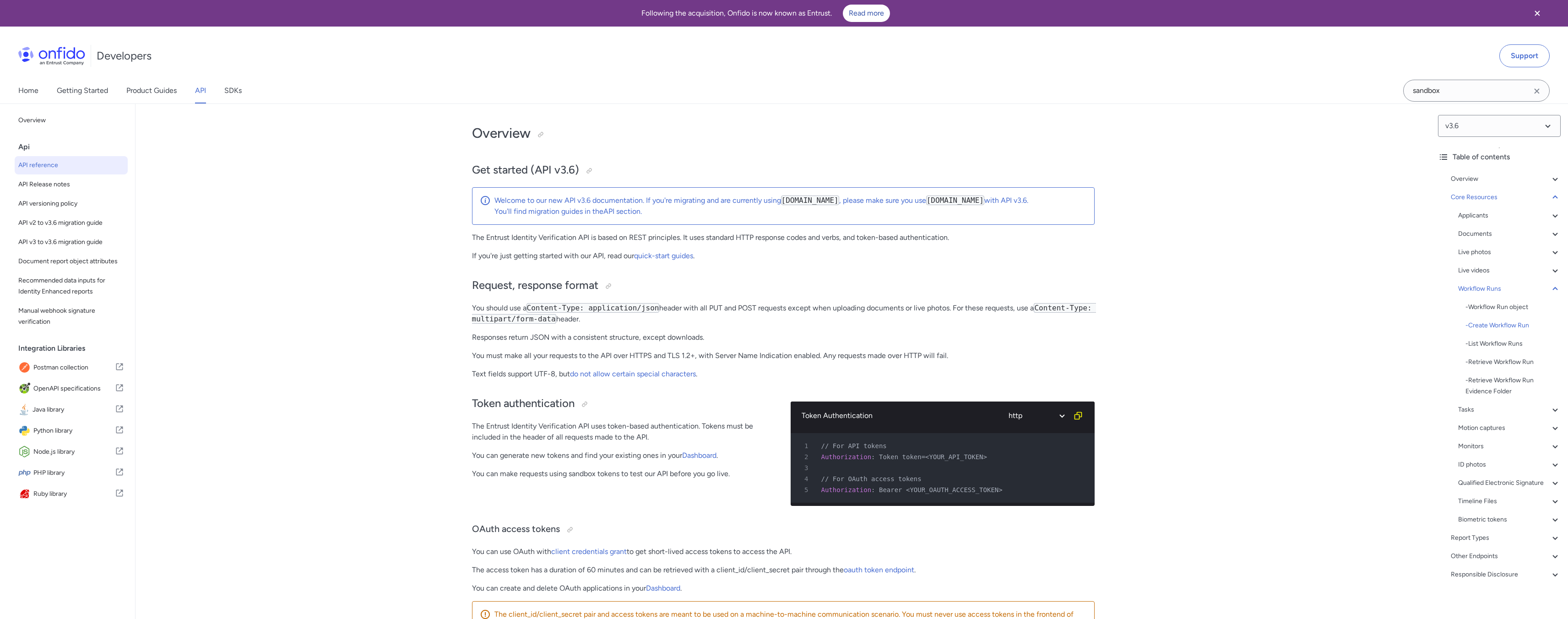
select select "http"
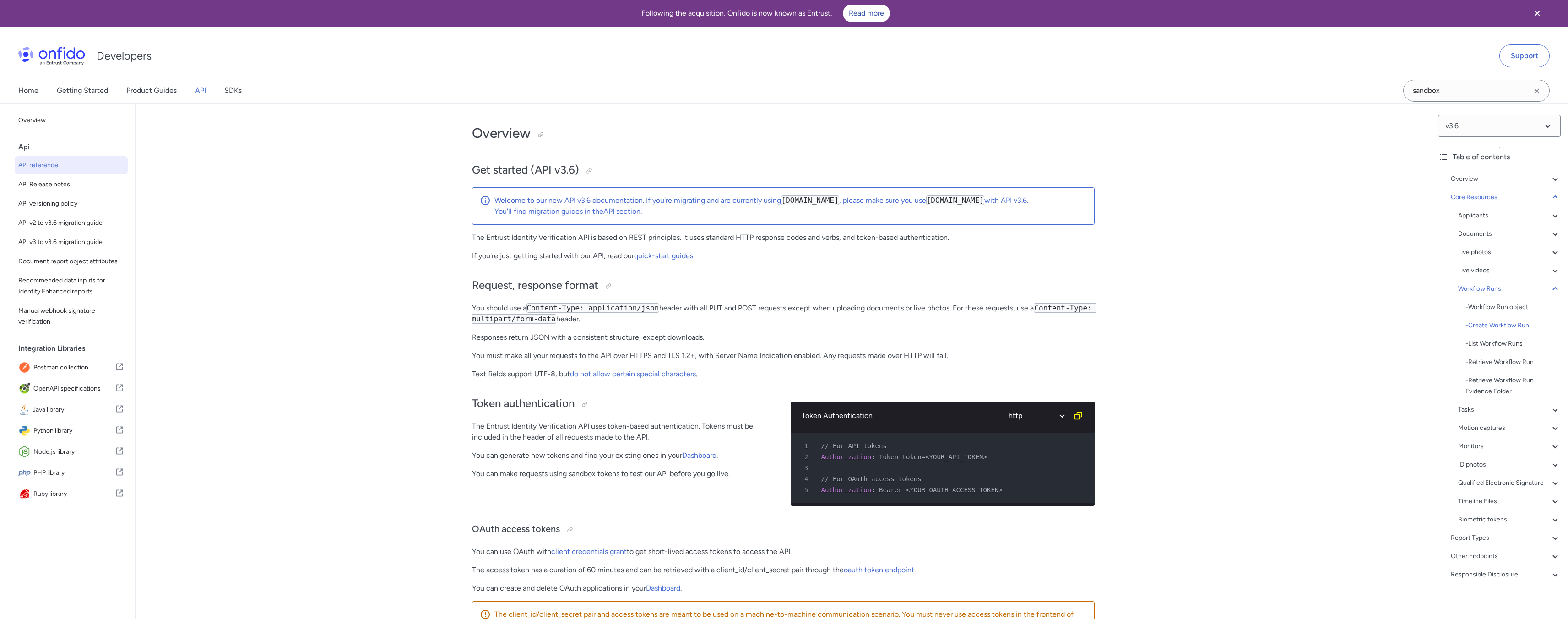
select select "http"
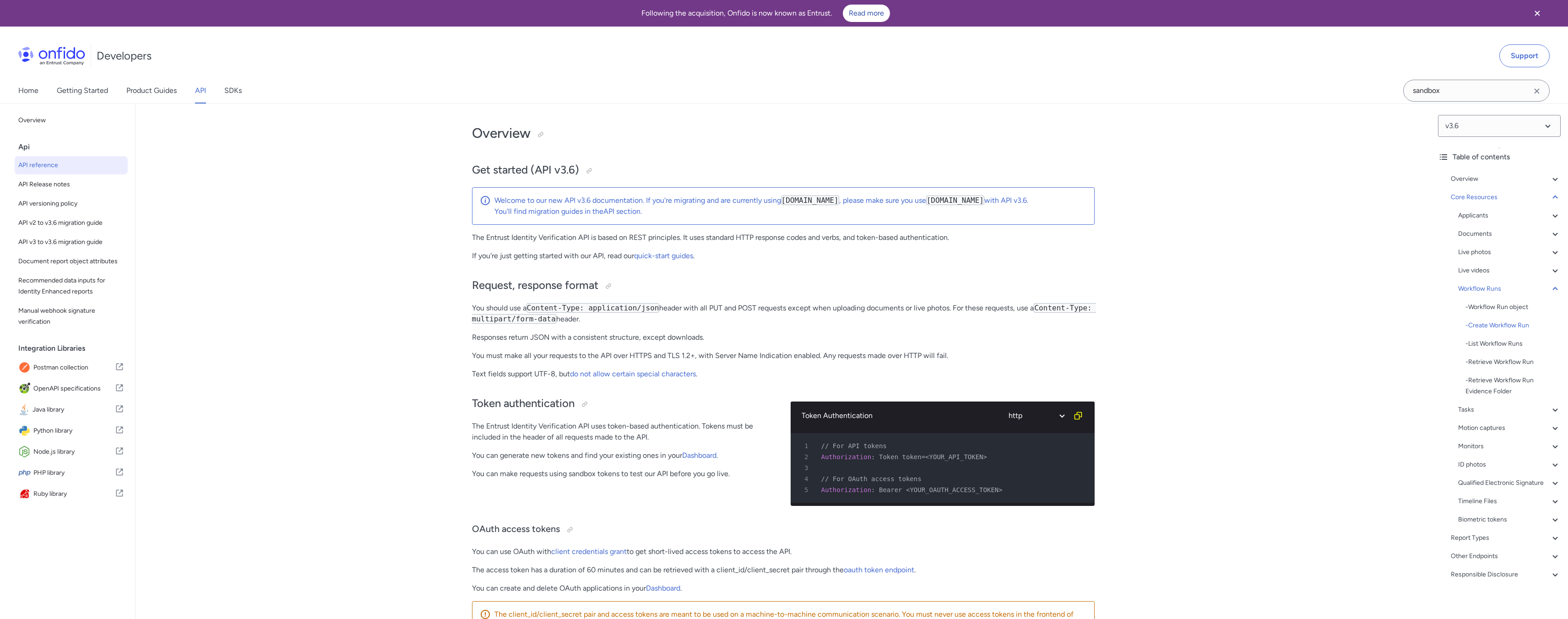
select select "http"
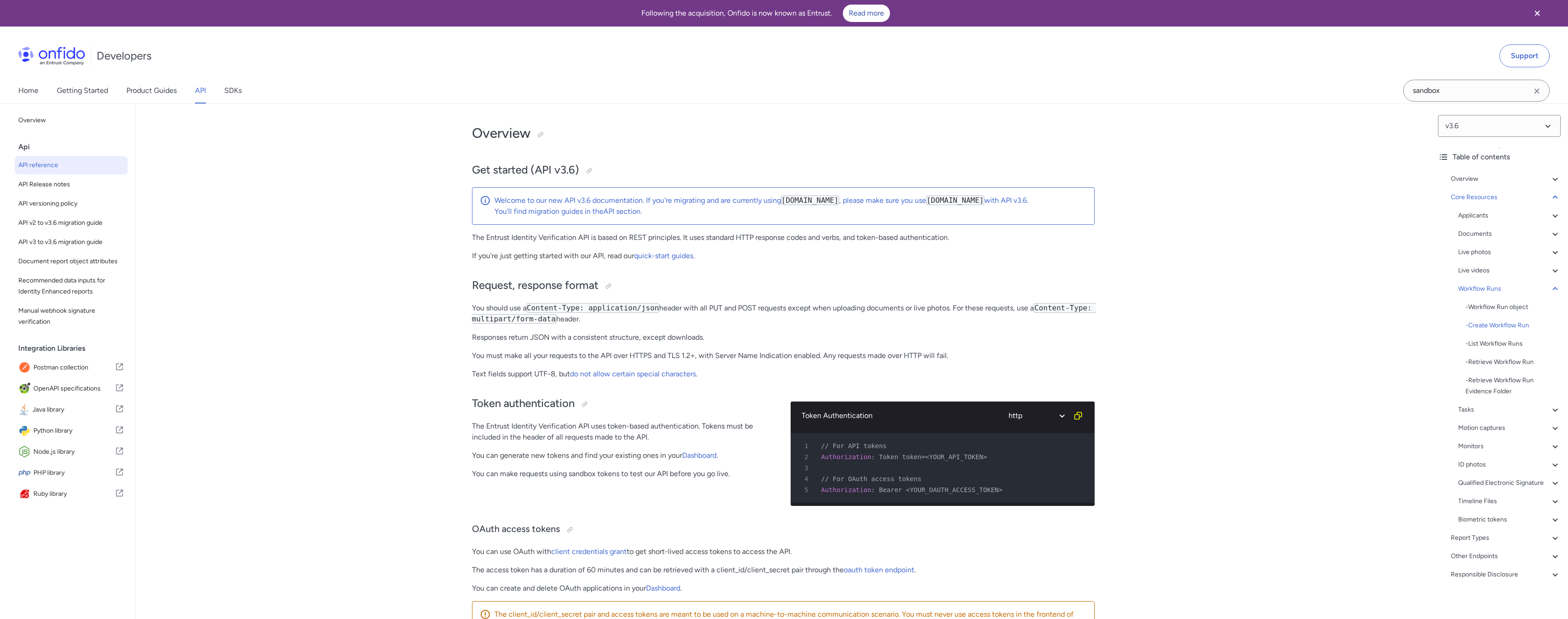
select select "http"
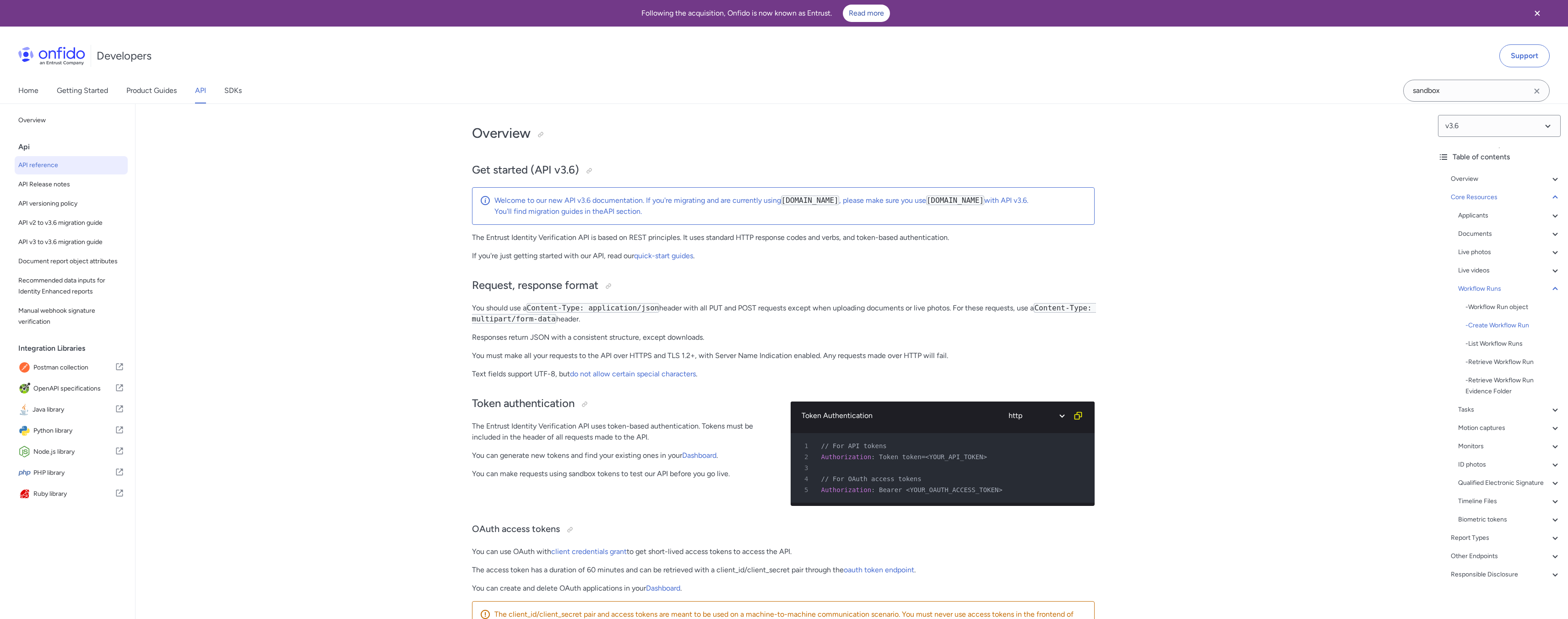
select select "http"
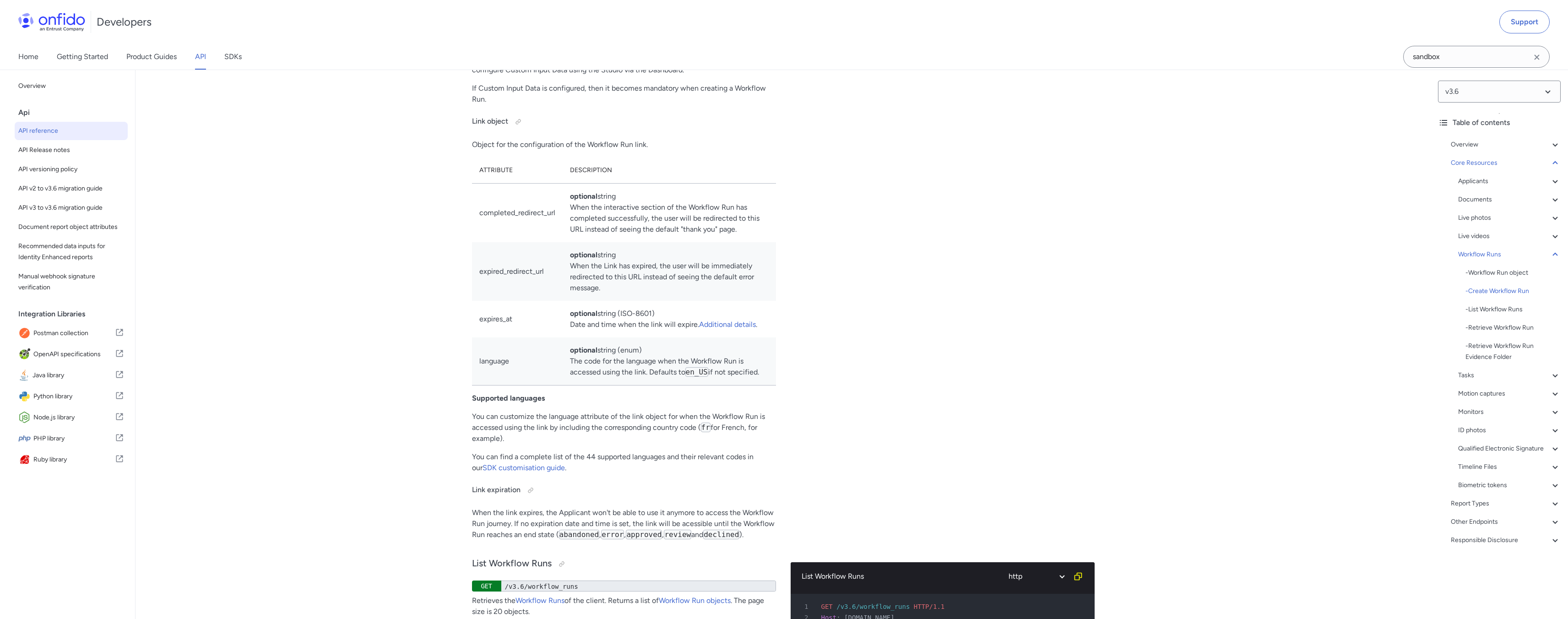
scroll to position [1, 0]
click at [130, 64] on link "Product Guides" at bounding box center [152, 57] width 51 height 26
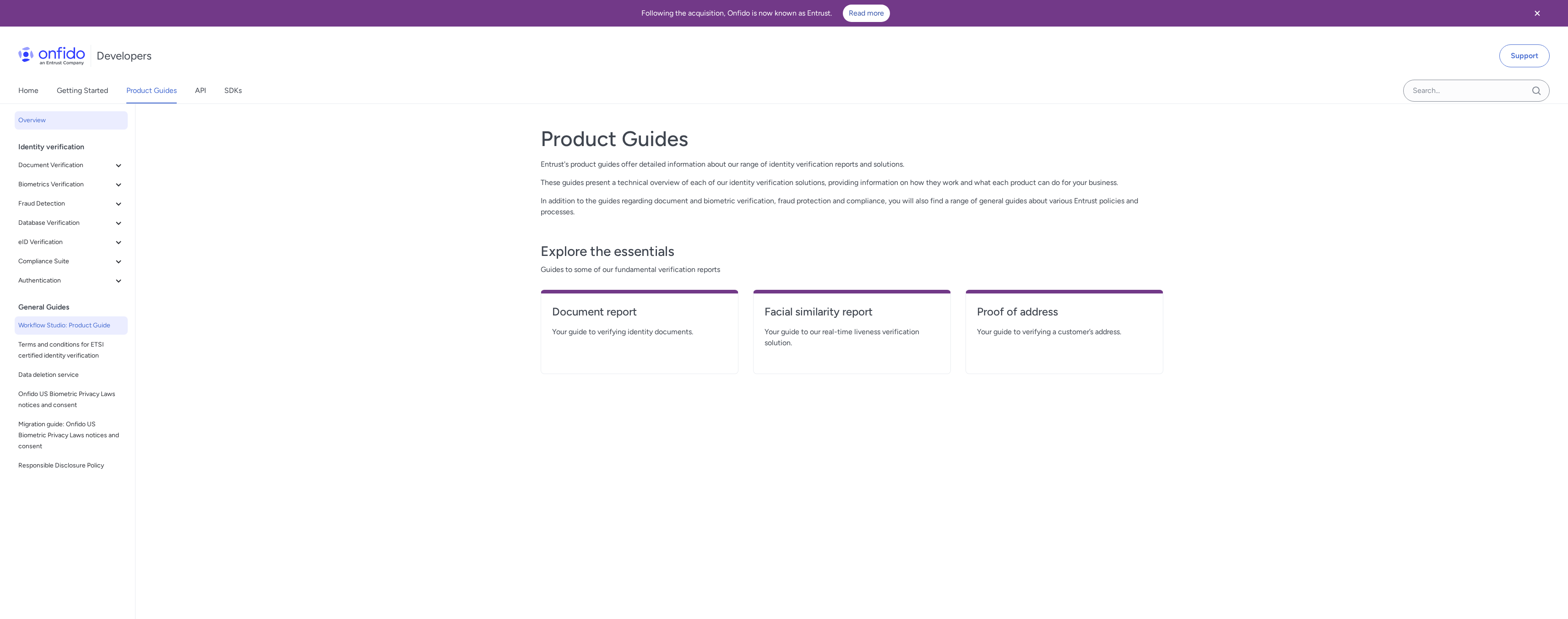
click at [69, 331] on link "Workflow Studio: Product Guide" at bounding box center [71, 326] width 113 height 18
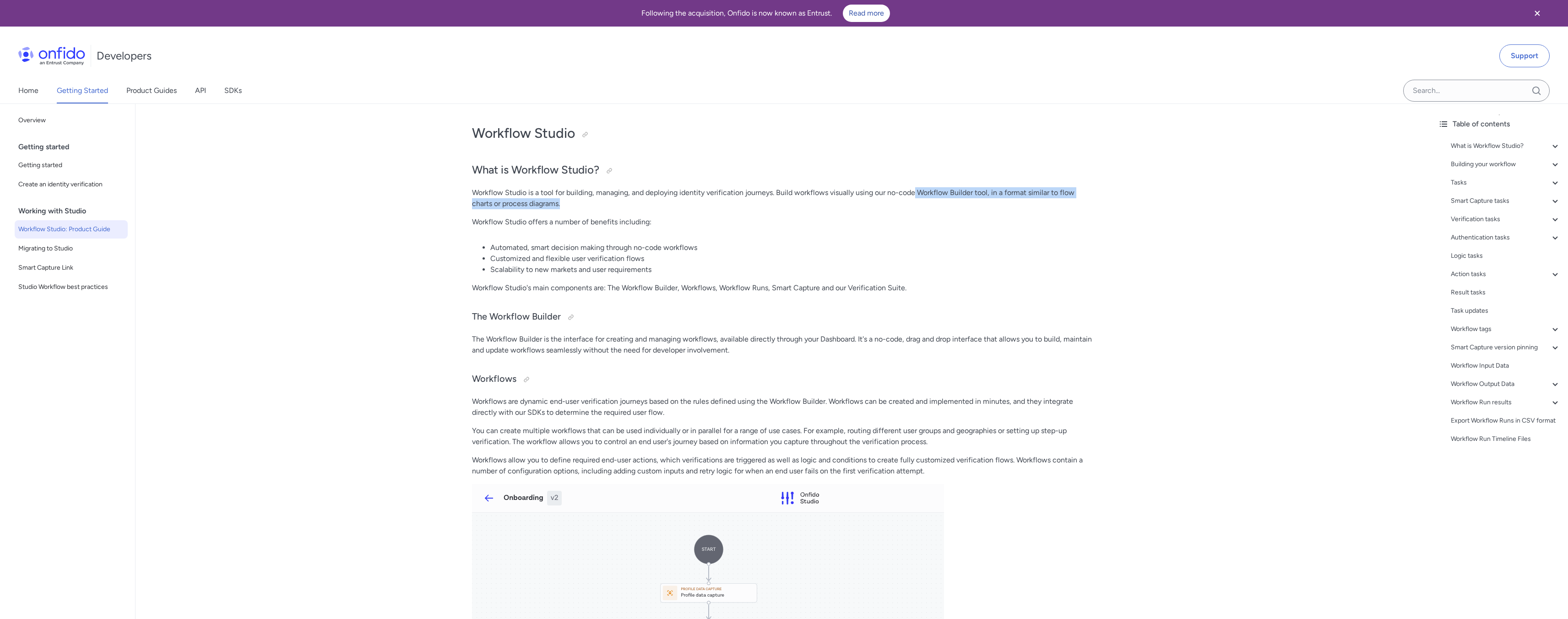
drag, startPoint x: 915, startPoint y: 192, endPoint x: 965, endPoint y: 210, distance: 53.1
copy p "Workflow Builder tool, in a format similar to flow charts or process diagrams."
click at [711, 275] on li "Scalability to new markets and user requirements" at bounding box center [793, 270] width 604 height 11
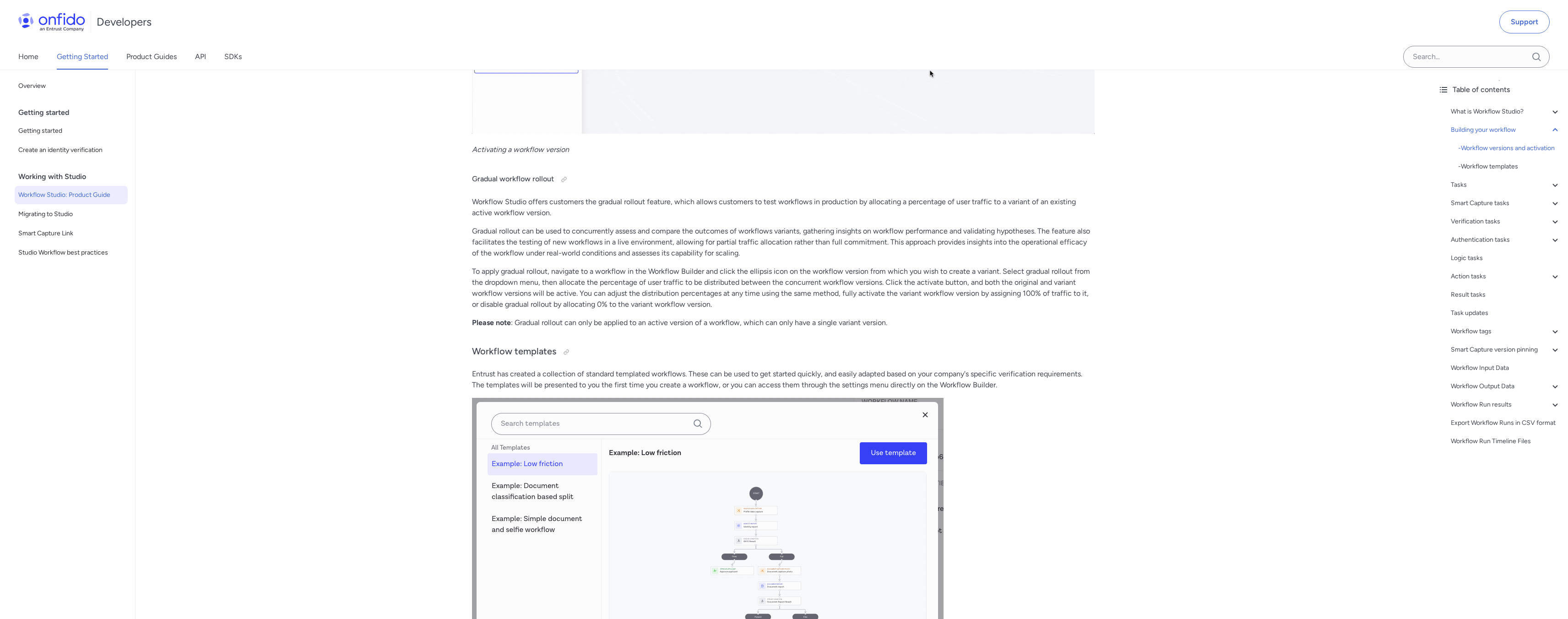
scroll to position [2323, 0]
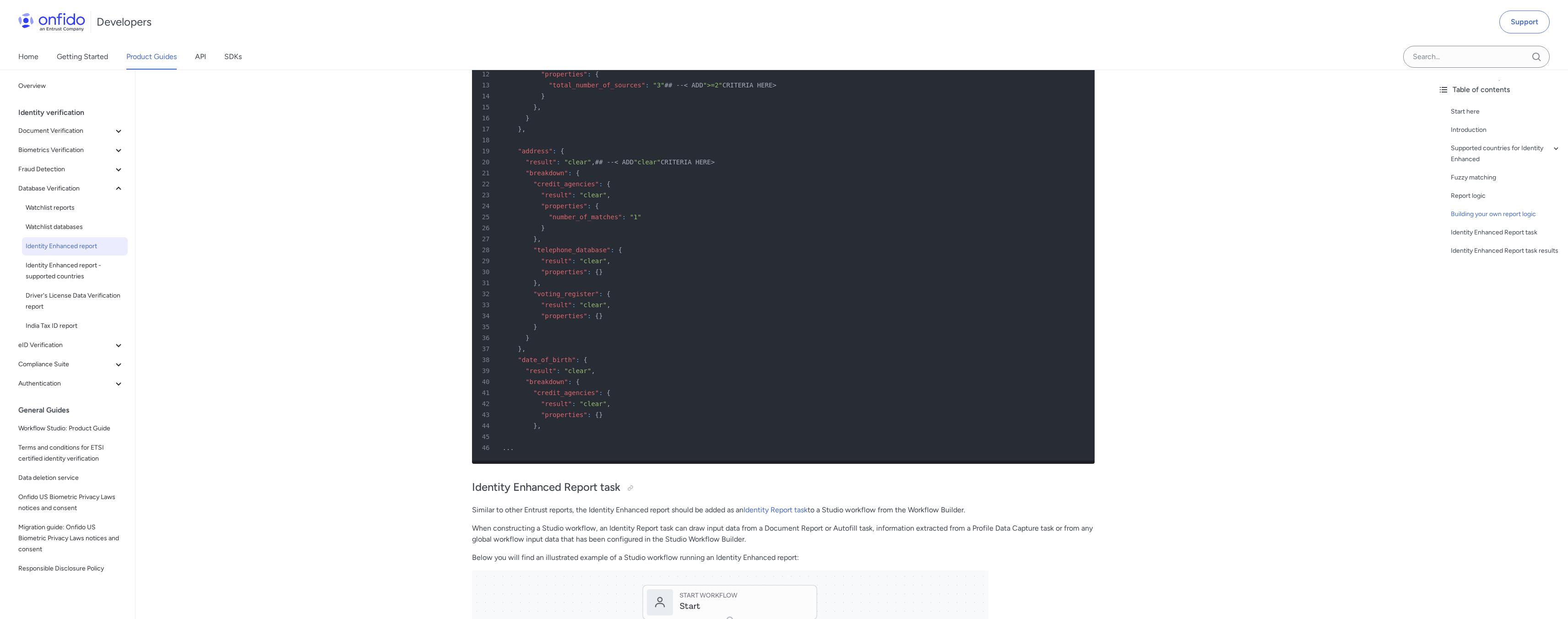
scroll to position [2265, 0]
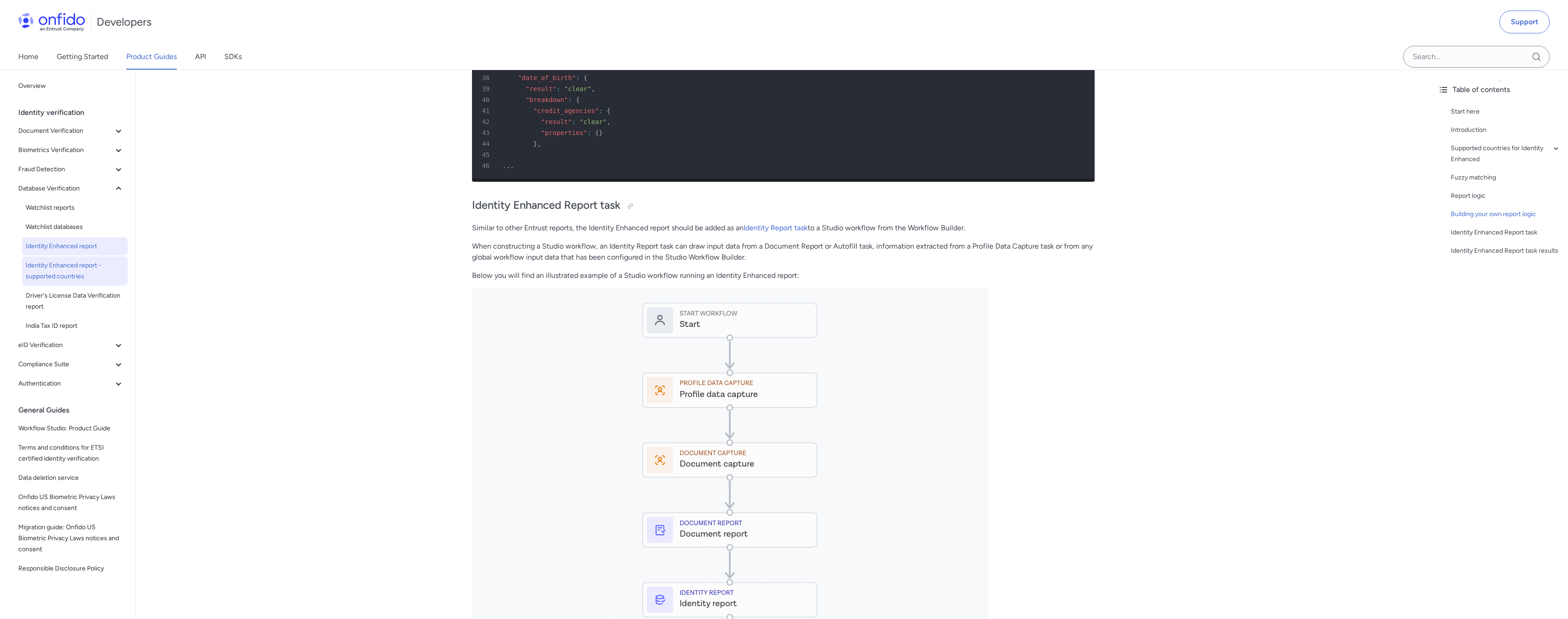
click at [30, 269] on span "Identity Enhanced report - supported countries" at bounding box center [75, 271] width 99 height 22
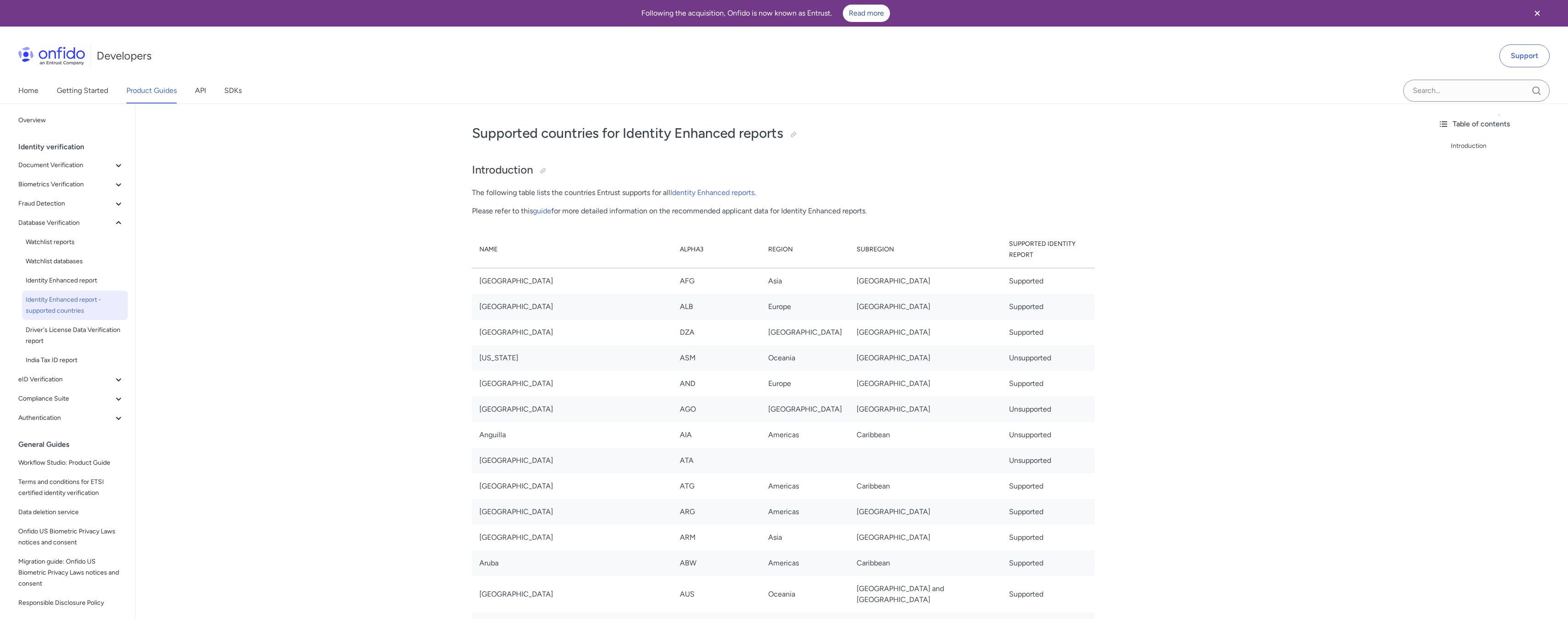
click at [523, 251] on th "Name" at bounding box center [572, 250] width 200 height 37
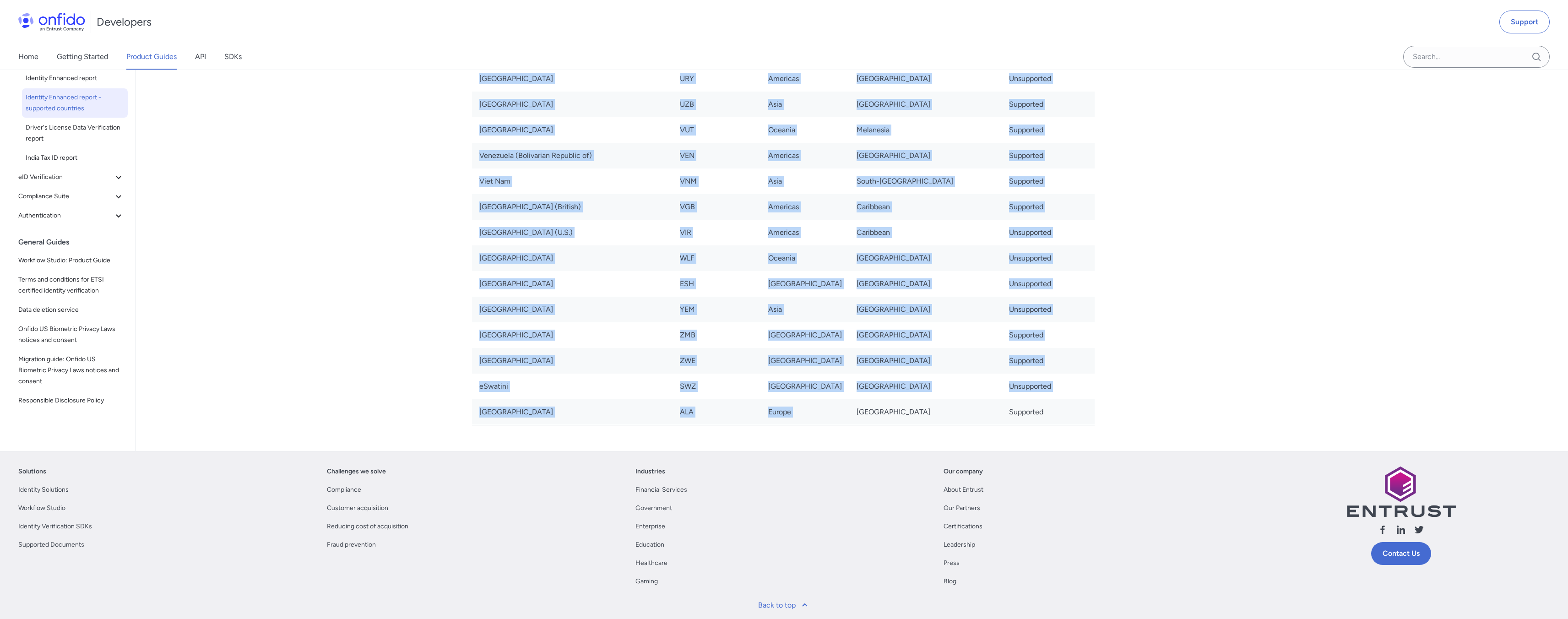
scroll to position [6335, 0]
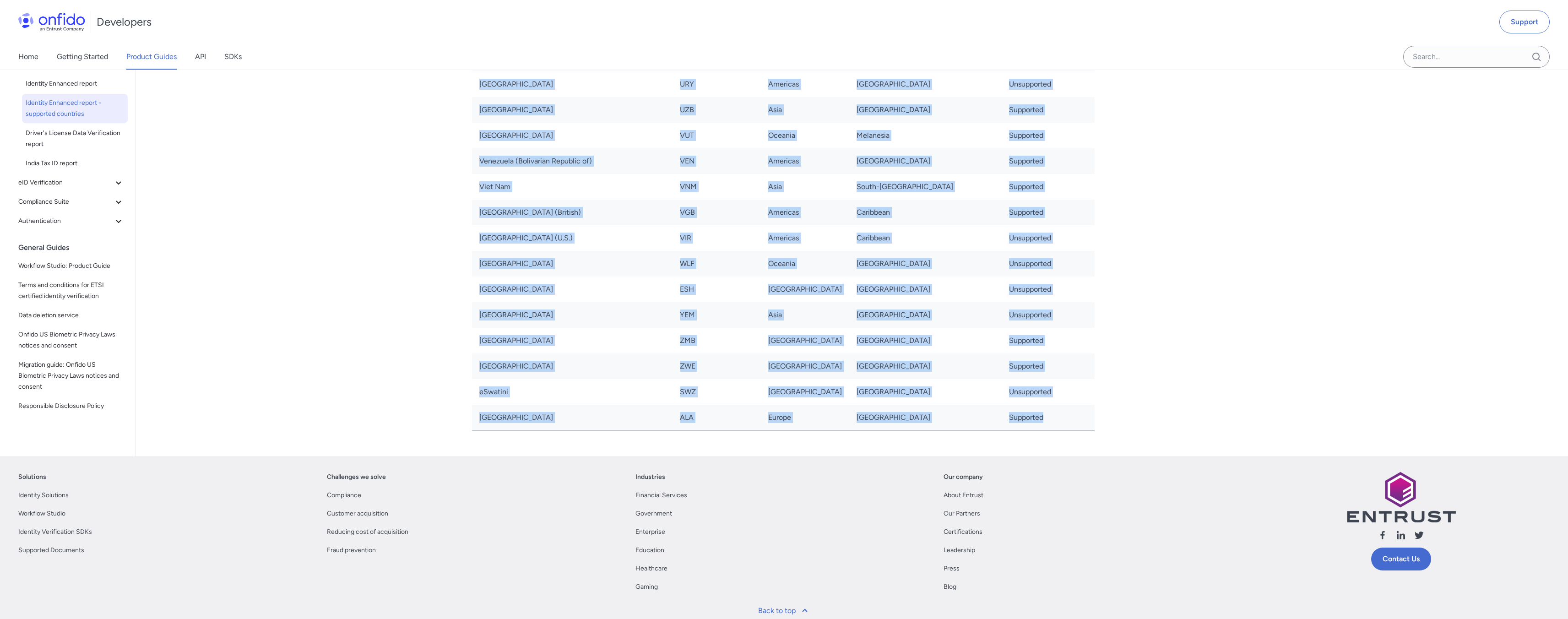
drag, startPoint x: 471, startPoint y: 247, endPoint x: 1018, endPoint y: 318, distance: 551.6
copy div "Name [GEOGRAPHIC_DATA] Region Subregion Supported Identity Report [GEOGRAPHIC_D…"
click at [649, 328] on td "[GEOGRAPHIC_DATA]" at bounding box center [572, 341] width 200 height 26
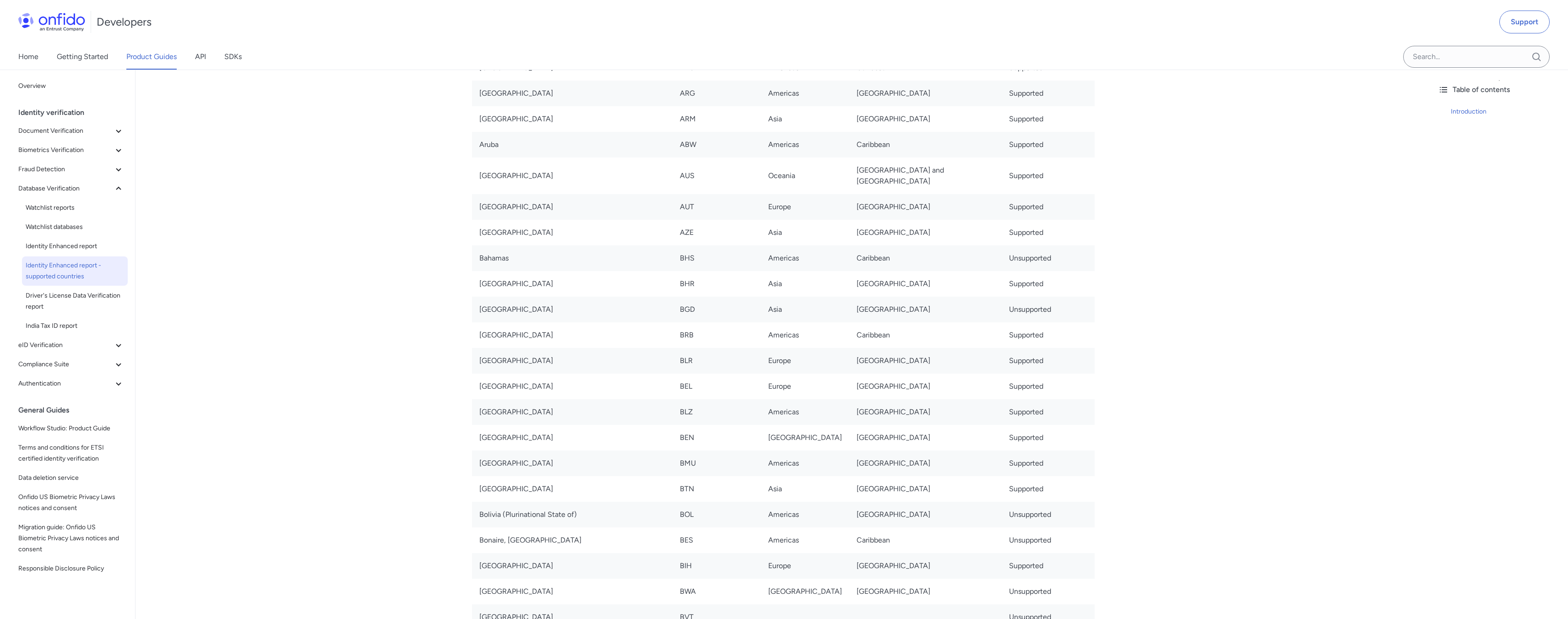
scroll to position [0, 0]
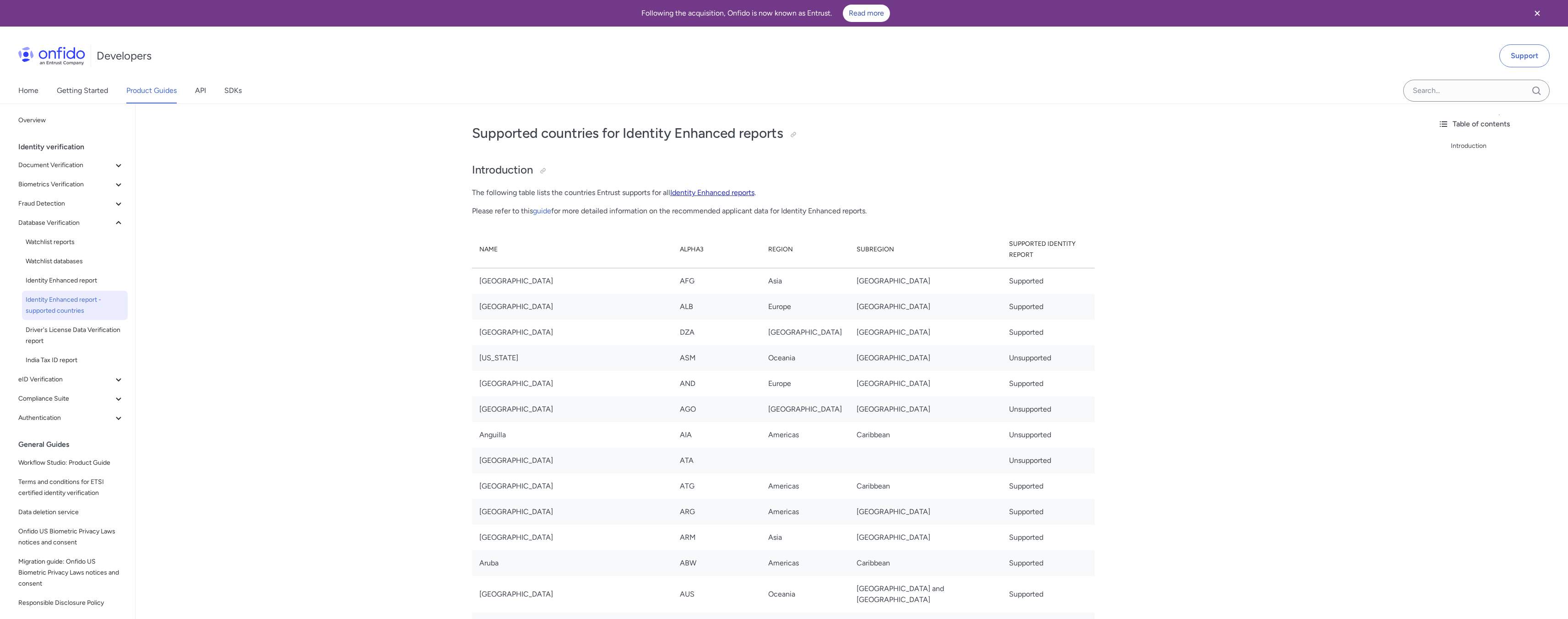
click at [732, 188] on link "Identity Enhanced reports" at bounding box center [712, 192] width 84 height 9
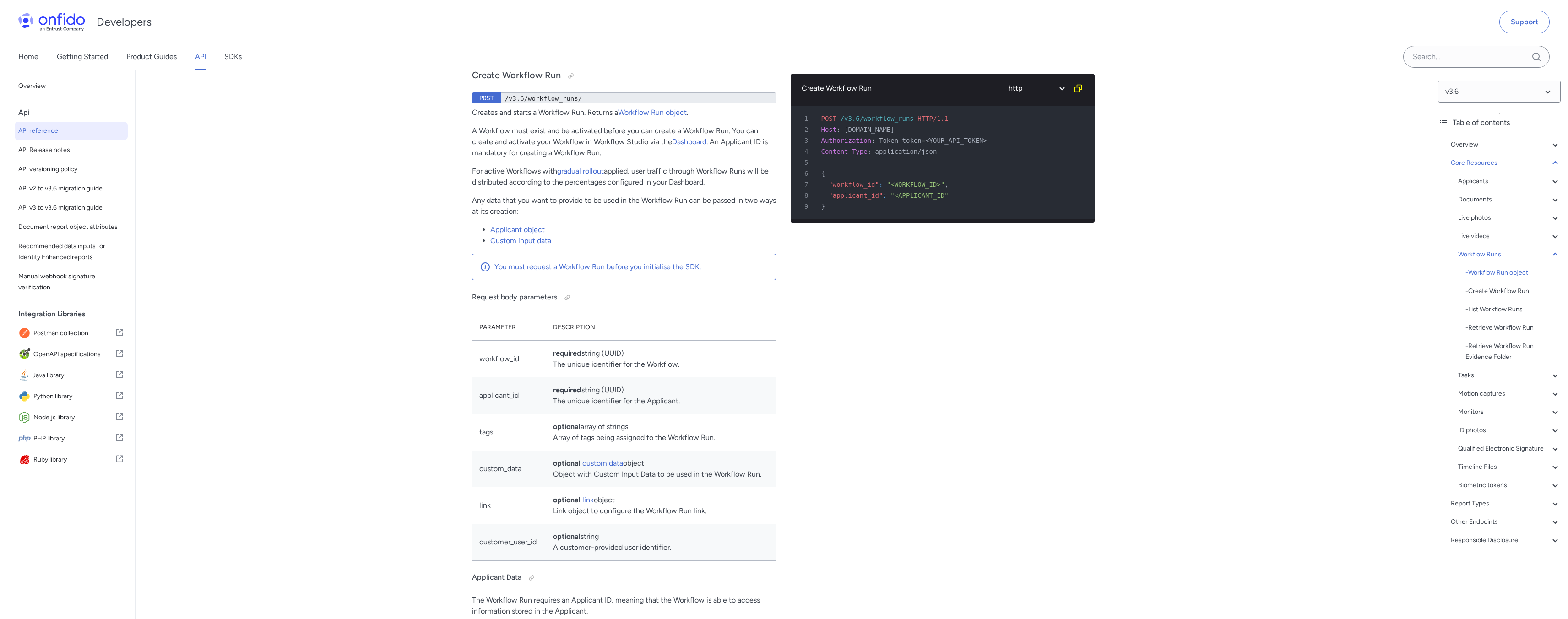
scroll to position [20821, 0]
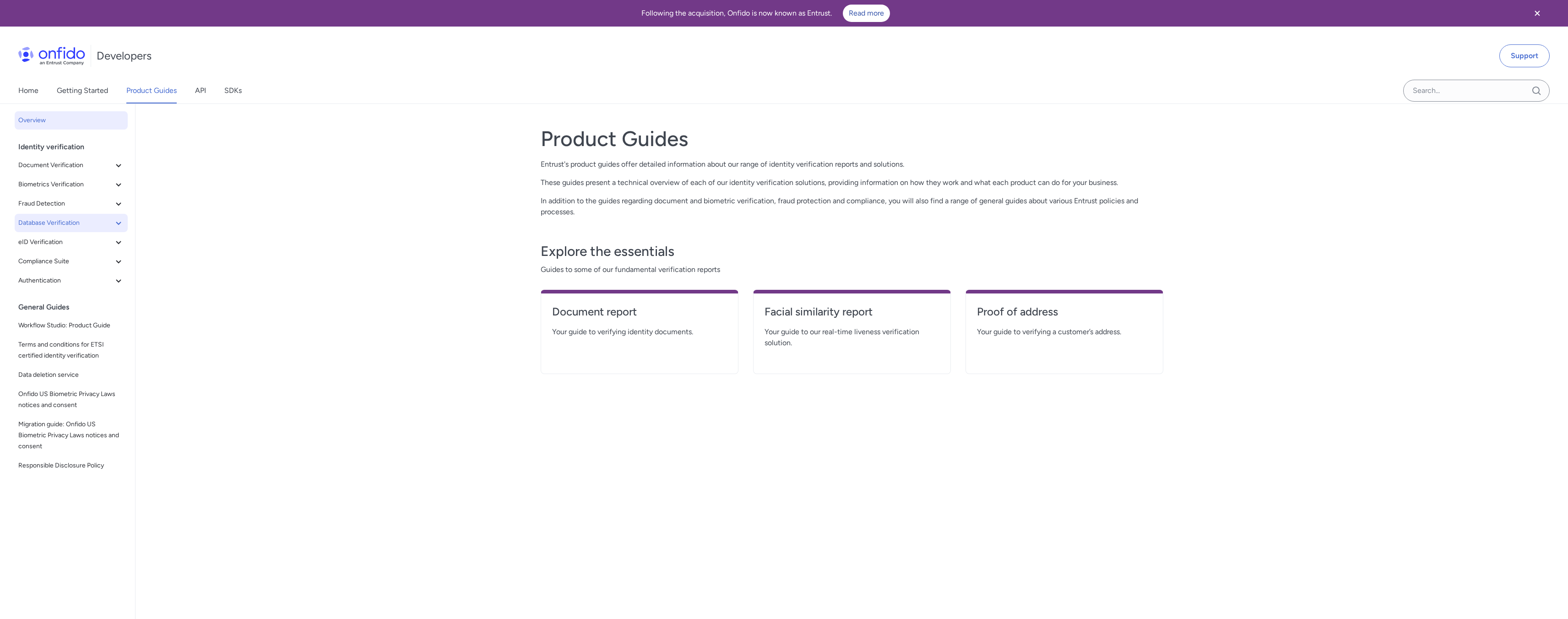
click at [52, 217] on button "Database Verification" at bounding box center [71, 223] width 113 height 18
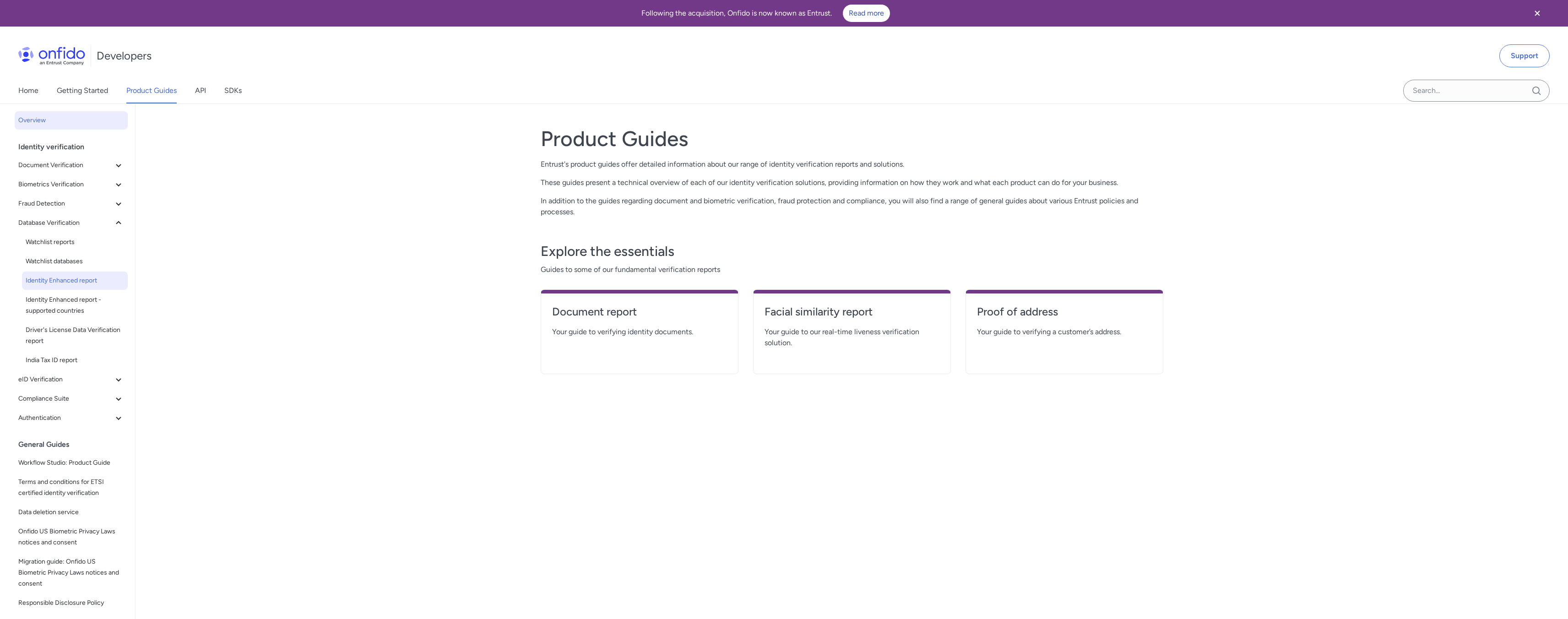
click at [54, 282] on span "Identity Enhanced report" at bounding box center [75, 281] width 99 height 11
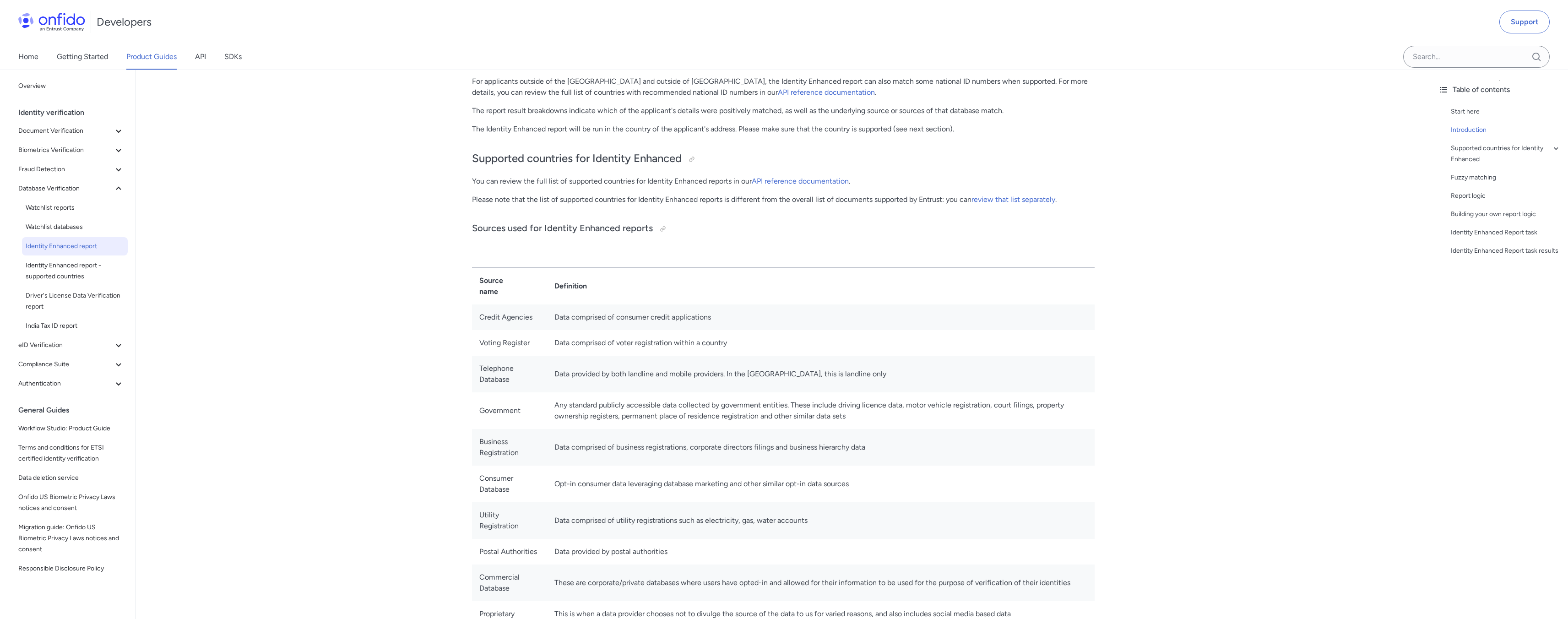
scroll to position [177, 0]
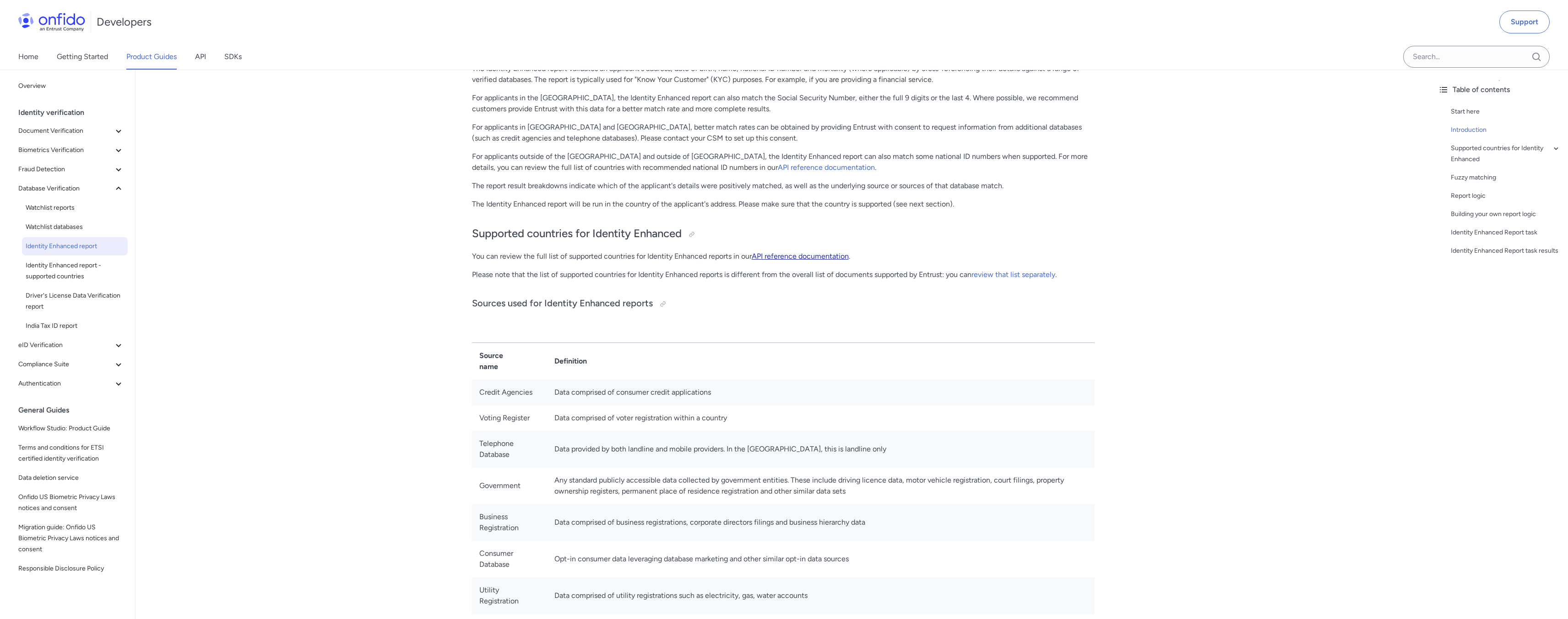
click at [795, 256] on link "API reference documentation" at bounding box center [800, 256] width 97 height 9
click at [1004, 276] on link "review that list separately" at bounding box center [1013, 275] width 84 height 9
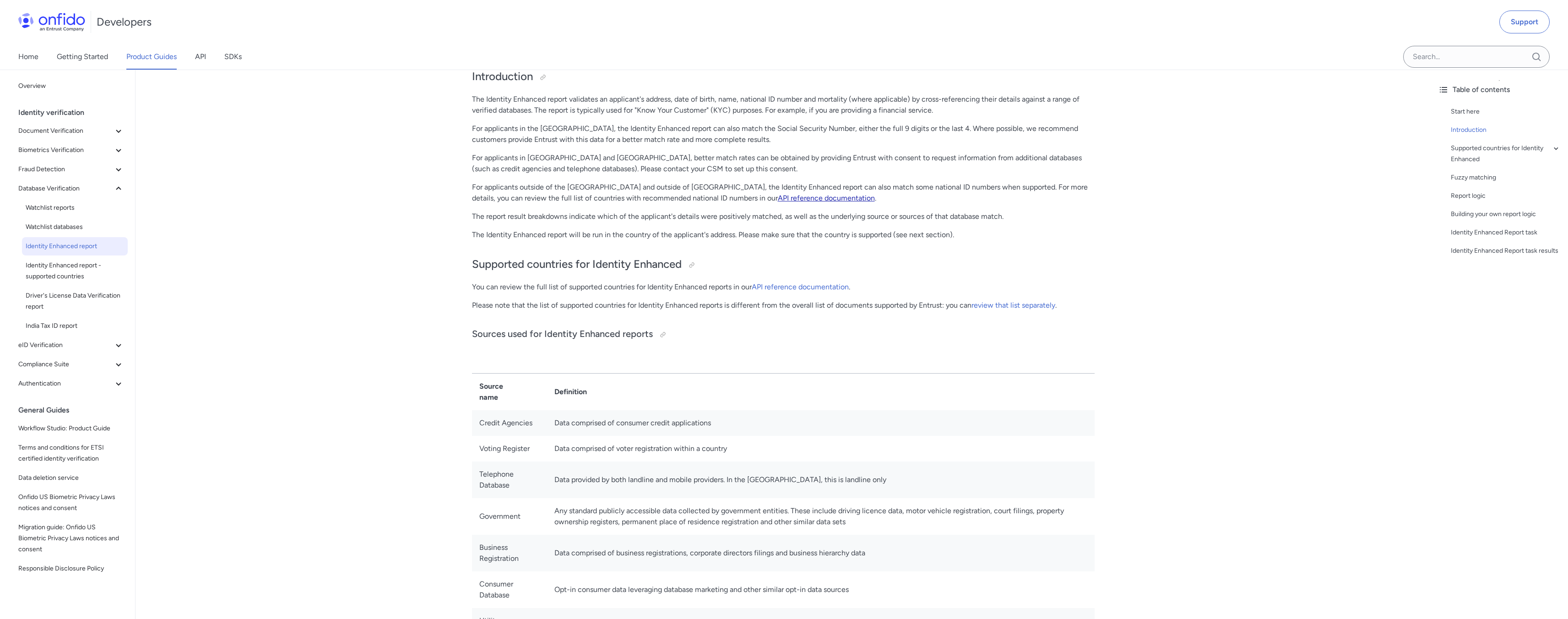
click at [778, 200] on link "API reference documentation" at bounding box center [826, 198] width 97 height 9
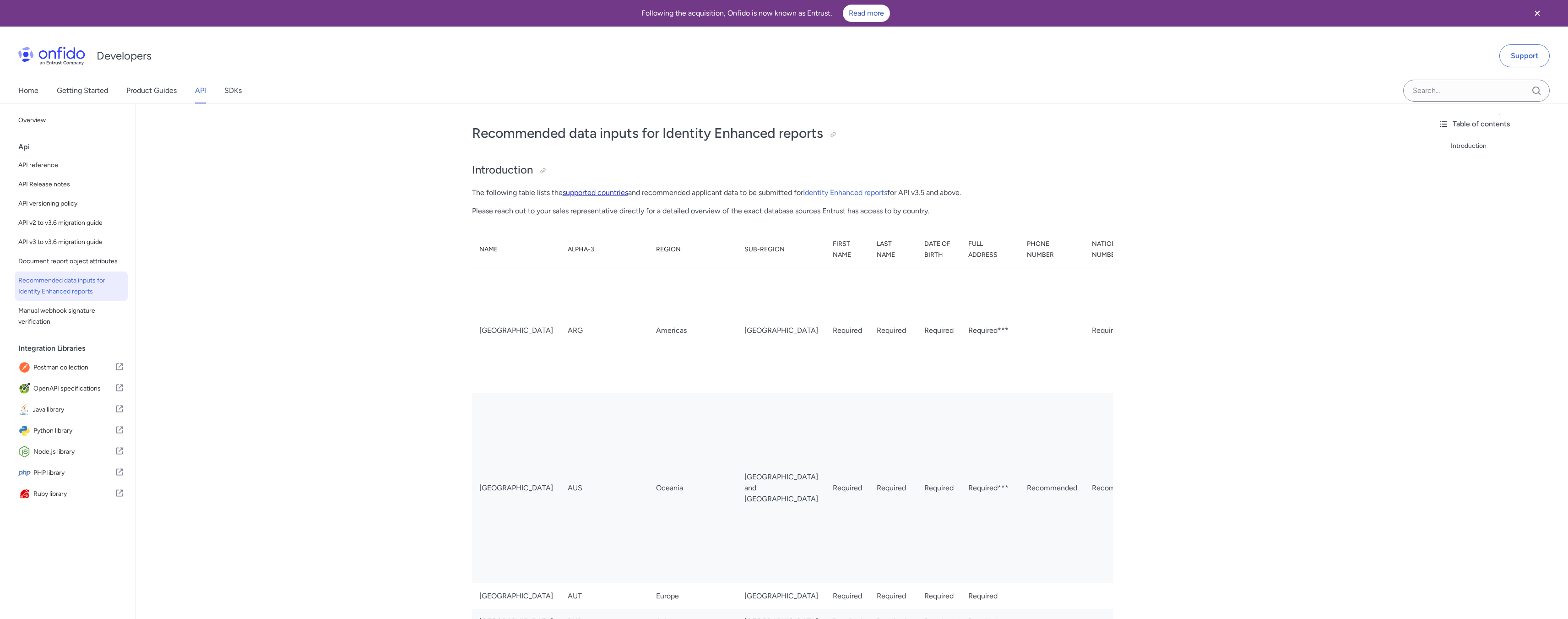
click at [570, 195] on link "supported countries" at bounding box center [595, 192] width 66 height 9
drag, startPoint x: 477, startPoint y: 197, endPoint x: 525, endPoint y: 195, distance: 48.0
click at [525, 195] on p "The following table lists the supported countries and recommended applicant dat…" at bounding box center [783, 193] width 623 height 11
click at [581, 211] on p "Please reach out to your sales representative directly for a detailed overview …" at bounding box center [783, 211] width 623 height 11
click at [832, 135] on div at bounding box center [833, 135] width 7 height 7
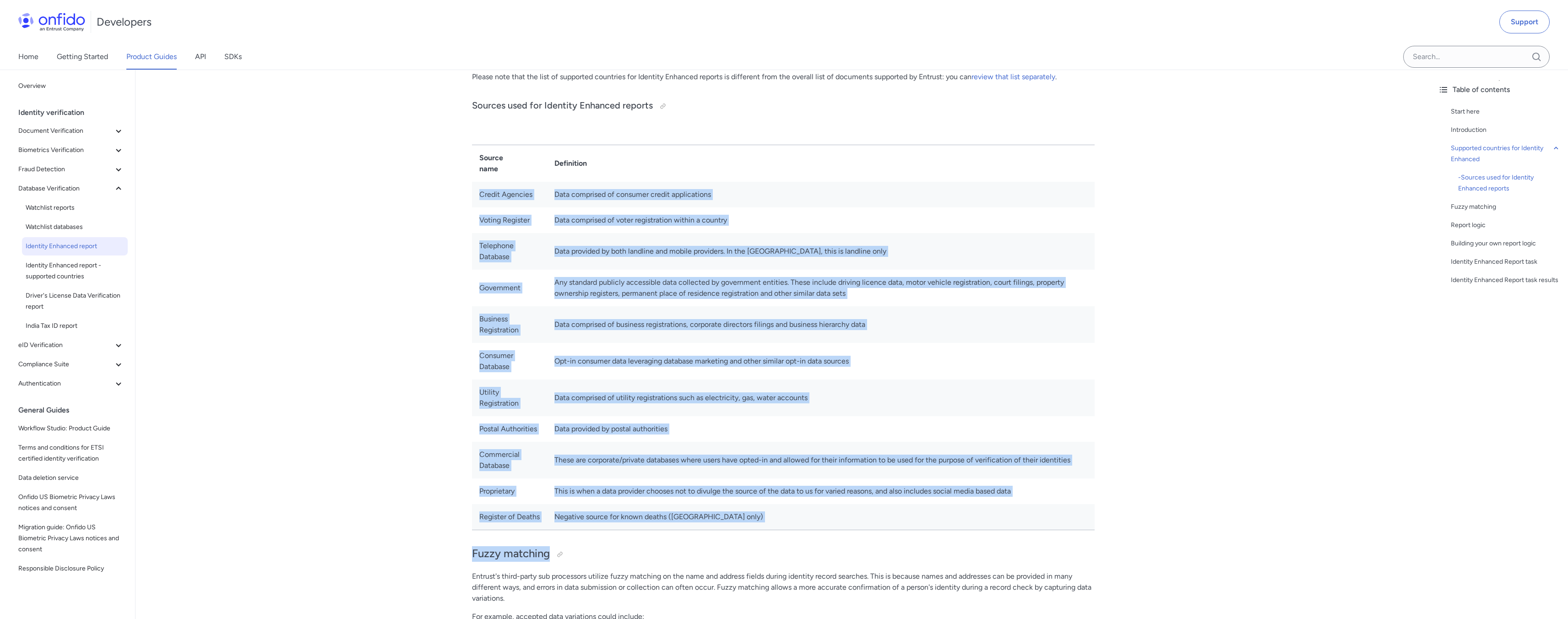
scroll to position [403, 0]
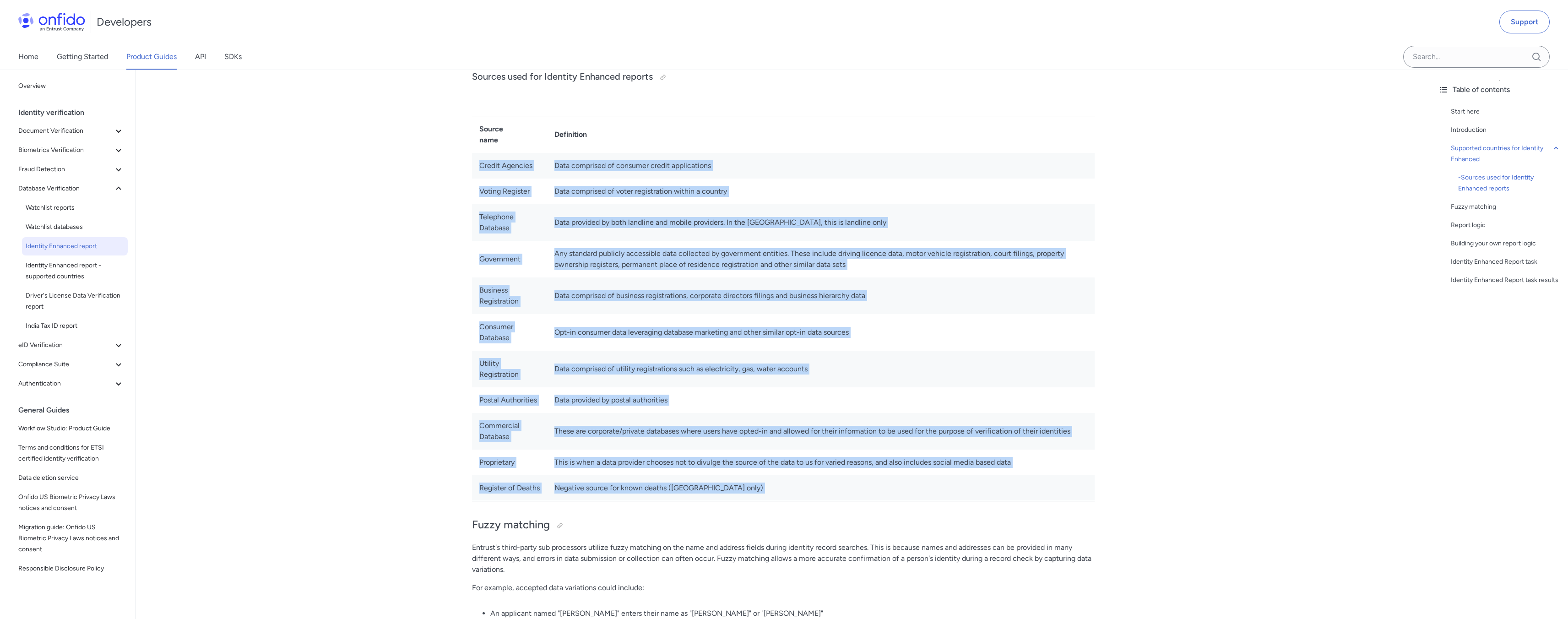
drag, startPoint x: 478, startPoint y: 261, endPoint x: 615, endPoint y: 522, distance: 294.8
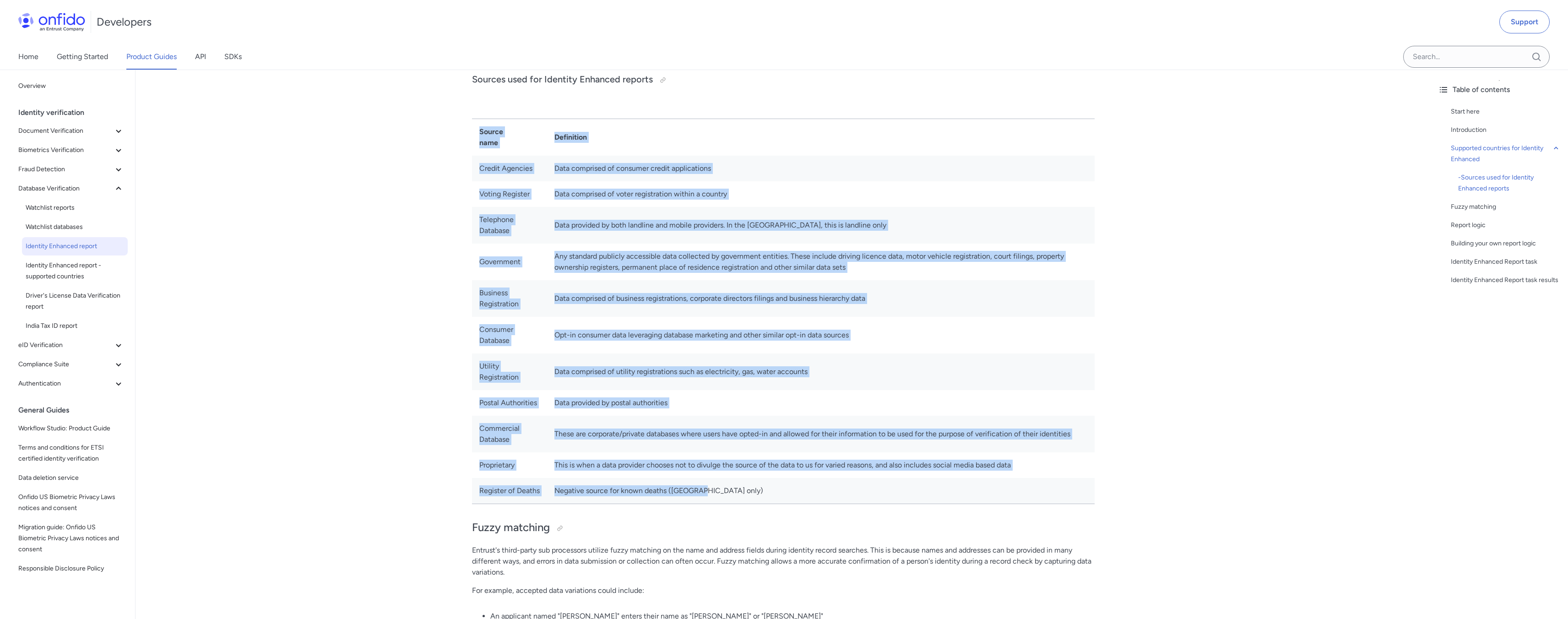
drag, startPoint x: 477, startPoint y: 130, endPoint x: 718, endPoint y: 500, distance: 441.6
click at [718, 500] on tbody "Source name Definition Credit Agencies Data comprised of consumer credit applic…" at bounding box center [783, 311] width 623 height 385
copy tbody "Source name Definition Credit Agencies Data comprised of consumer credit applic…"
click at [863, 213] on td "Data provided by both landline and mobile providers. In the UK, this is landlin…" at bounding box center [821, 225] width 547 height 37
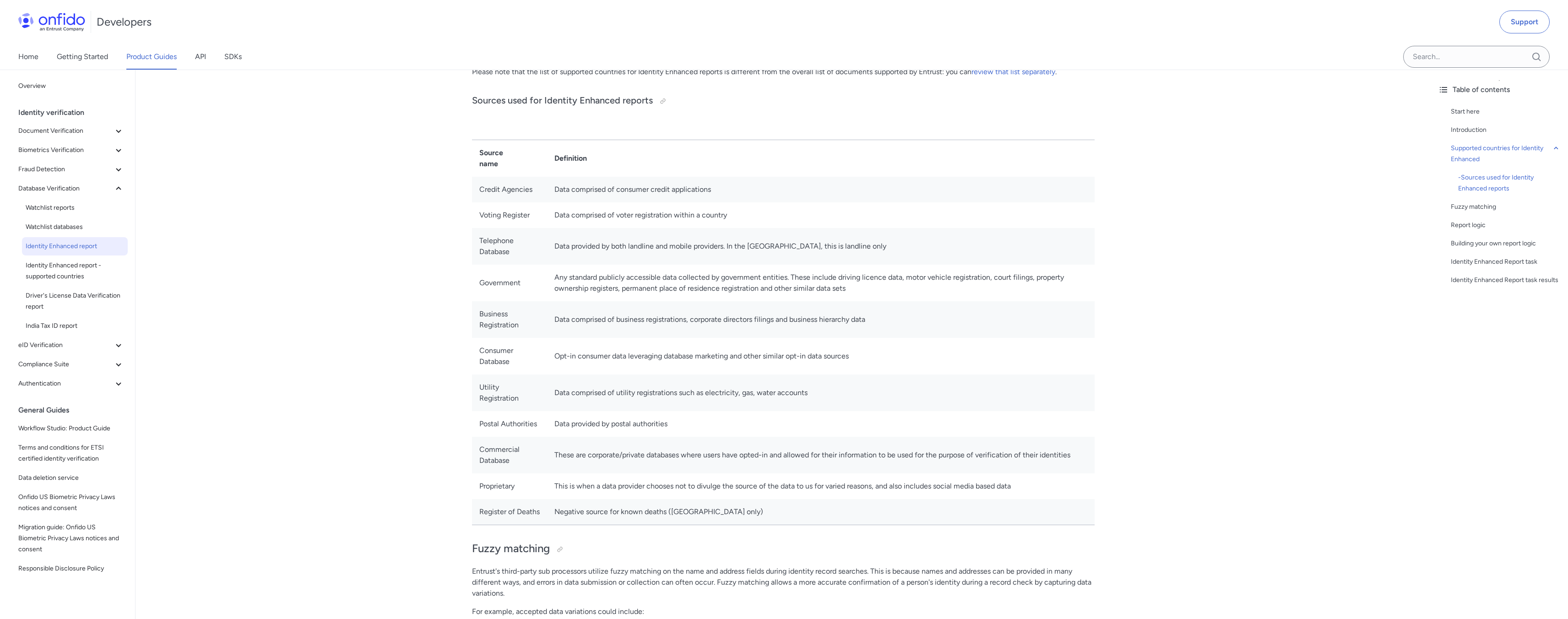
scroll to position [275, 0]
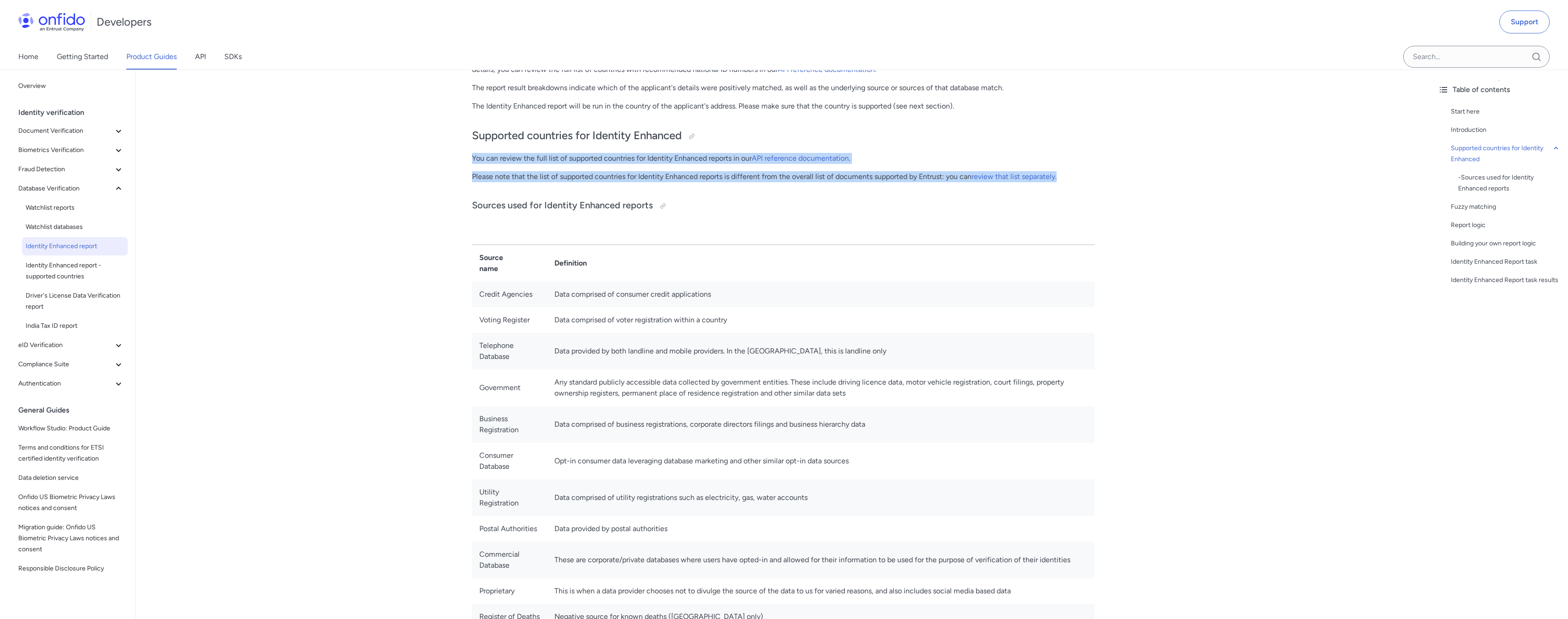
drag, startPoint x: 471, startPoint y: 159, endPoint x: 682, endPoint y: 186, distance: 212.7
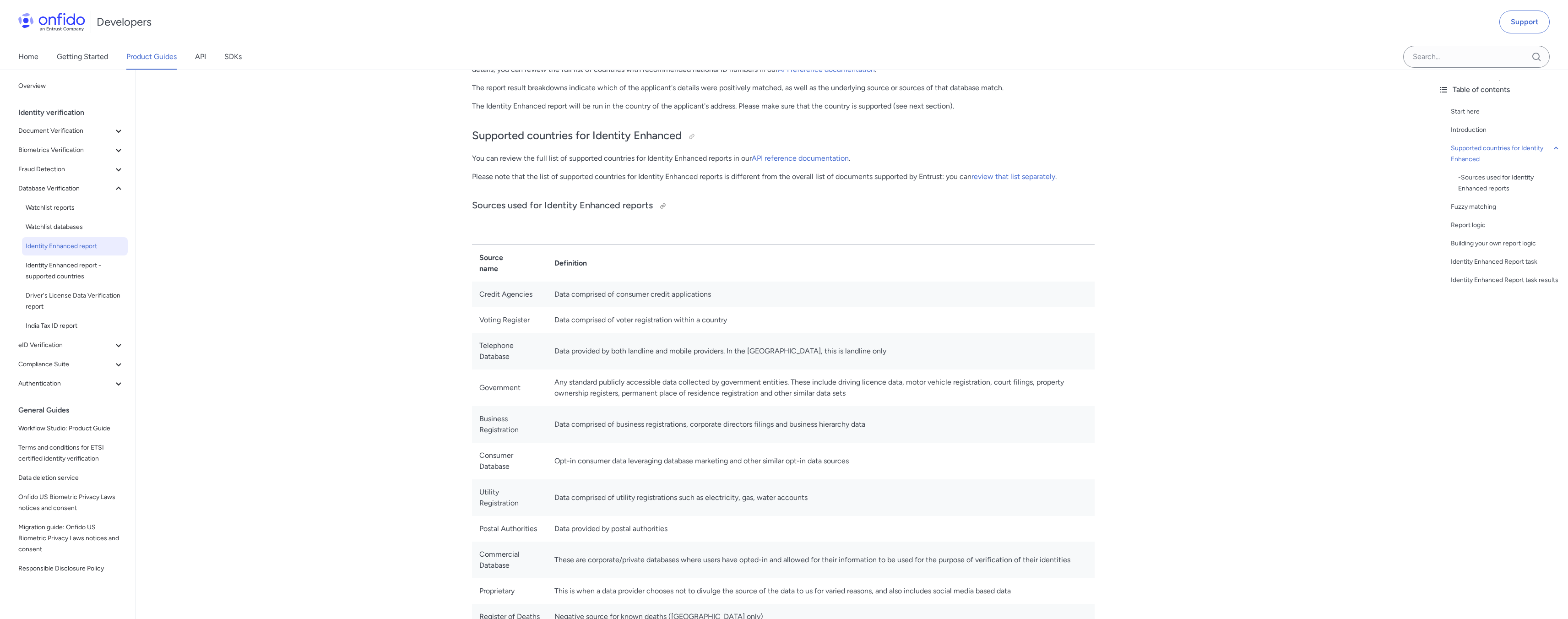
click at [771, 198] on h3 "Sources used for Identity Enhanced reports" at bounding box center [783, 206] width 623 height 15
click at [663, 207] on div at bounding box center [663, 206] width 7 height 7
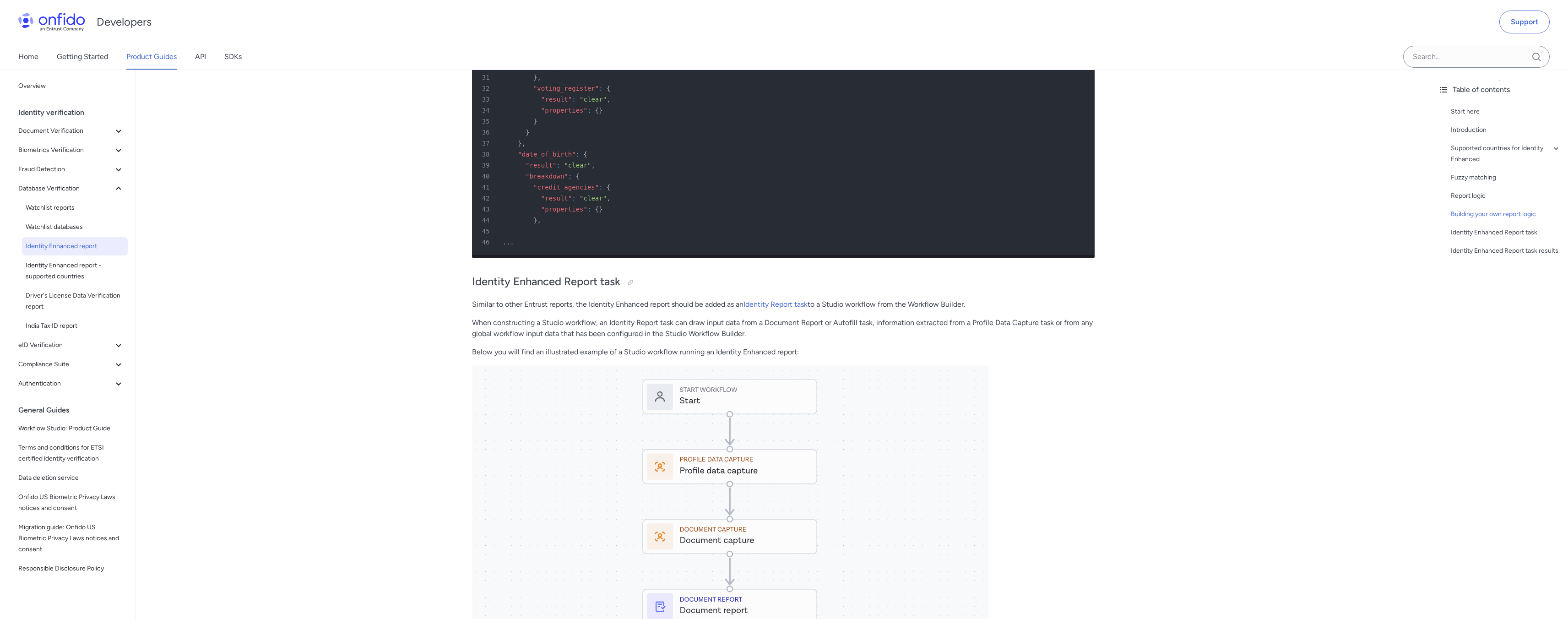
scroll to position [2177, 0]
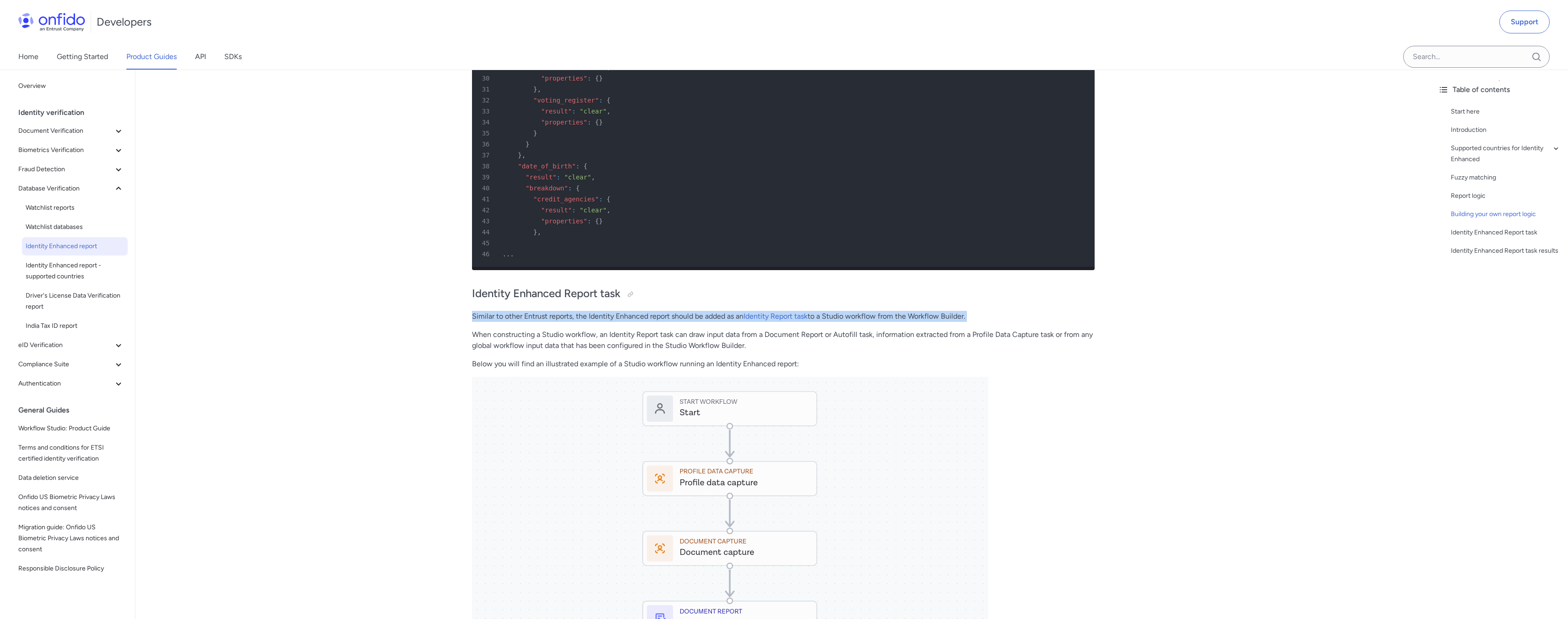
drag, startPoint x: 472, startPoint y: 338, endPoint x: 525, endPoint y: 344, distance: 53.3
click at [532, 351] on p "When constructing a Studio workflow, an Identity Report task can draw input dat…" at bounding box center [783, 340] width 623 height 22
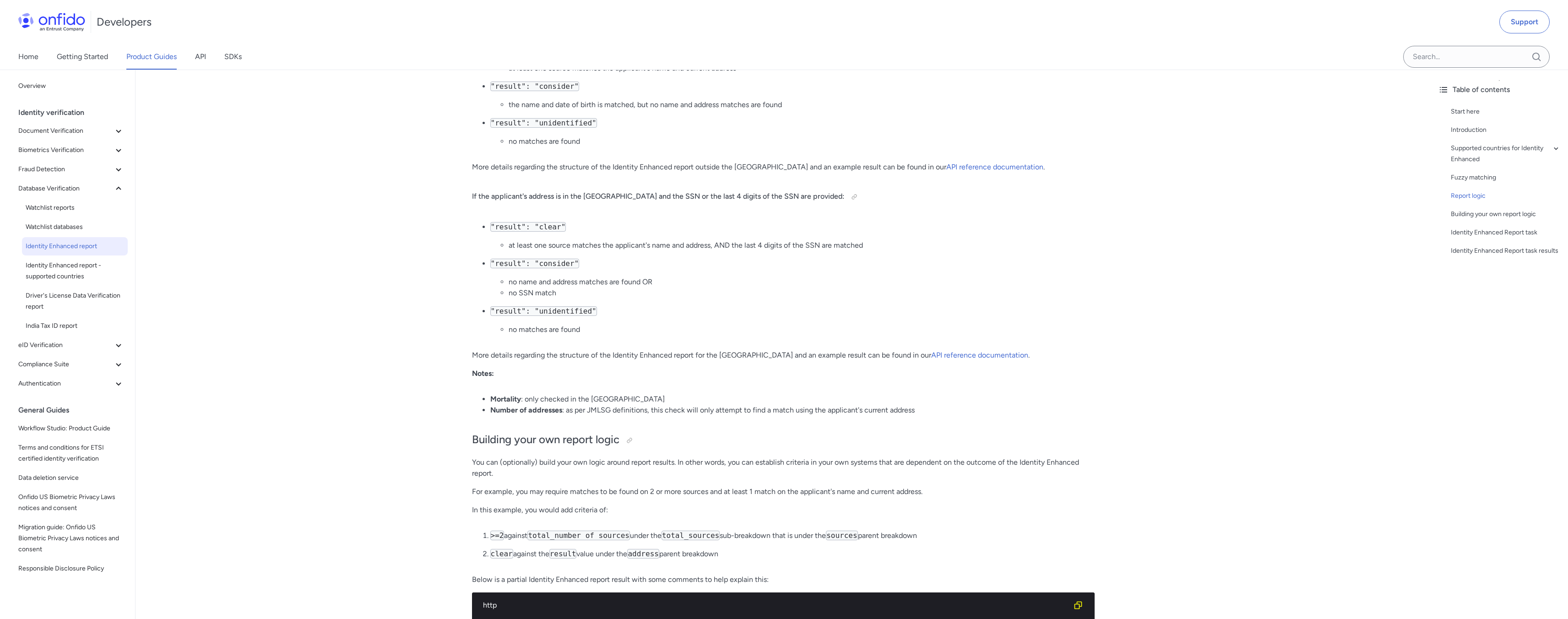
scroll to position [1118, 0]
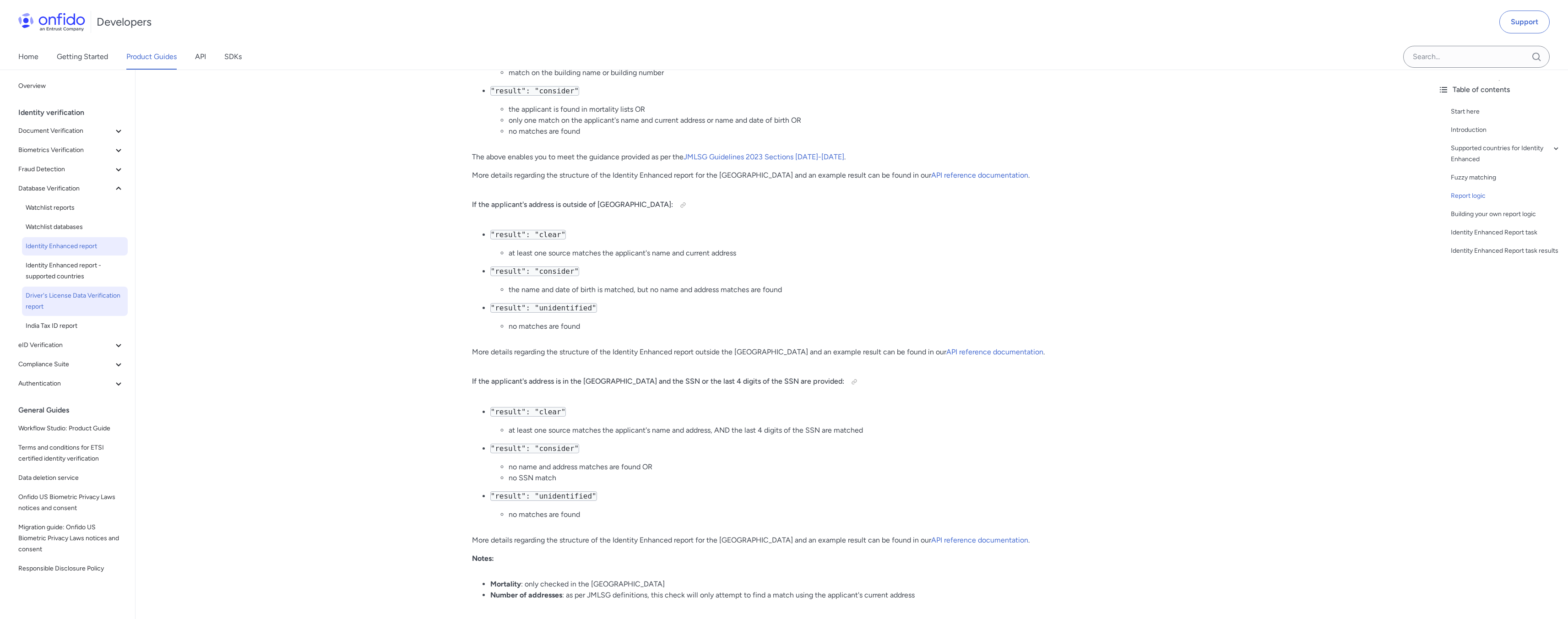
click at [49, 313] on link "Driver's License Data Verification report" at bounding box center [75, 301] width 106 height 29
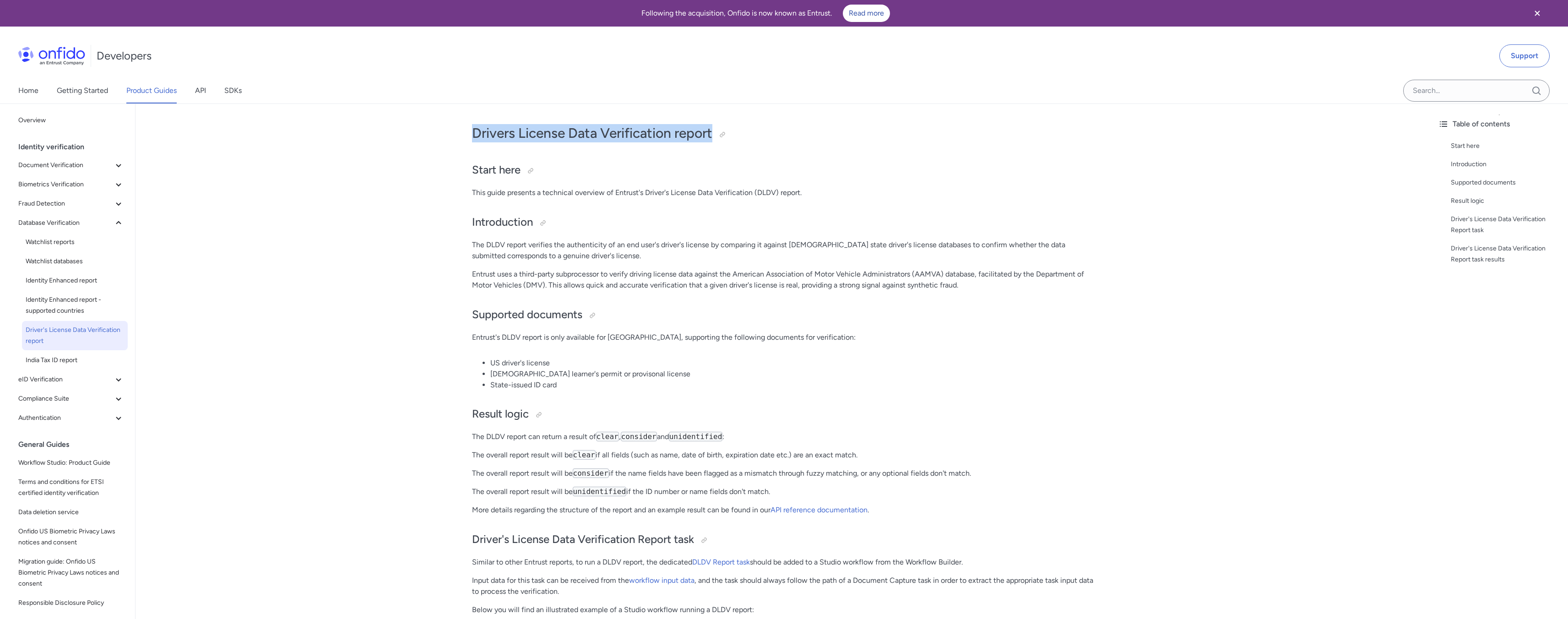
drag, startPoint x: 716, startPoint y: 136, endPoint x: 456, endPoint y: 137, distance: 260.0
copy h1 "Drivers License Data Verification report"
click at [634, 223] on h2 "Introduction" at bounding box center [783, 223] width 623 height 16
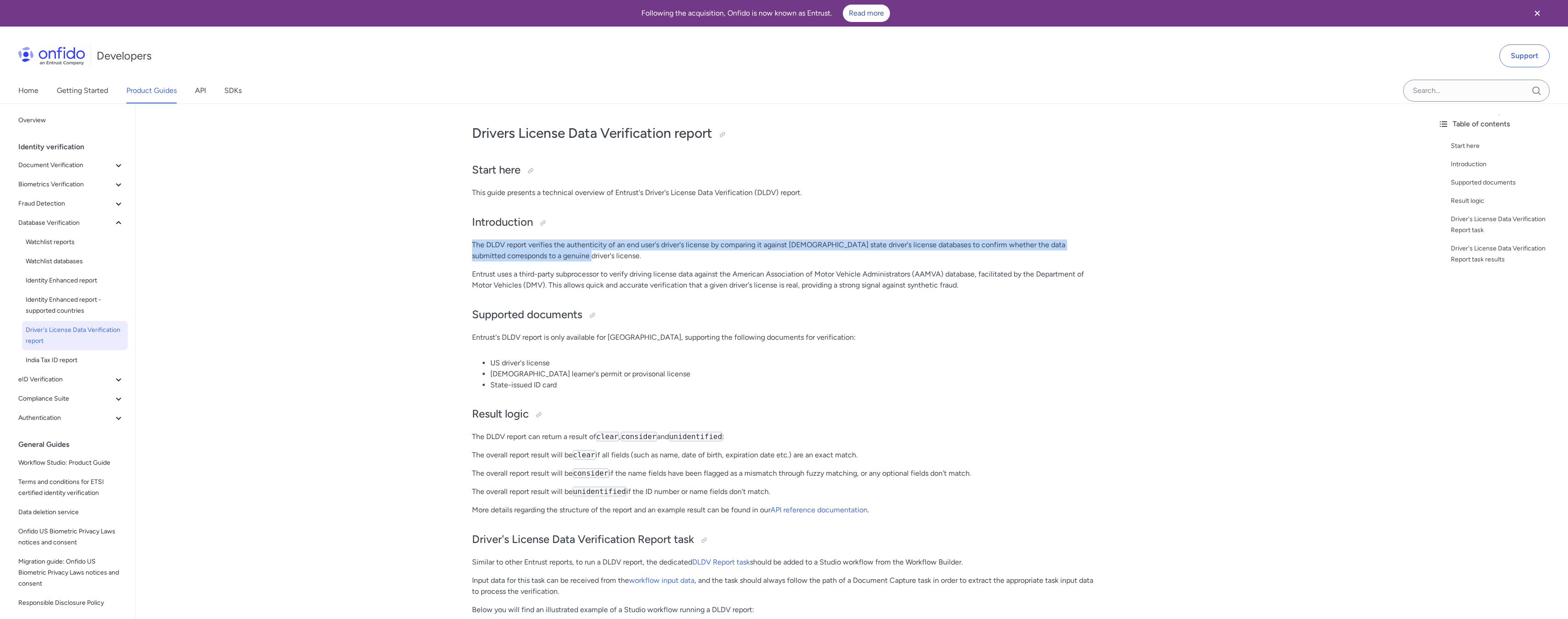
drag, startPoint x: 547, startPoint y: 257, endPoint x: 422, endPoint y: 245, distance: 125.6
copy p "The DLDV report verifies the authenticity of an end user's driver's license by …"
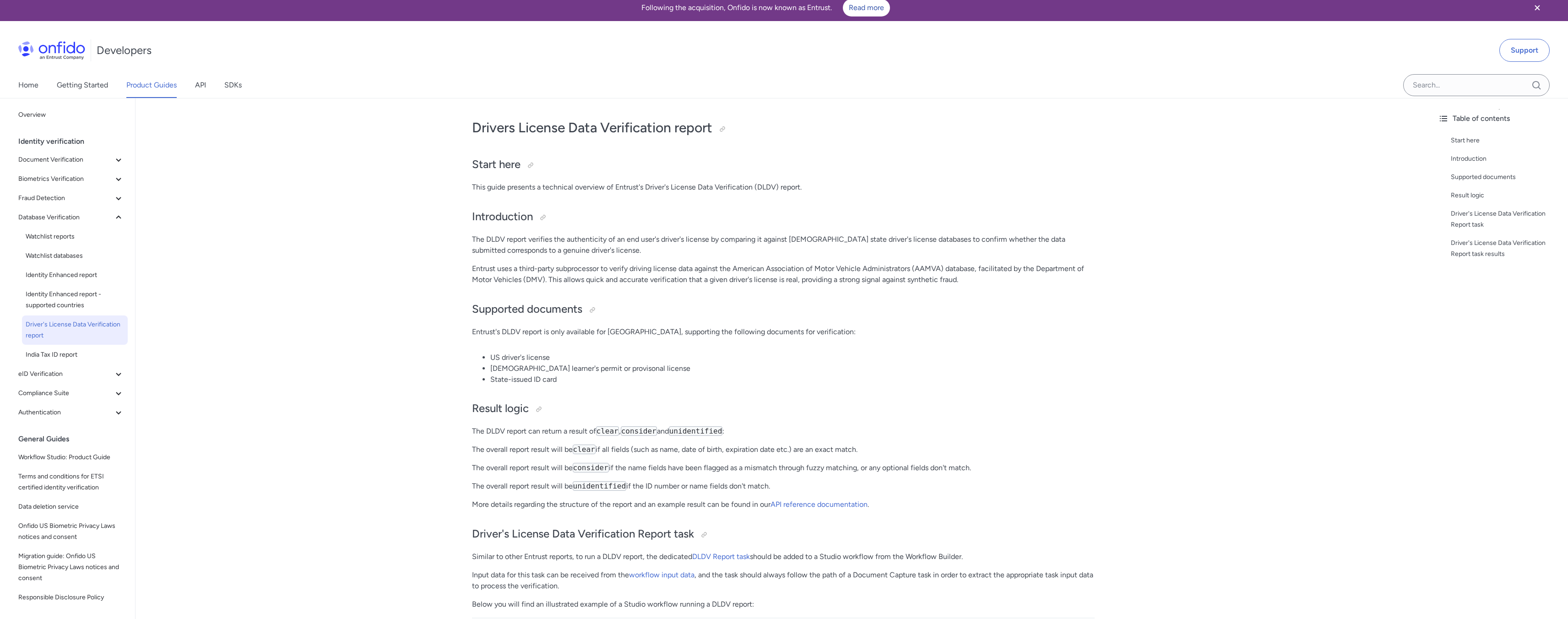
scroll to position [12, 0]
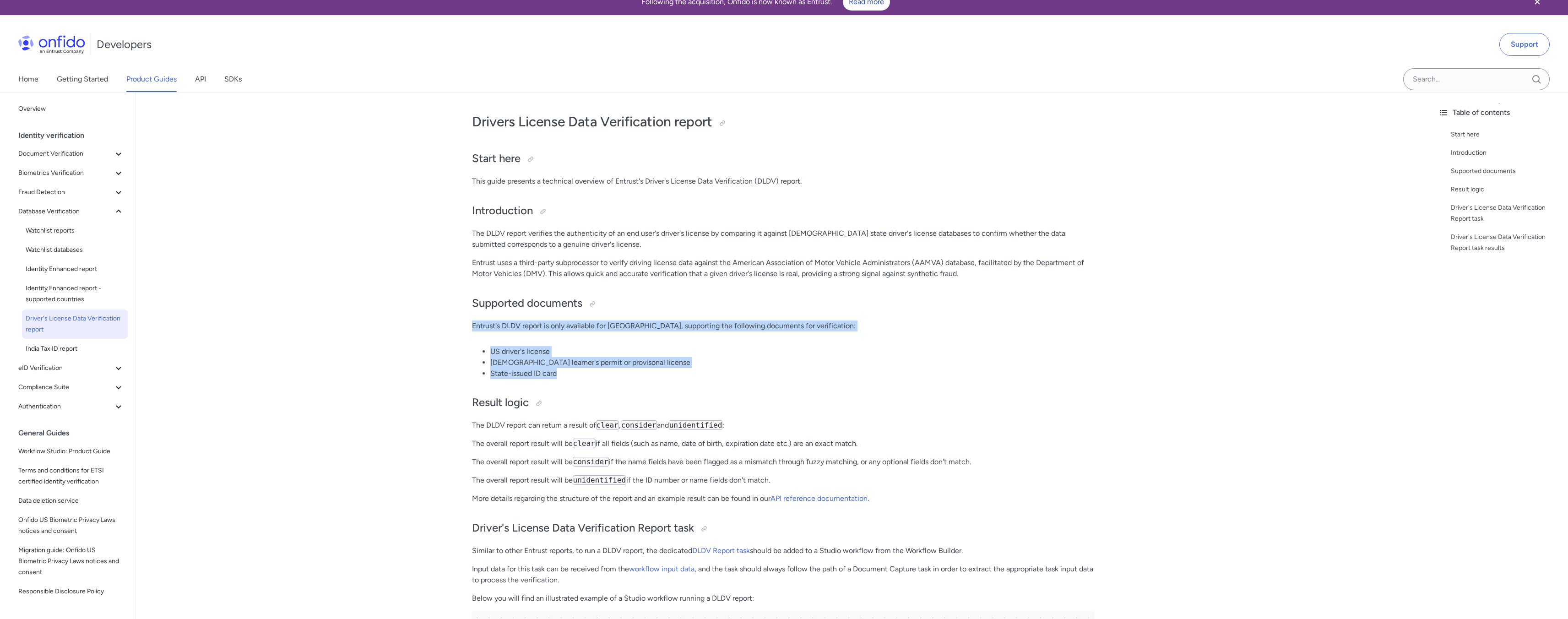
drag, startPoint x: 471, startPoint y: 326, endPoint x: 562, endPoint y: 377, distance: 104.3
copy div "Entrust's DLDV report is only available for the United States, supporting the f…"
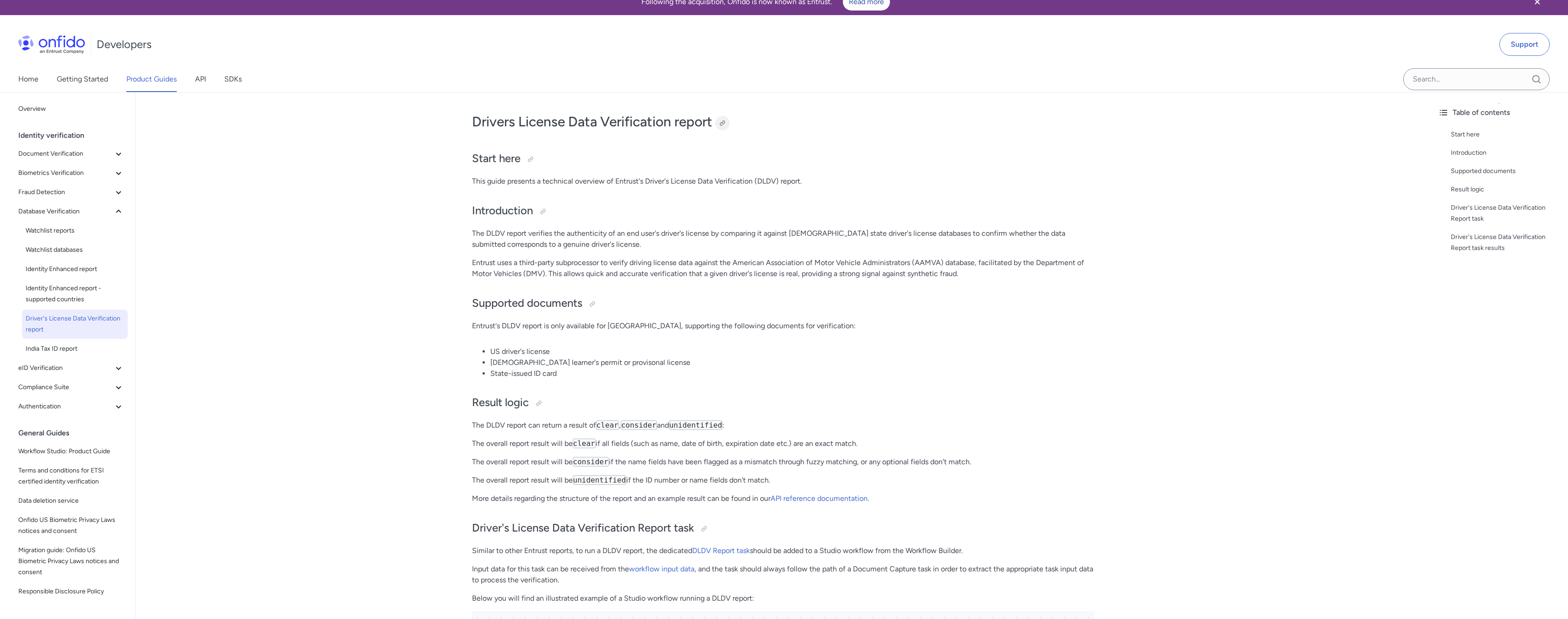
click at [726, 123] on div at bounding box center [723, 123] width 7 height 7
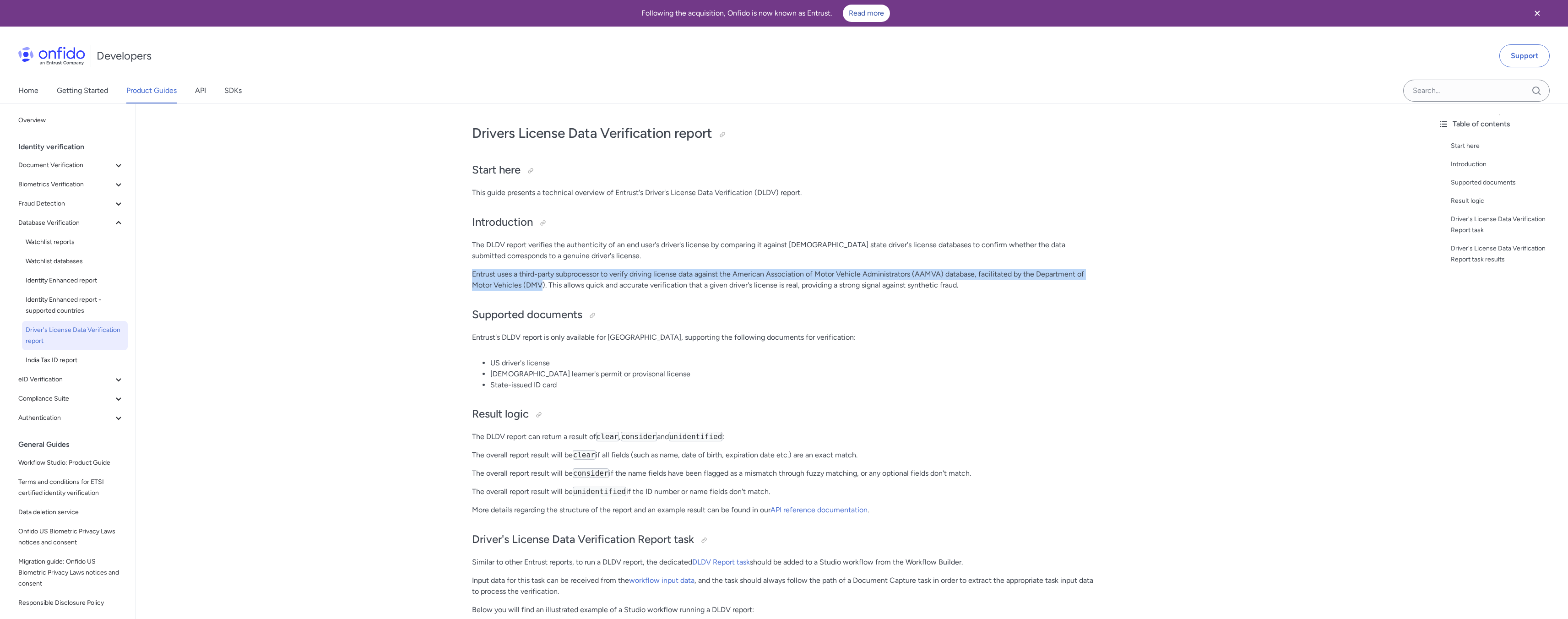
drag, startPoint x: 472, startPoint y: 267, endPoint x: 543, endPoint y: 287, distance: 73.8
copy p "Entrust uses a third-party subprocessor to verify driving license data against …"
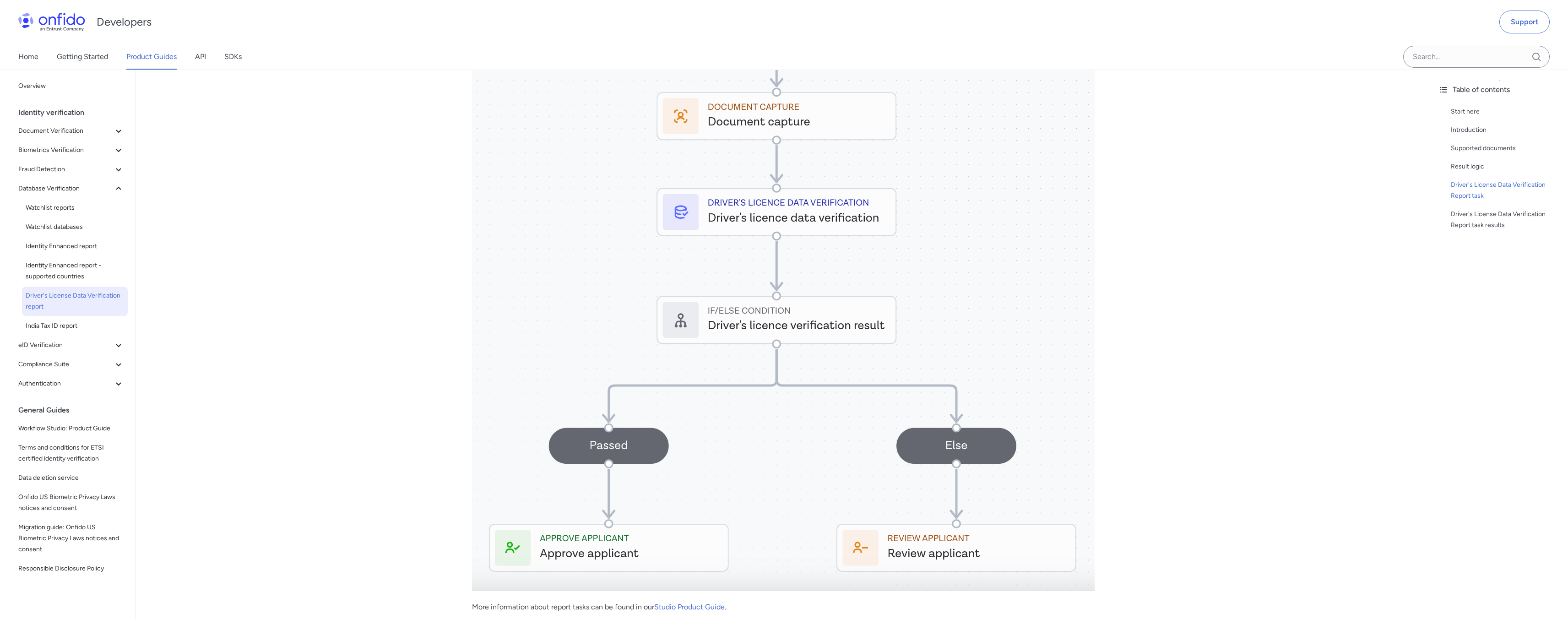
scroll to position [484, 0]
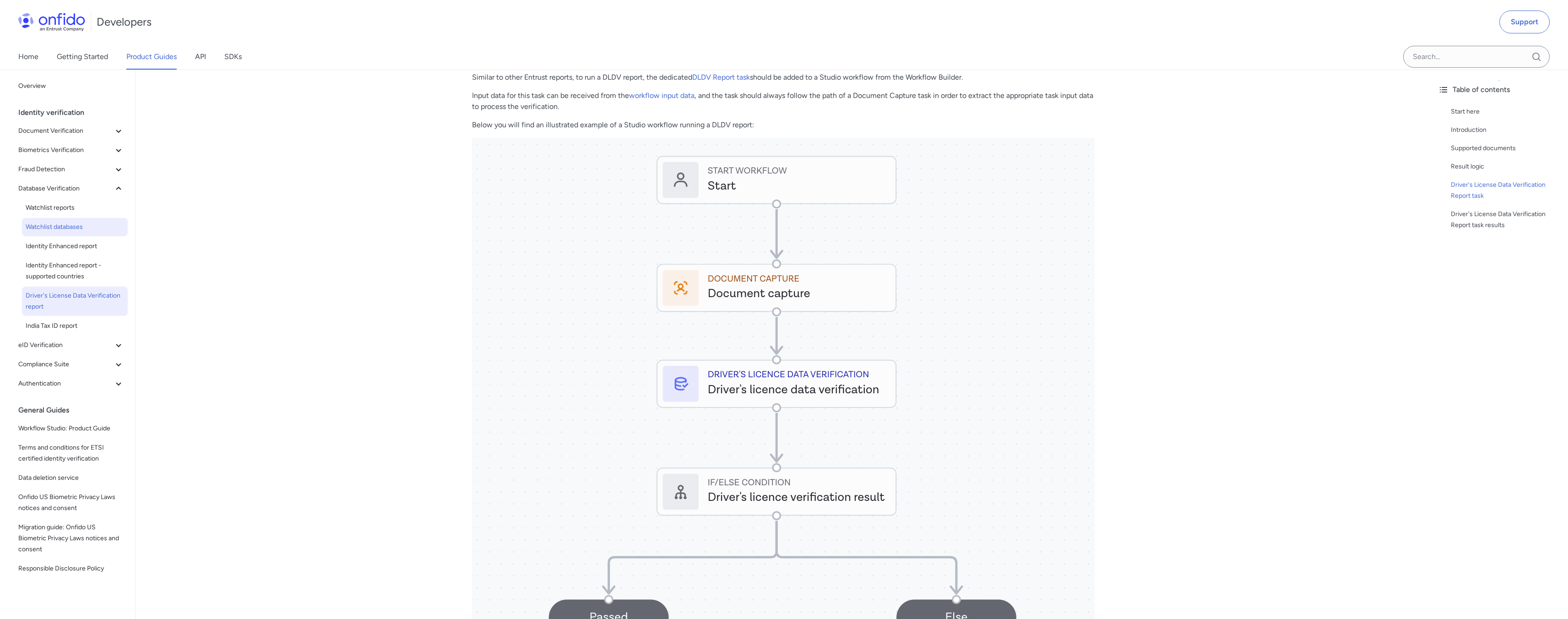
click at [58, 229] on span "Watchlist databases" at bounding box center [75, 227] width 99 height 11
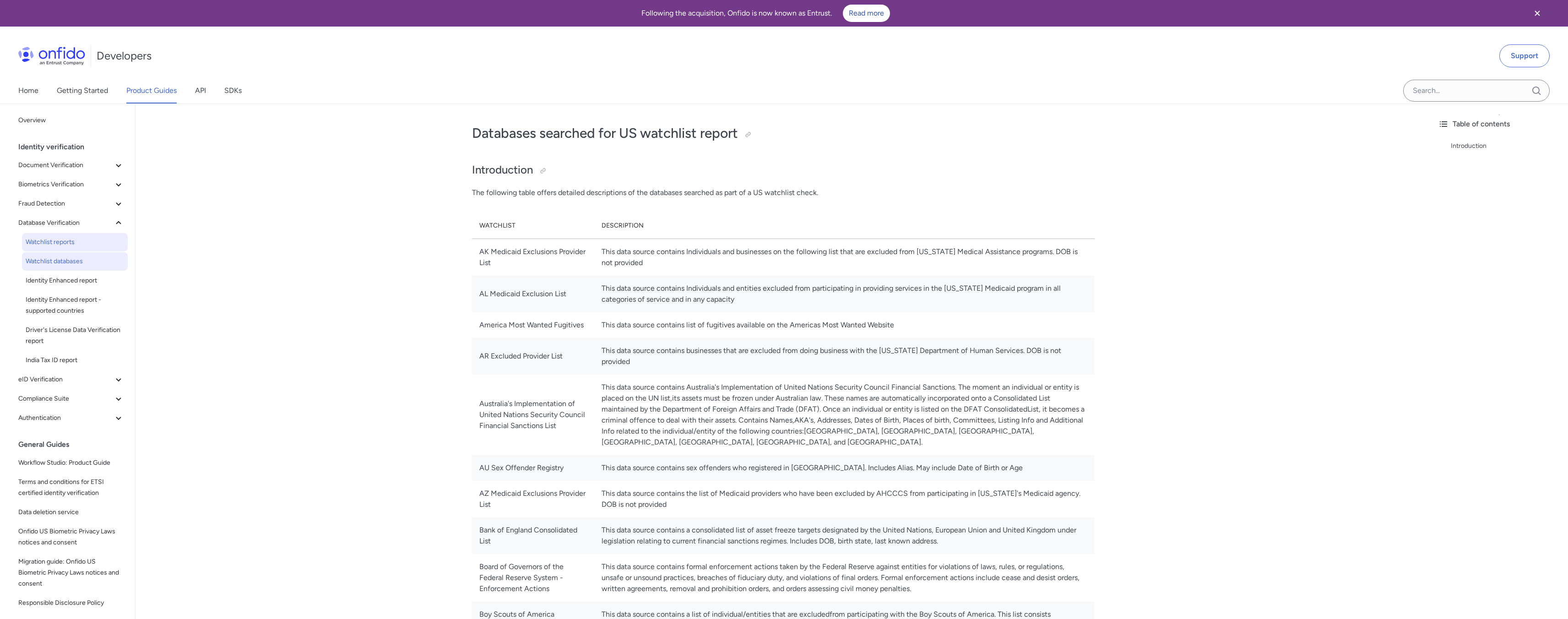
click at [57, 245] on span "Watchlist reports" at bounding box center [75, 242] width 99 height 11
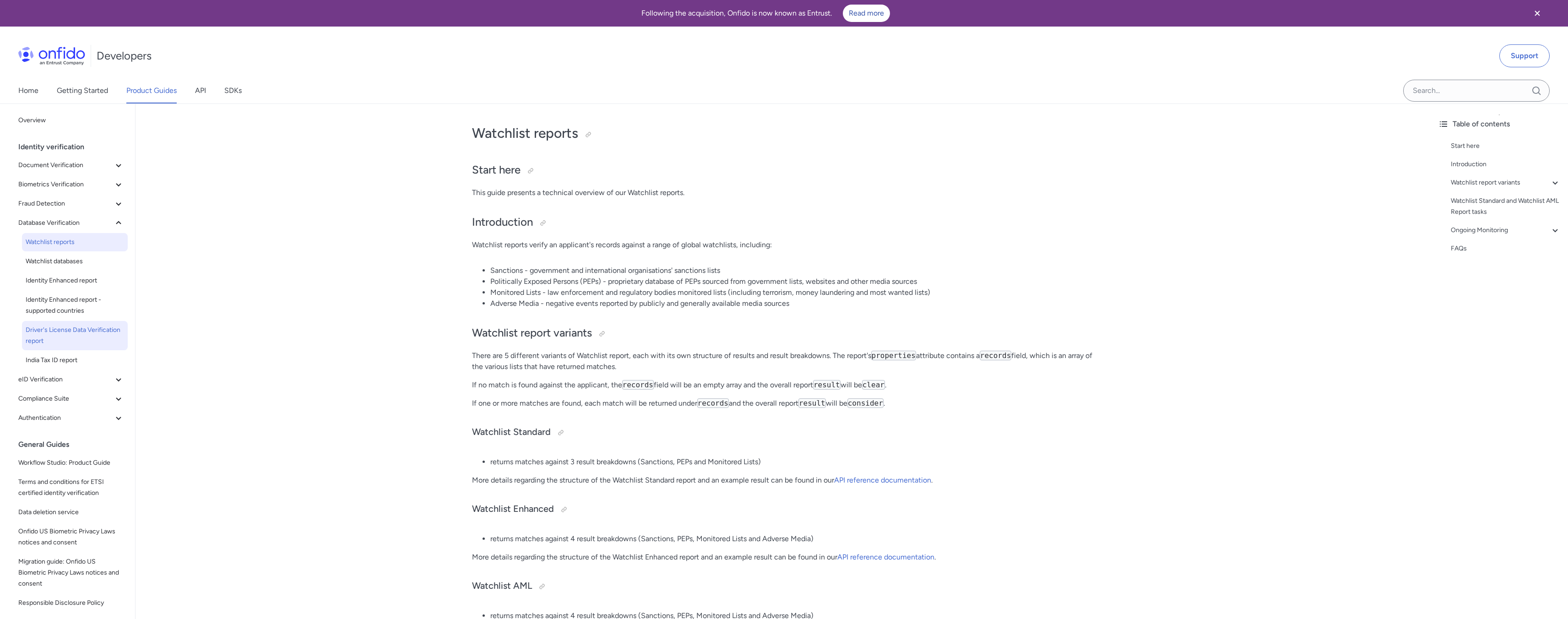
click at [40, 328] on span "Driver's License Data Verification report" at bounding box center [75, 335] width 99 height 22
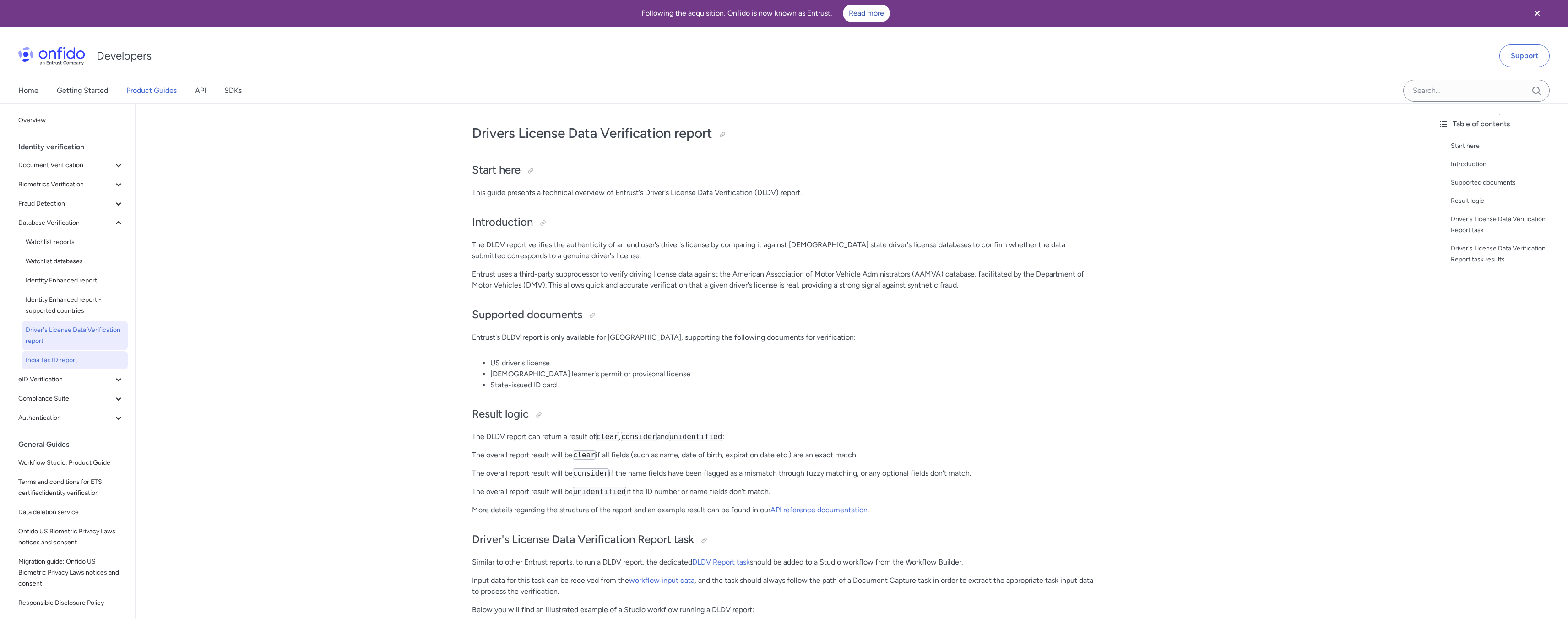
click at [43, 355] on span "India Tax ID report" at bounding box center [75, 360] width 99 height 11
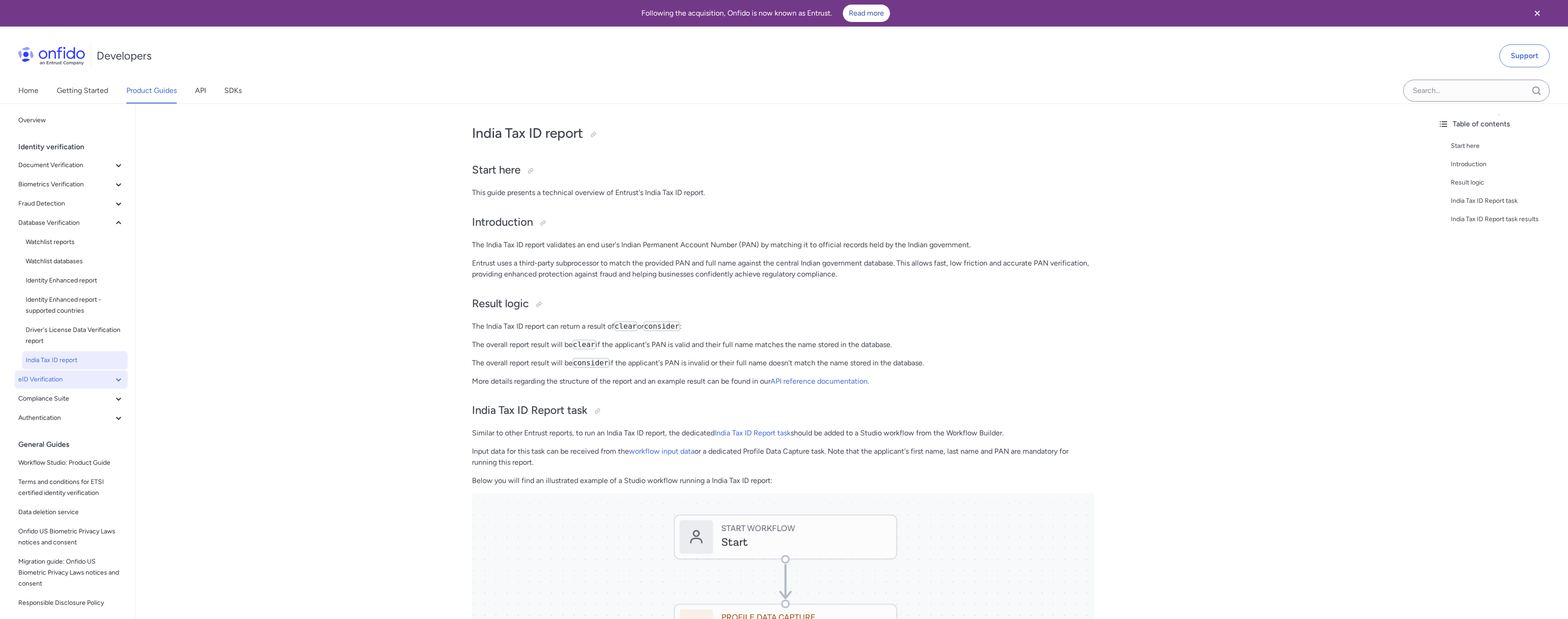
click at [45, 377] on span "eID Verification" at bounding box center [66, 379] width 95 height 11
click at [63, 399] on span "eID Verification" at bounding box center [75, 399] width 99 height 11
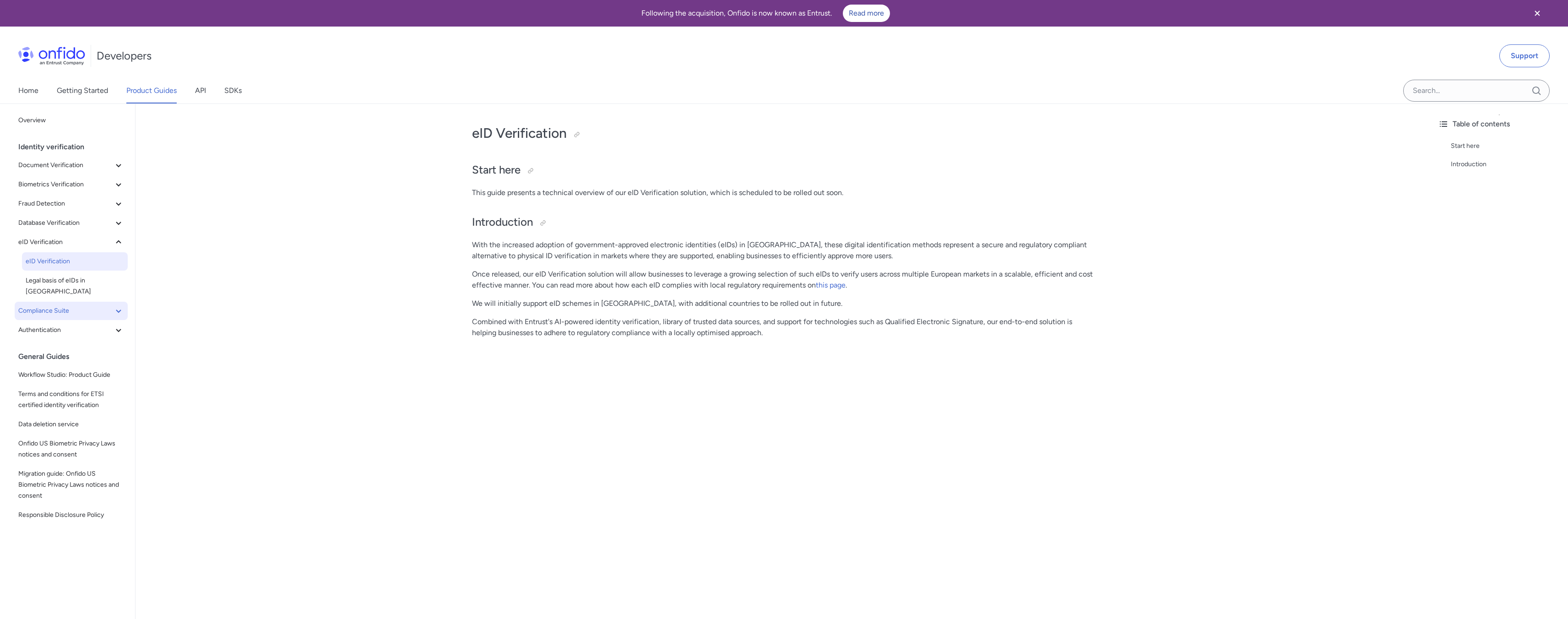
click at [72, 306] on span "Compliance Suite" at bounding box center [66, 311] width 95 height 11
click at [79, 324] on span "ETSI certified IDV" at bounding box center [75, 330] width 99 height 11
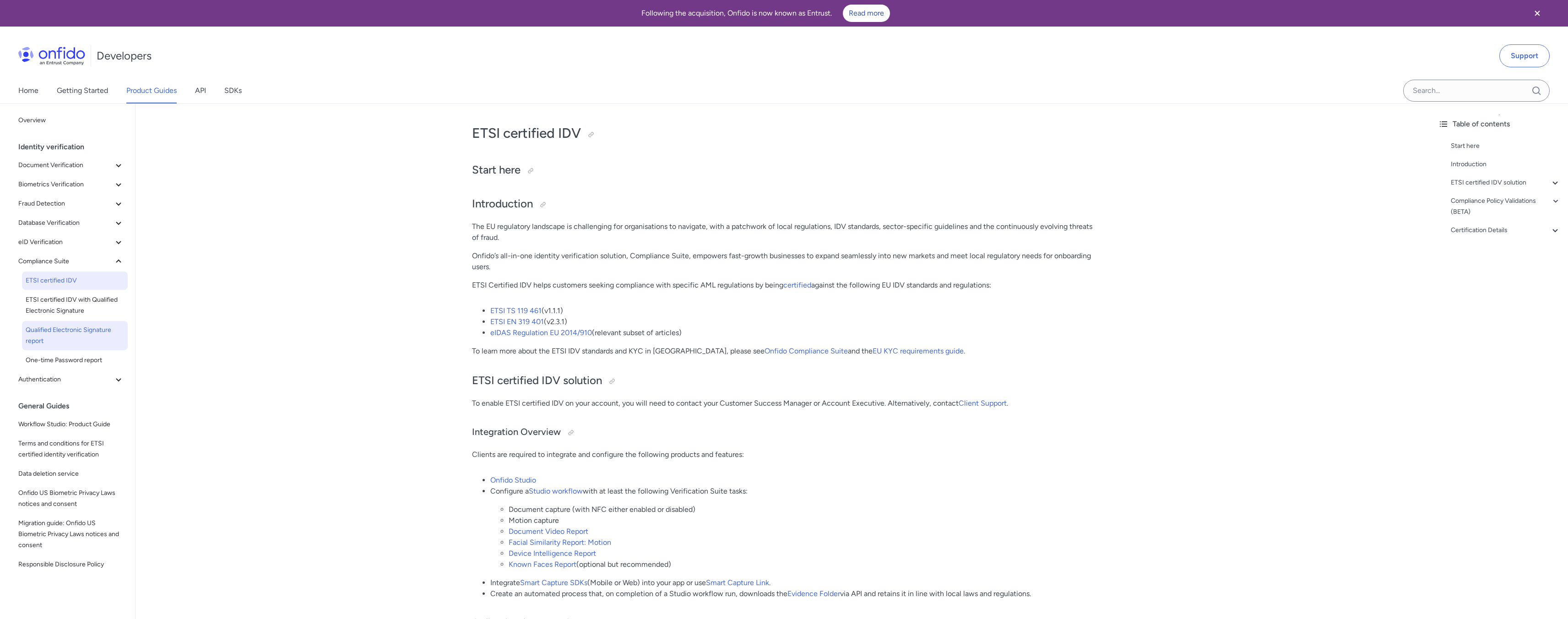
click at [69, 329] on span "Qualified Electronic Signature report" at bounding box center [75, 335] width 99 height 22
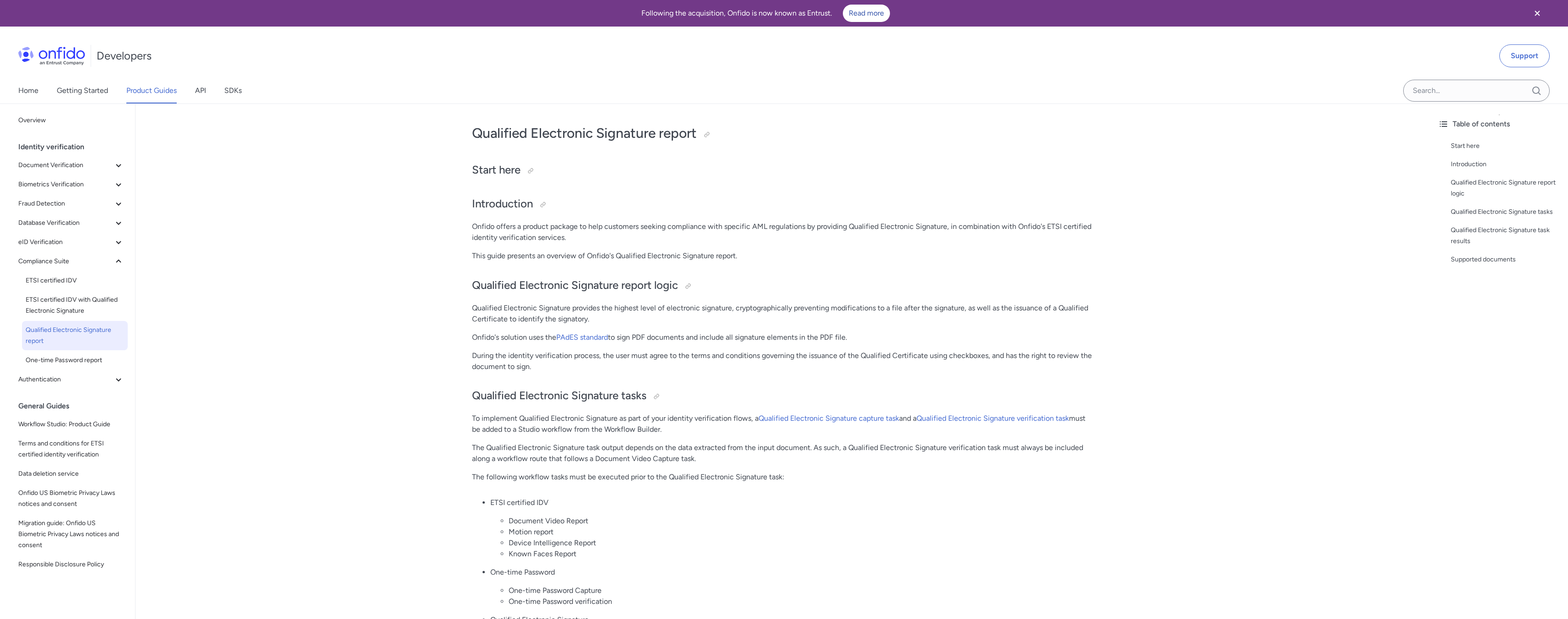
click at [70, 348] on link "Qualified Electronic Signature report" at bounding box center [75, 335] width 106 height 29
click at [68, 354] on link "One-time Password report" at bounding box center [75, 360] width 106 height 18
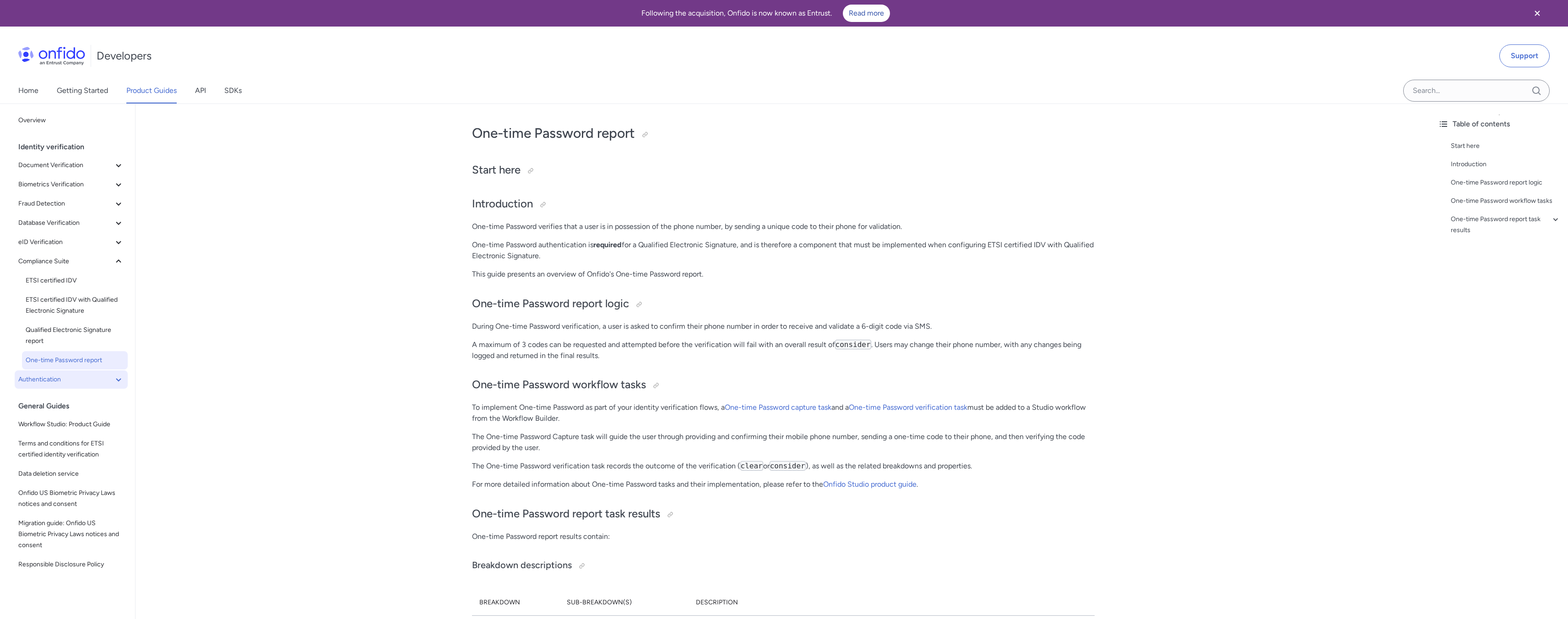
click at [71, 373] on button "Authentication" at bounding box center [71, 379] width 113 height 18
click at [71, 397] on span "Biometric authentication" at bounding box center [75, 399] width 99 height 11
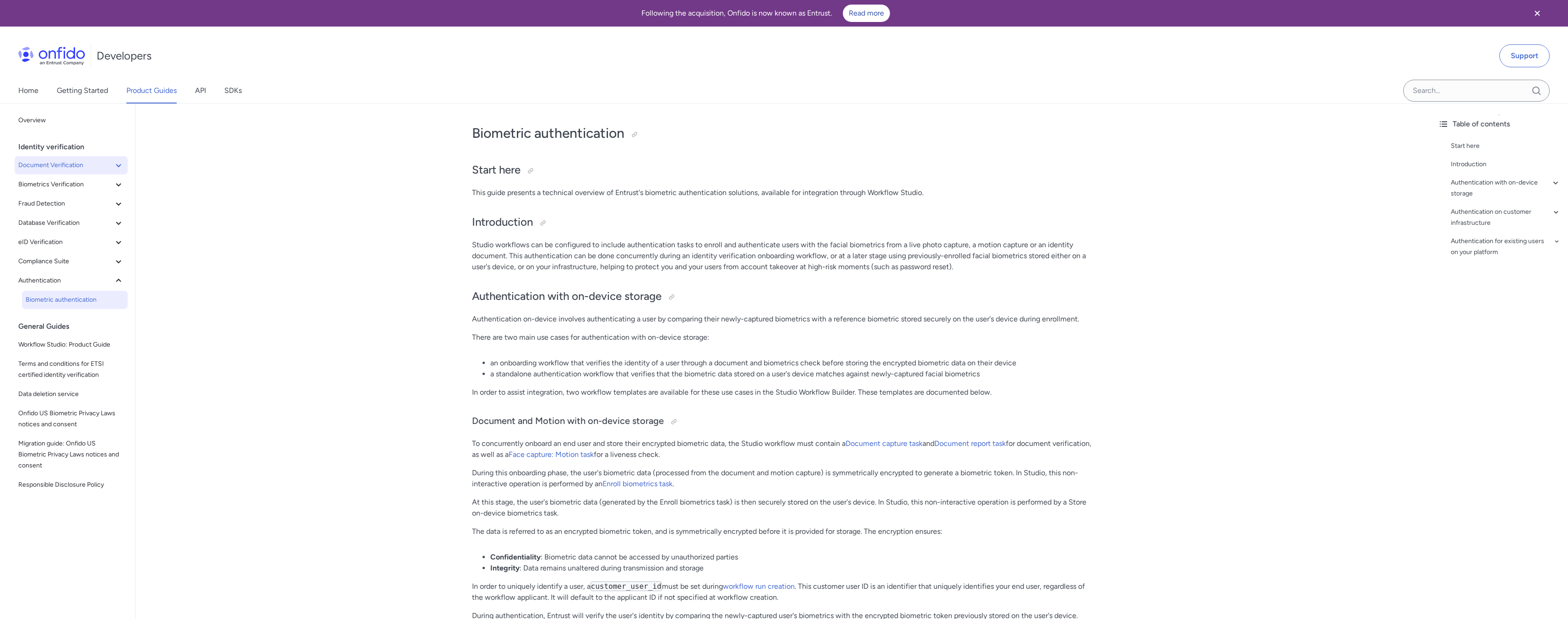
click at [76, 159] on button "Document Verification" at bounding box center [71, 165] width 113 height 18
